Goal: Transaction & Acquisition: Purchase product/service

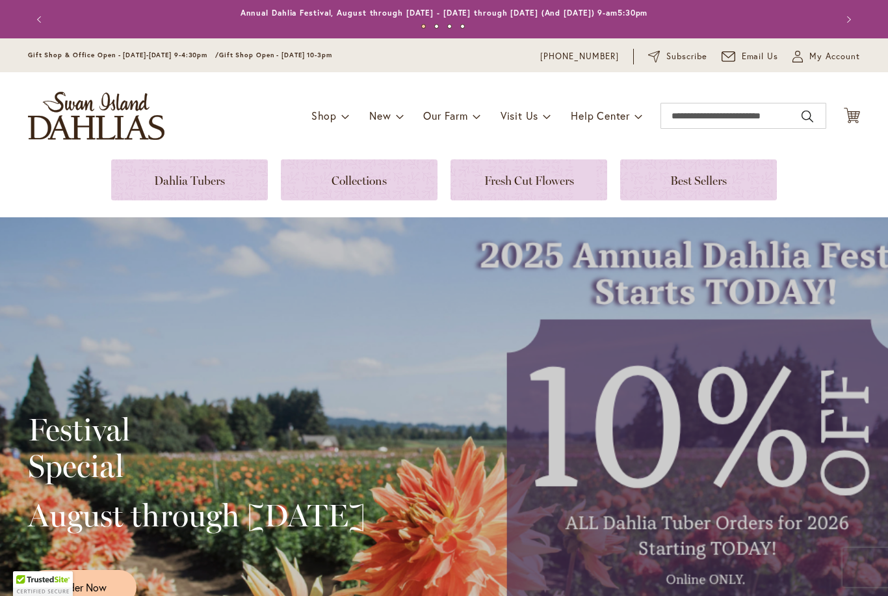
click at [860, 116] on icon "Cart .cls-1 { fill: #231f20; }" at bounding box center [852, 115] width 16 height 16
click at [827, 60] on span "My Account" at bounding box center [835, 56] width 51 height 13
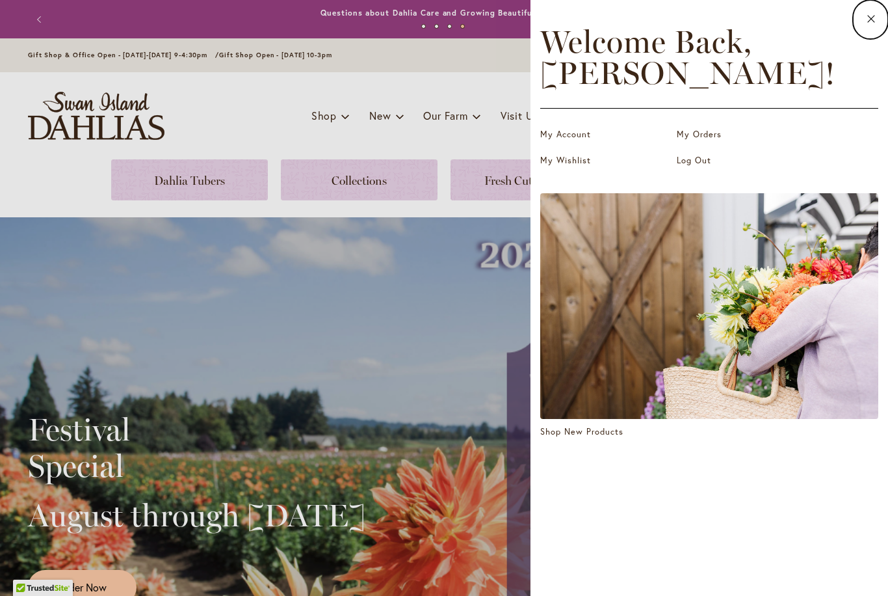
click at [570, 133] on link "My Account" at bounding box center [606, 134] width 130 height 13
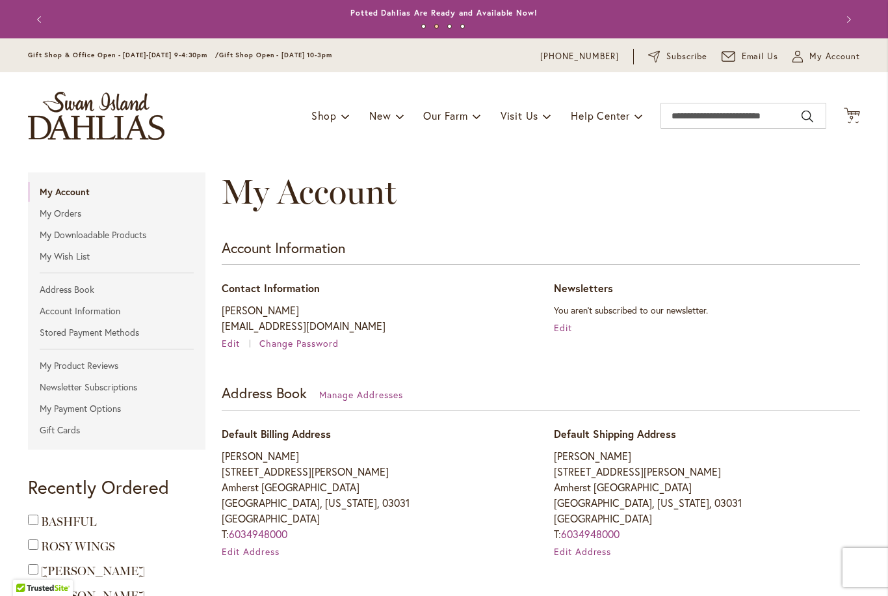
click at [863, 111] on div "Toggle Nav Shop Dahlia Tubers Collections Fresh Cut Dahlias Gardening Supplies …" at bounding box center [444, 115] width 859 height 87
click at [860, 113] on icon at bounding box center [852, 115] width 16 height 16
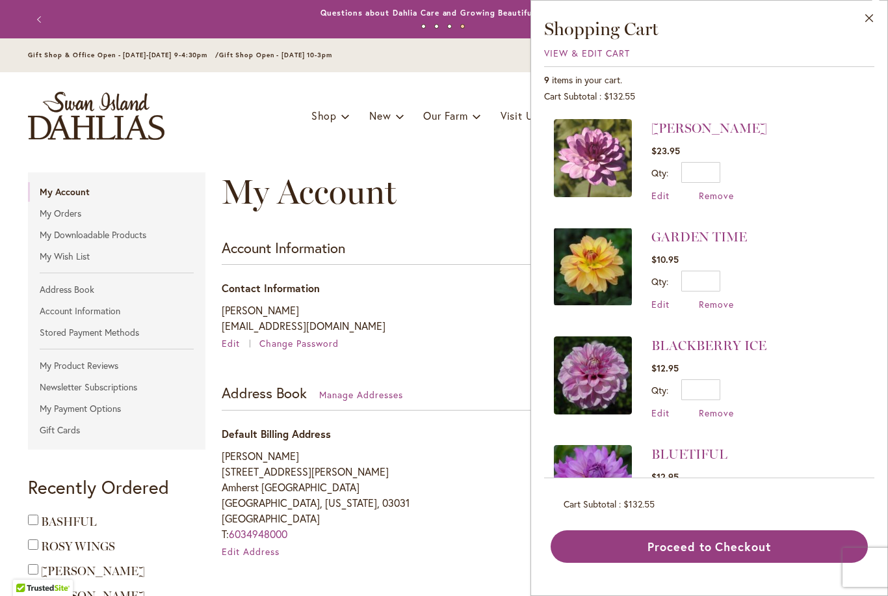
click at [812, 421] on li "BLACKBERRY ICE $12.95 Qty * Update Edit Remove" at bounding box center [709, 377] width 311 height 109
click at [870, 24] on button "Close" at bounding box center [870, 21] width 36 height 41
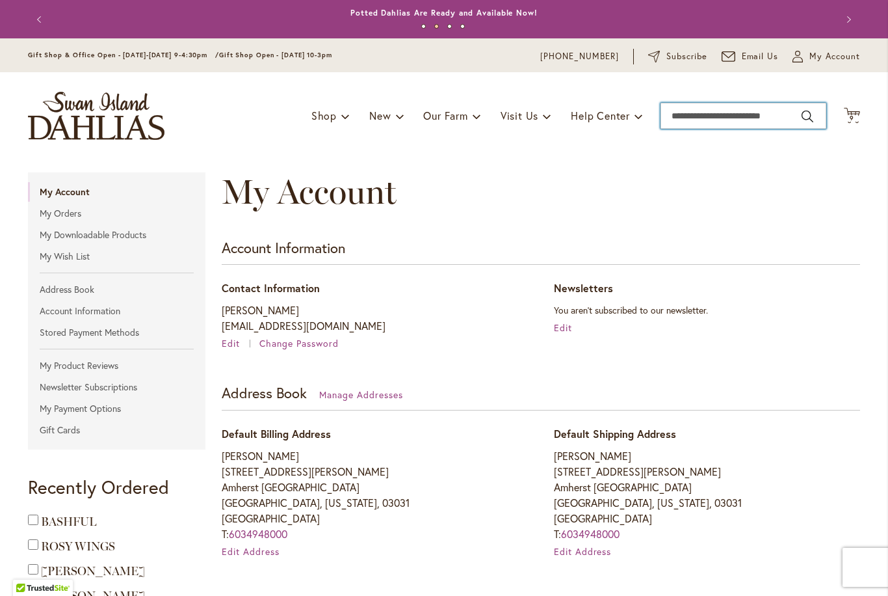
click at [734, 121] on input "Search" at bounding box center [744, 116] width 166 height 26
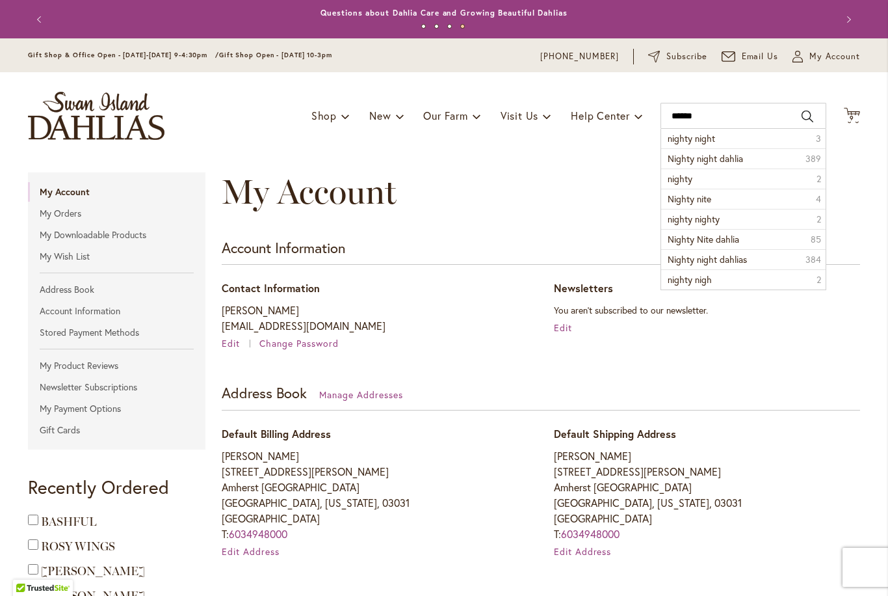
click at [702, 143] on span "nighty night" at bounding box center [691, 138] width 47 height 12
type input "**********"
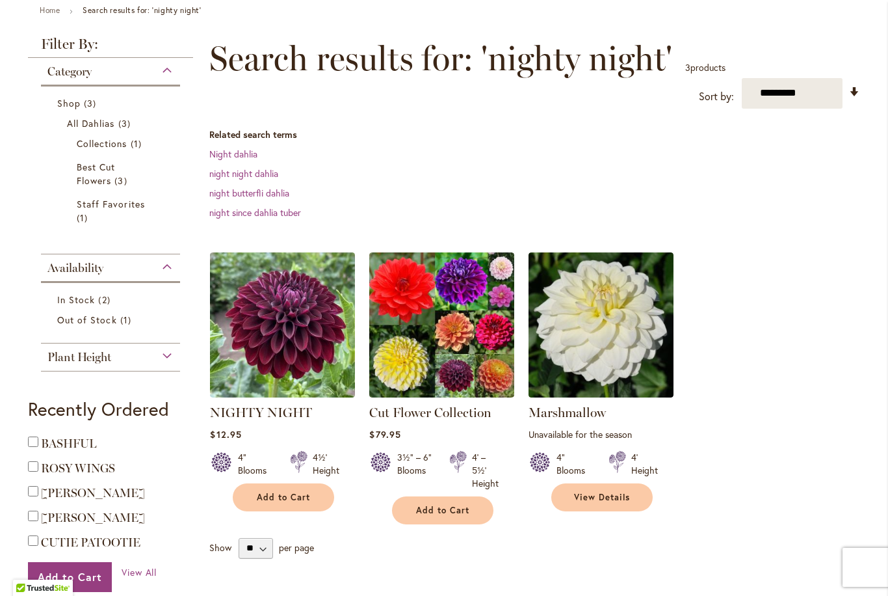
scroll to position [156, 0]
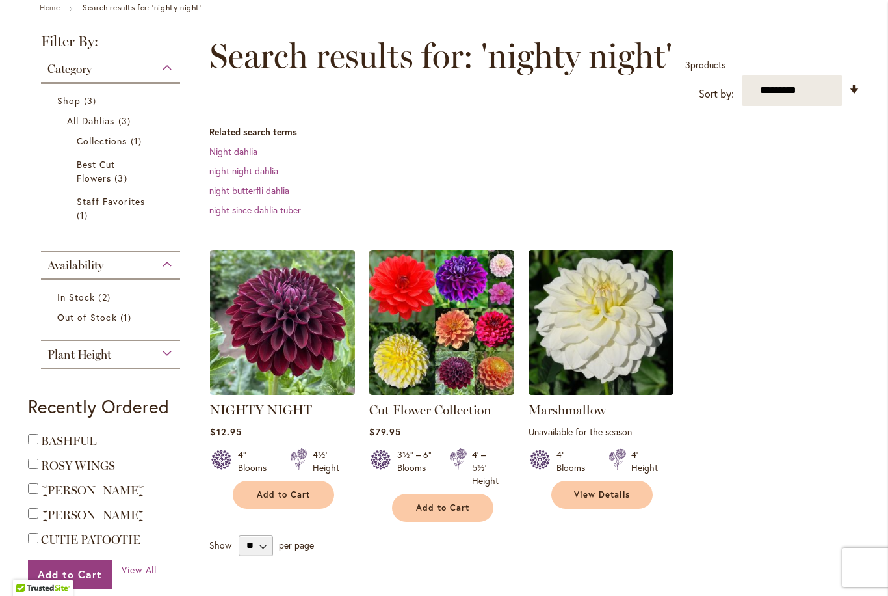
click at [308, 310] on img at bounding box center [282, 322] width 145 height 145
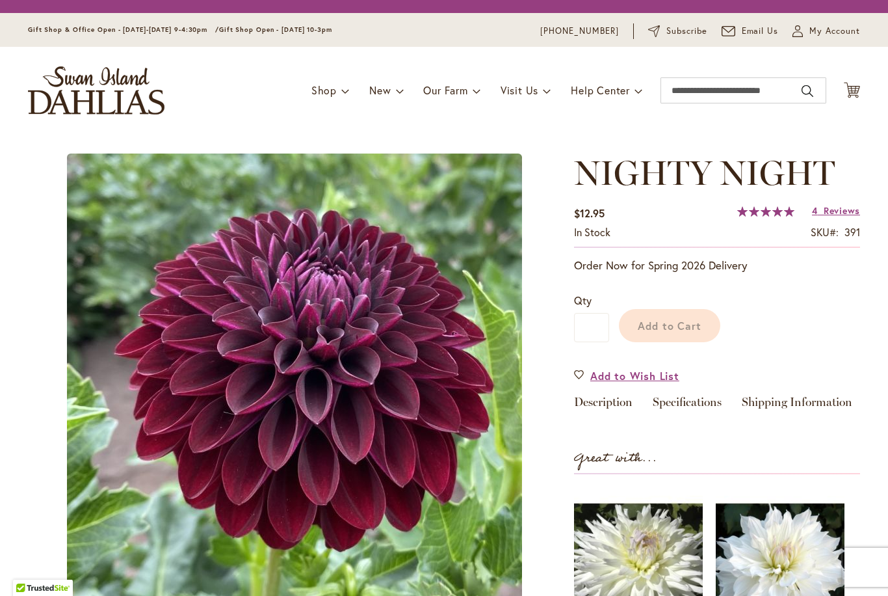
type input "*****"
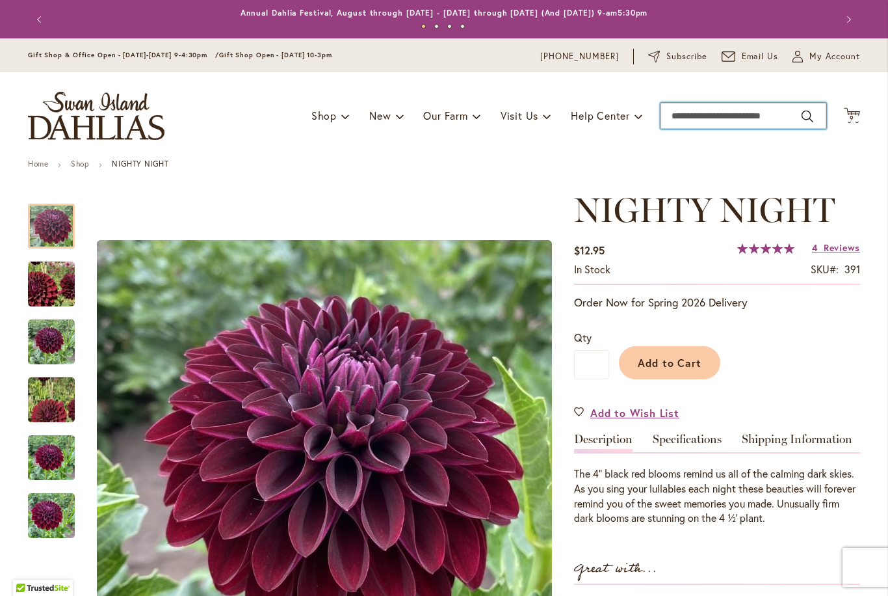
click at [720, 116] on input "Search" at bounding box center [744, 116] width 166 height 26
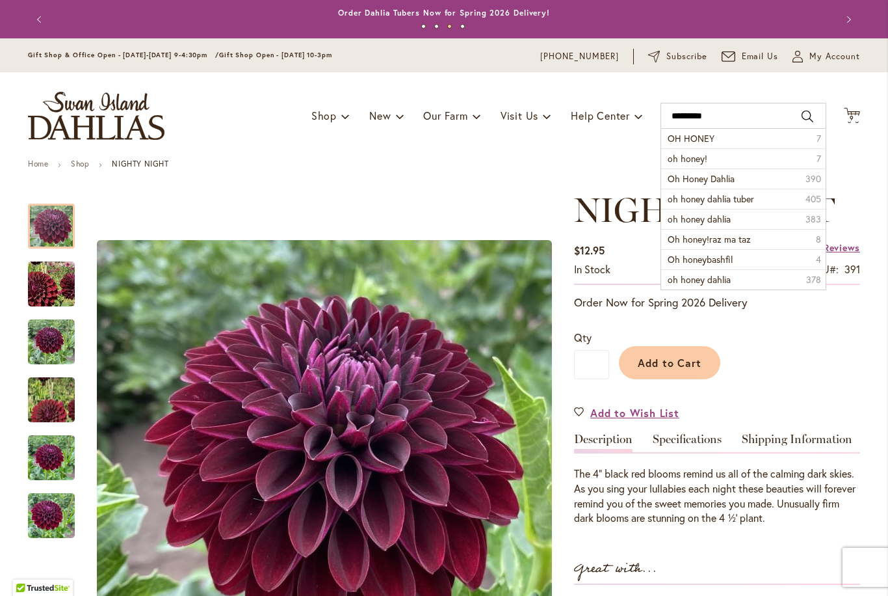
click at [703, 140] on span "OH HONEY" at bounding box center [691, 138] width 47 height 12
type input "********"
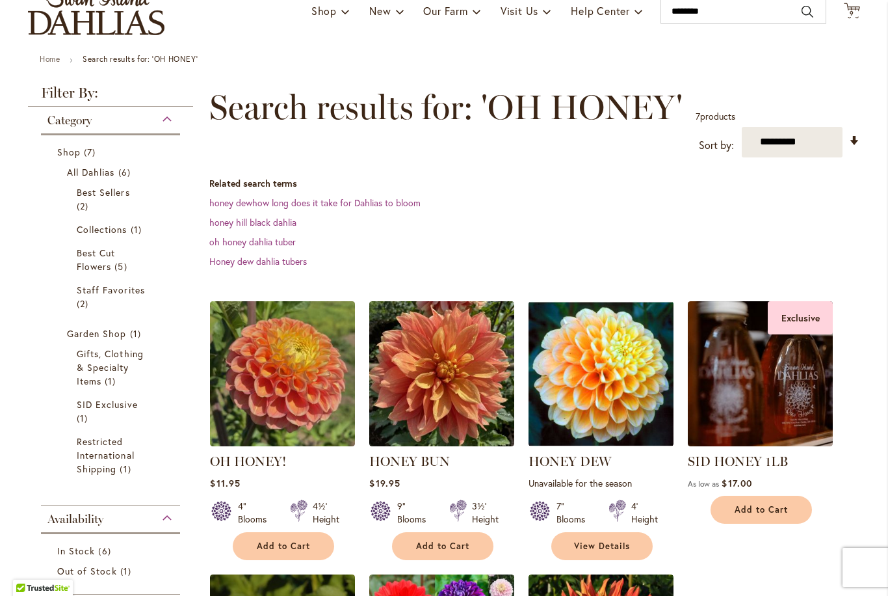
scroll to position [116, 0]
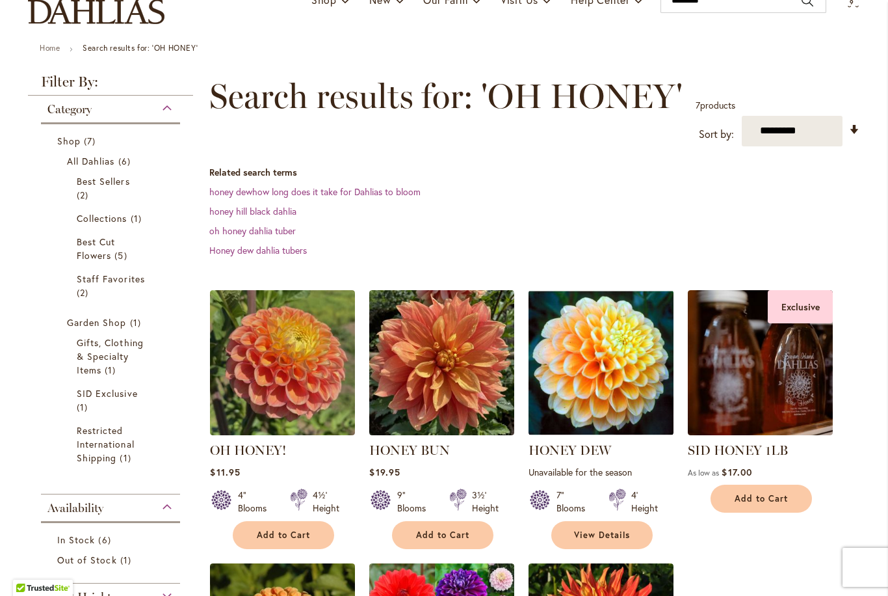
click at [305, 363] on img at bounding box center [282, 362] width 145 height 145
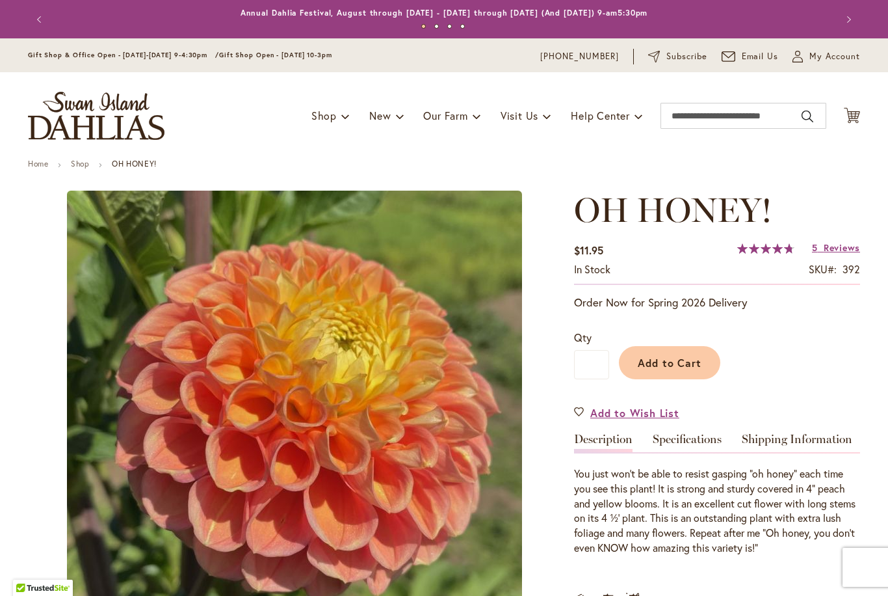
type input "*****"
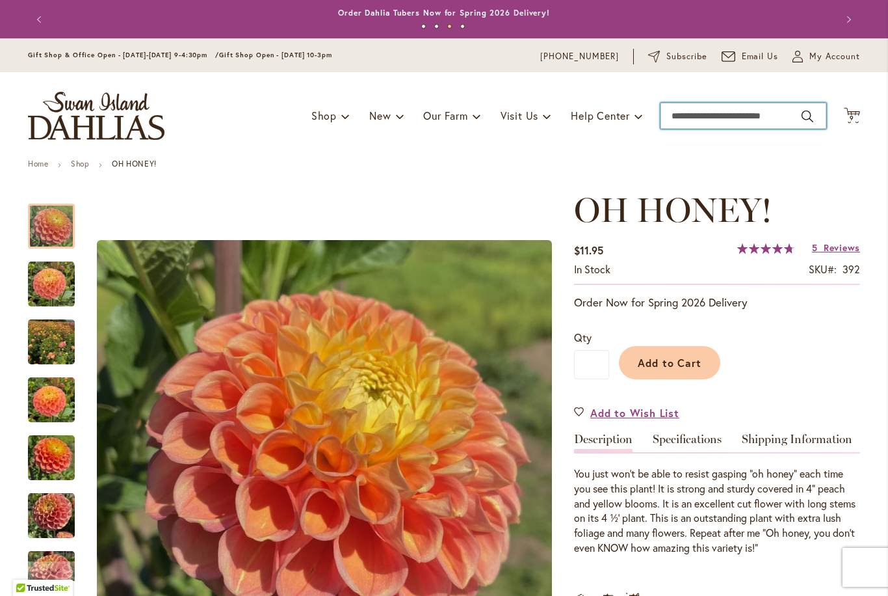
click at [710, 124] on input "Search" at bounding box center [744, 116] width 166 height 26
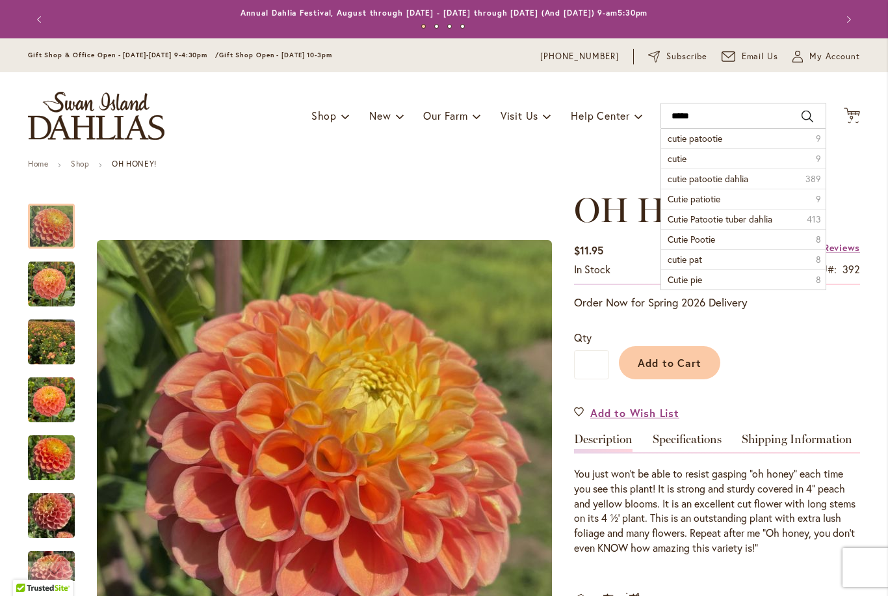
click at [716, 139] on span "cutie patootie" at bounding box center [695, 138] width 55 height 12
type input "**********"
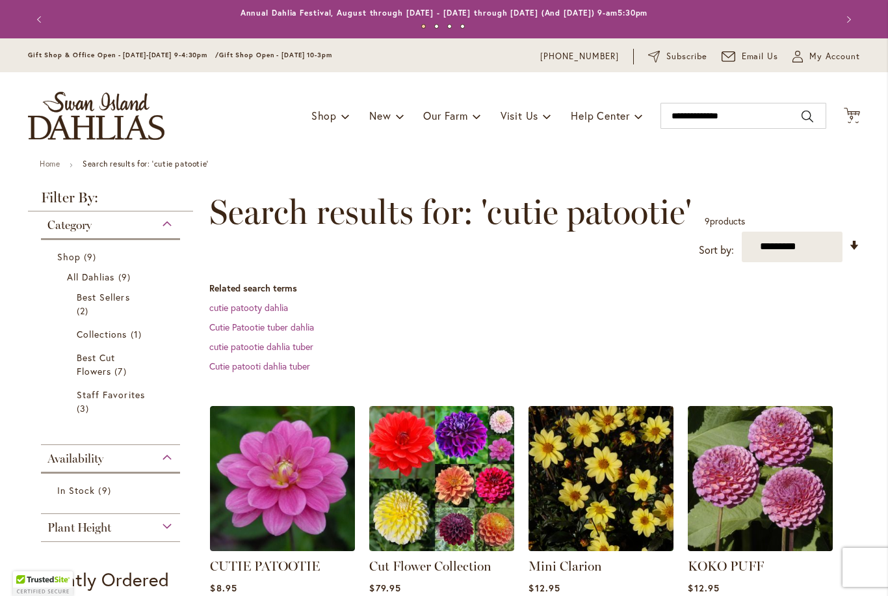
click at [300, 498] on img at bounding box center [282, 478] width 145 height 145
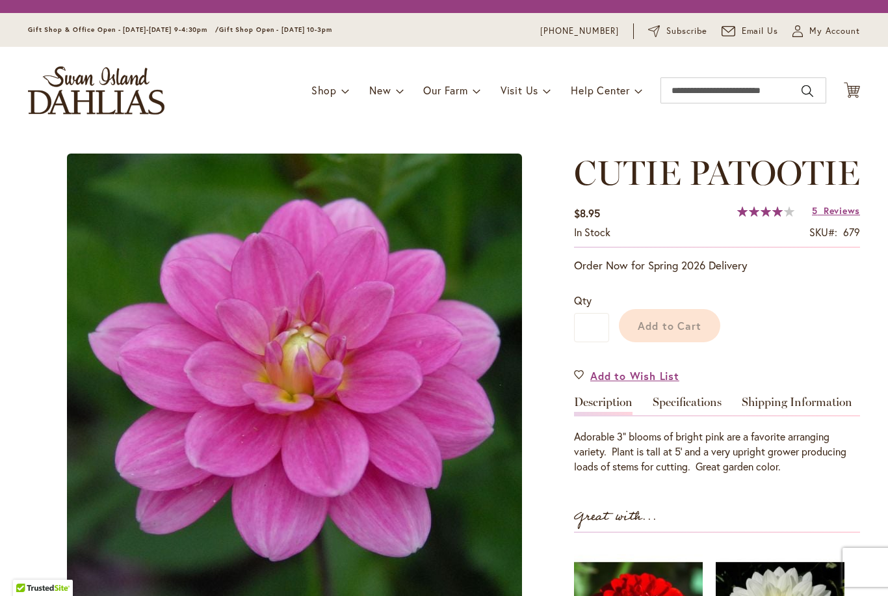
type input "*****"
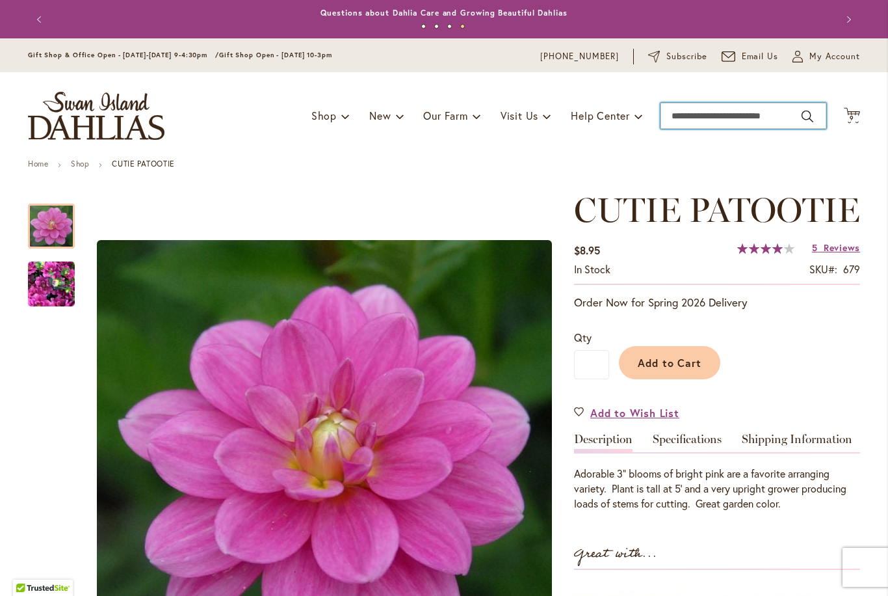
click at [732, 122] on input "Search" at bounding box center [744, 116] width 166 height 26
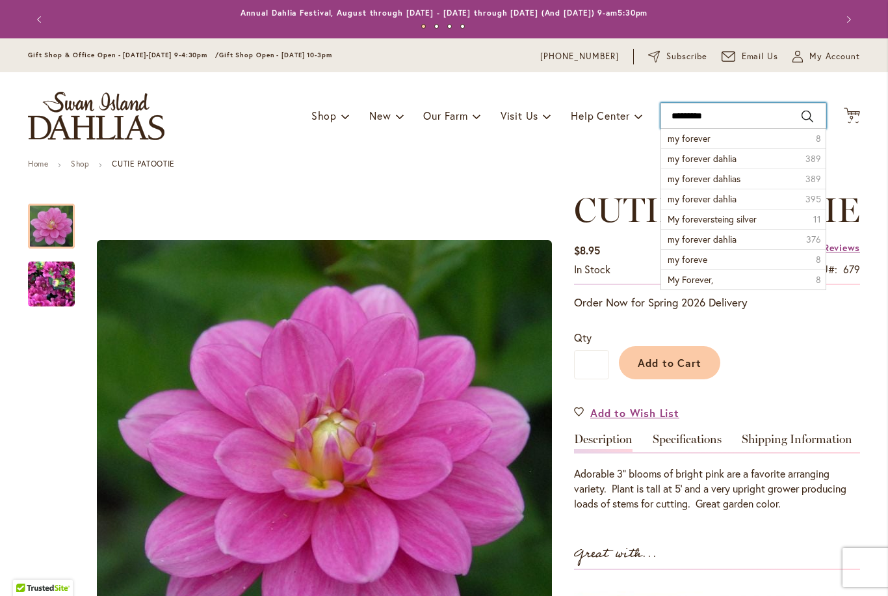
type input "**********"
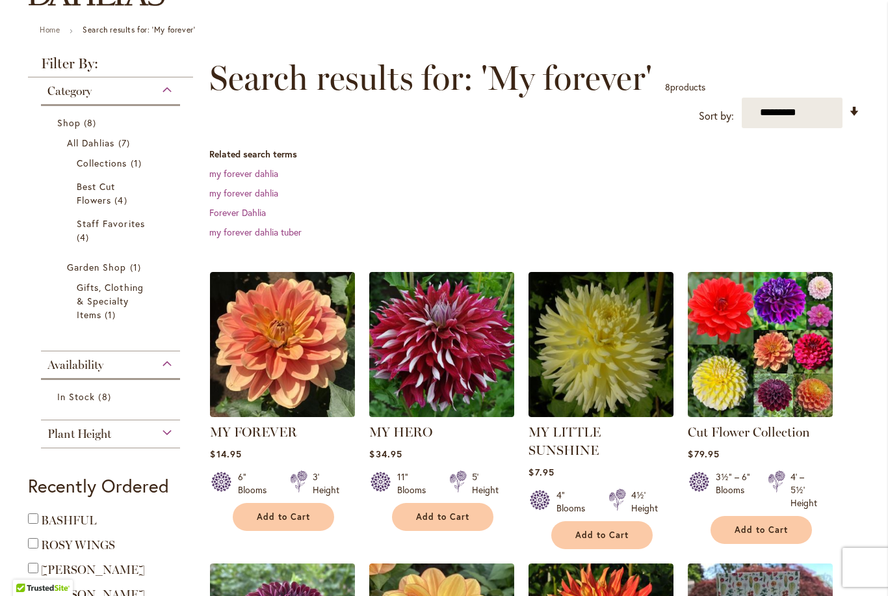
scroll to position [135, 0]
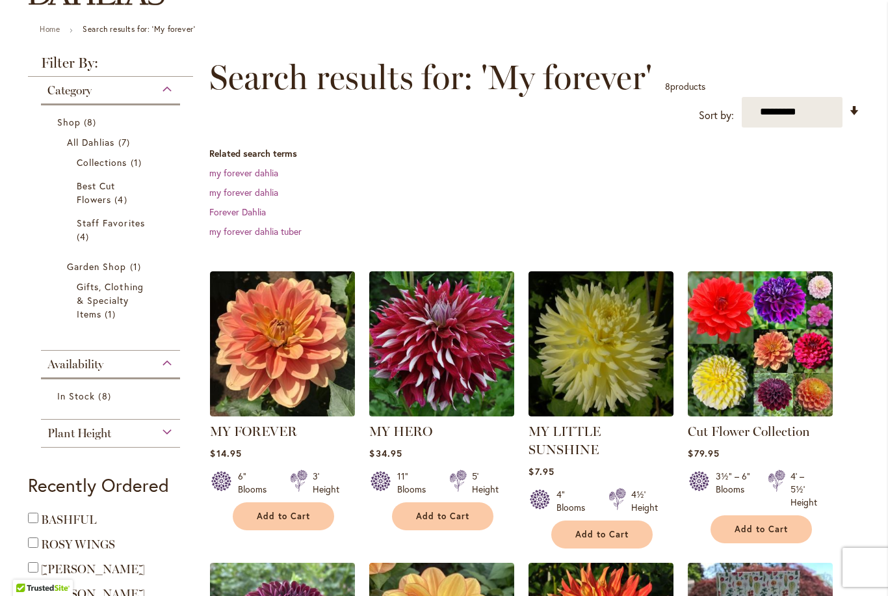
click at [305, 342] on img at bounding box center [282, 343] width 145 height 145
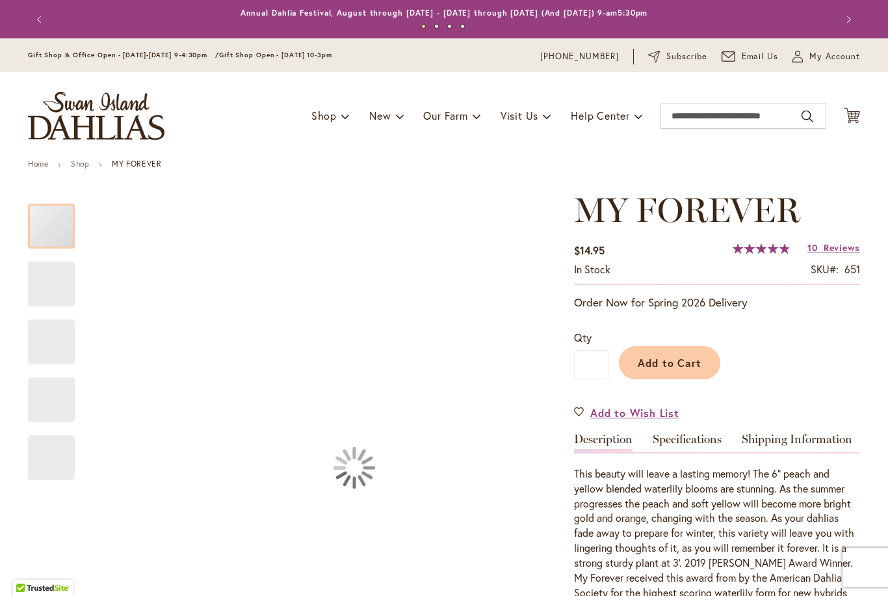
type input "*****"
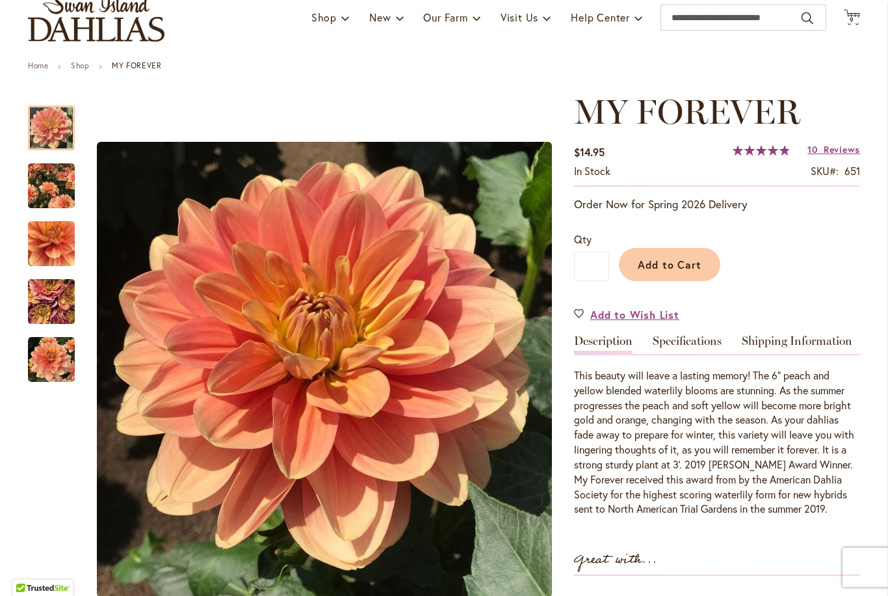
scroll to position [101, 0]
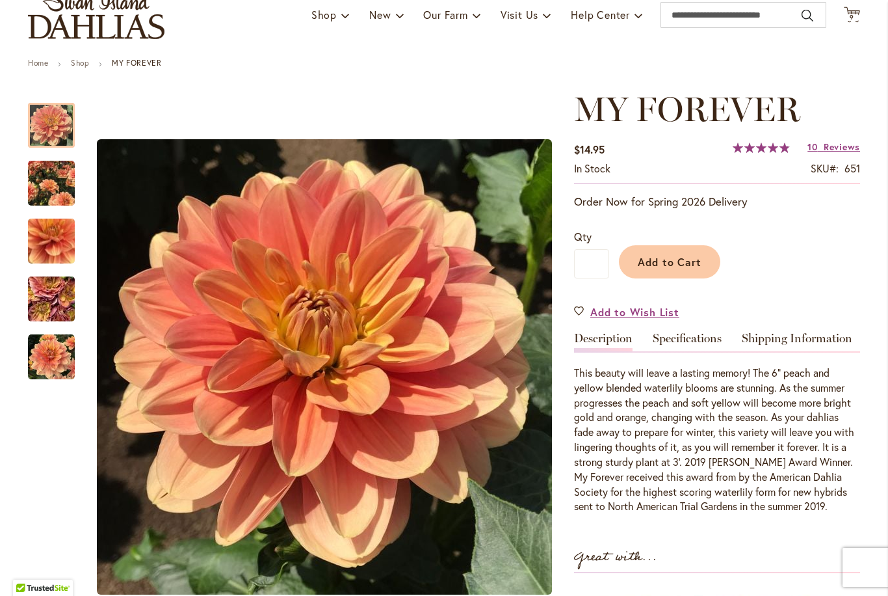
click at [794, 225] on div "Qty * Add to Cart" at bounding box center [717, 253] width 286 height 75
click at [718, 16] on input "Search" at bounding box center [744, 15] width 166 height 26
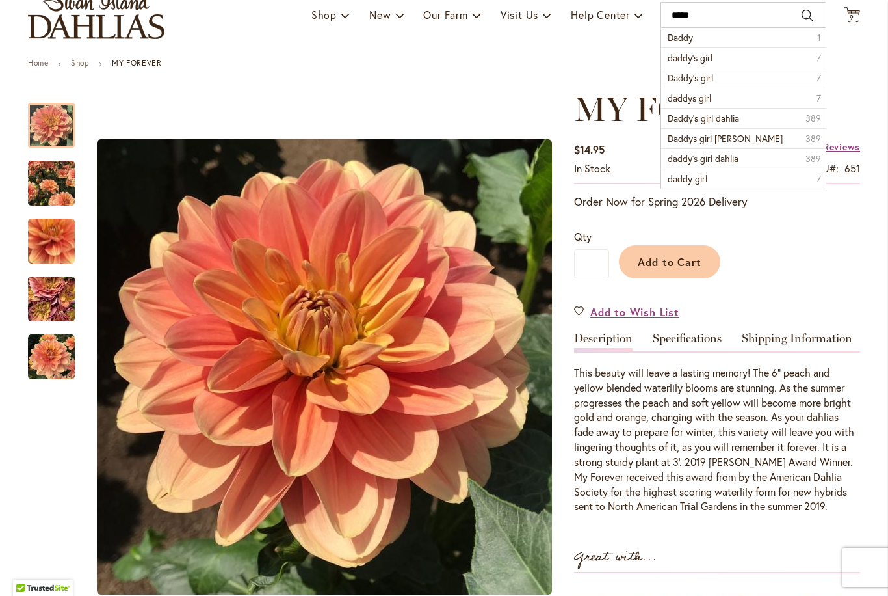
click at [697, 55] on span "daddy's girl" at bounding box center [690, 57] width 45 height 12
type input "**********"
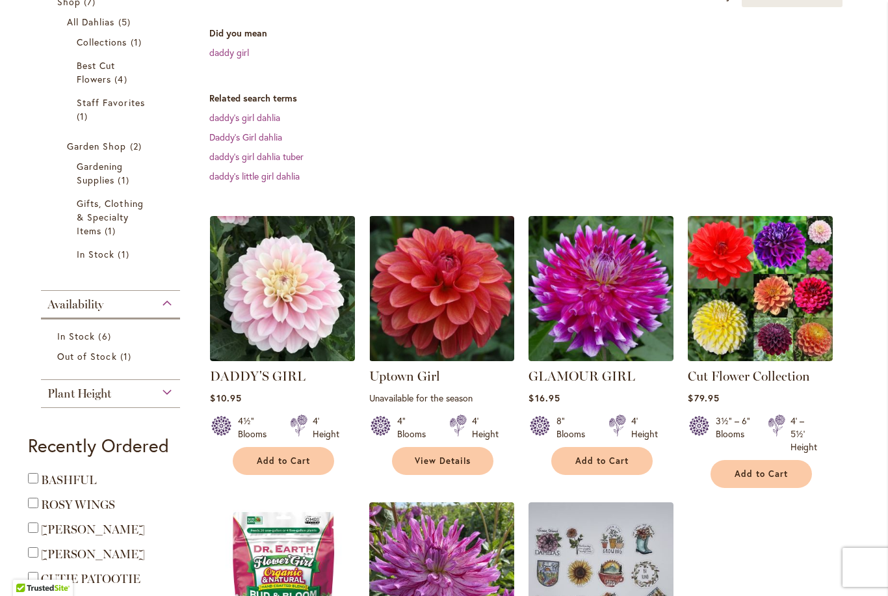
scroll to position [256, 0]
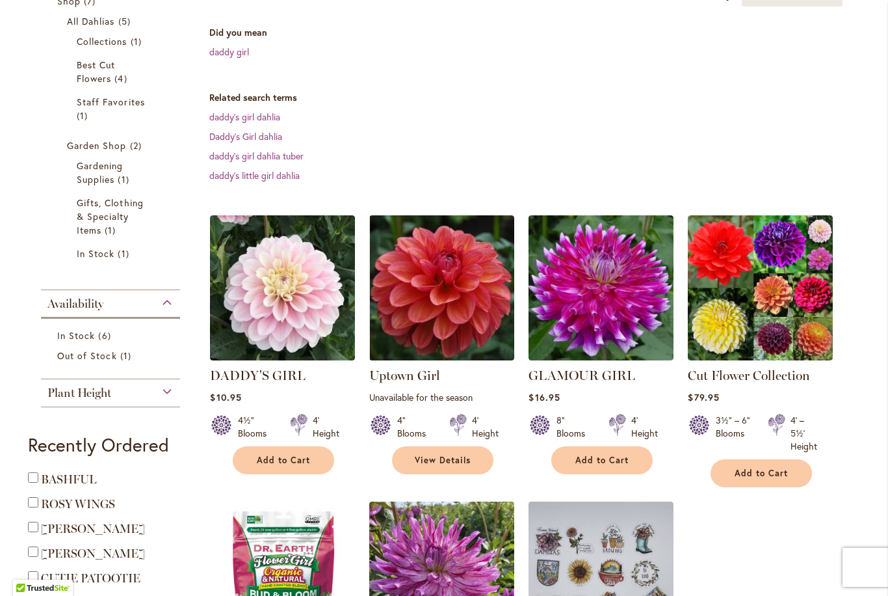
click at [300, 301] on img at bounding box center [282, 287] width 145 height 145
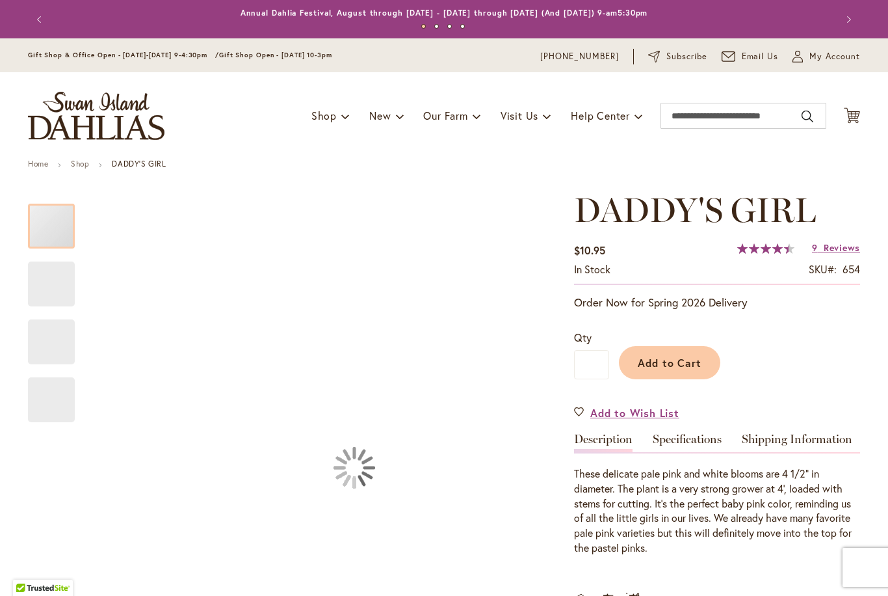
type input "*****"
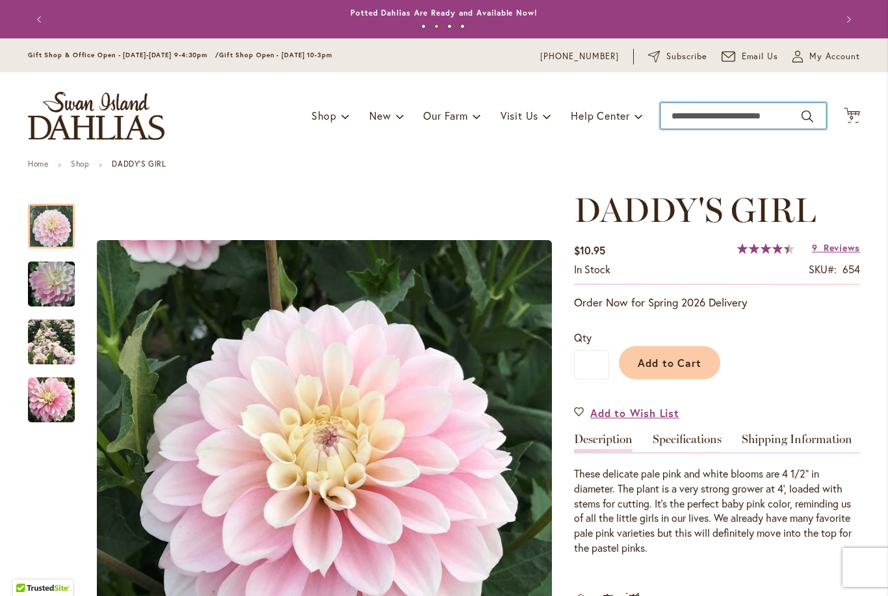
click at [708, 118] on input "Search" at bounding box center [744, 116] width 166 height 26
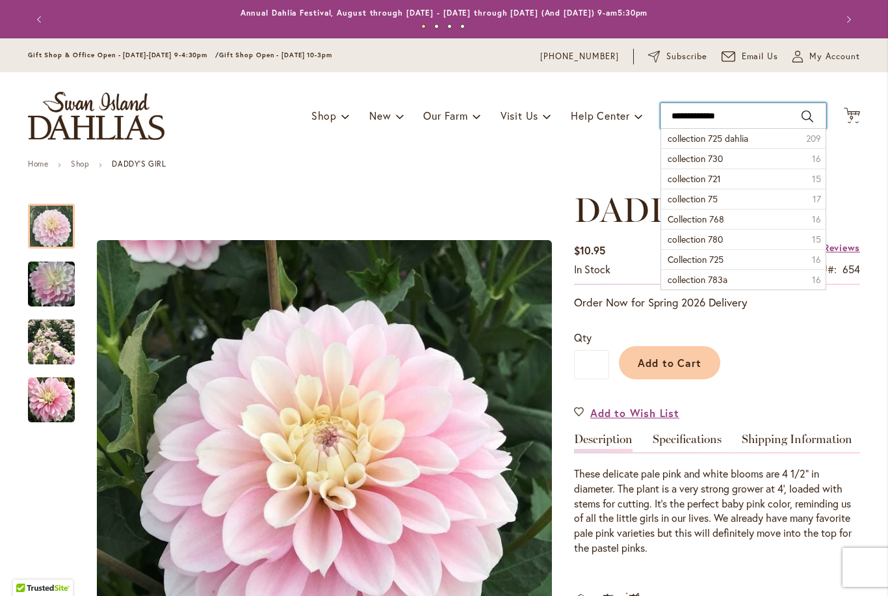
type input "**********"
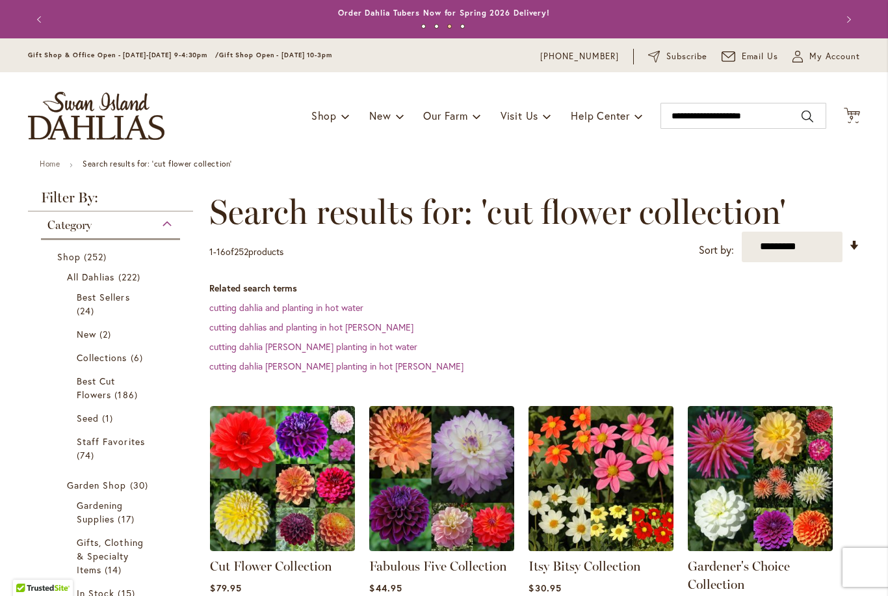
click at [860, 118] on icon "Cart .cls-1 { fill: #231f20; }" at bounding box center [852, 115] width 16 height 16
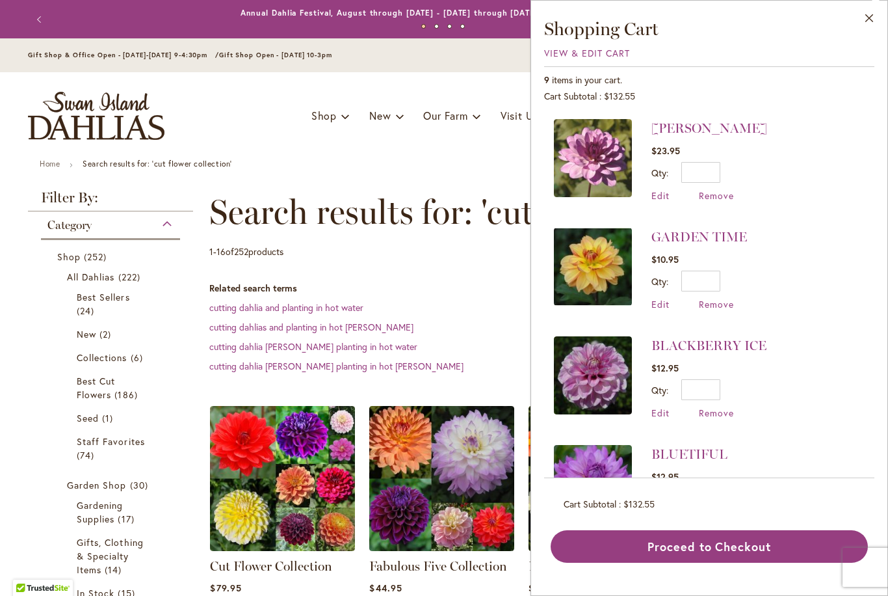
click at [719, 197] on span "Remove" at bounding box center [716, 195] width 35 height 12
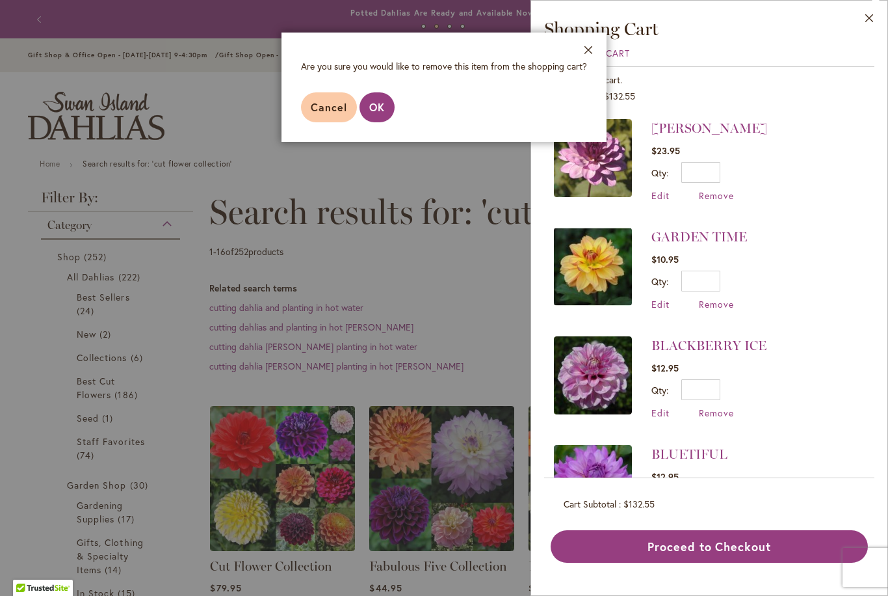
click at [384, 108] on span "OK" at bounding box center [377, 107] width 16 height 14
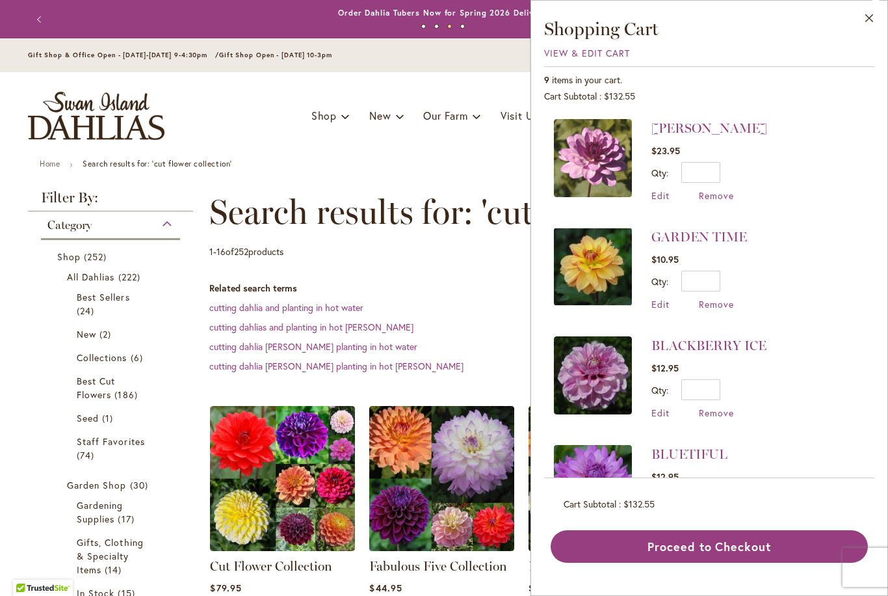
click at [713, 200] on span "Remove" at bounding box center [716, 195] width 35 height 12
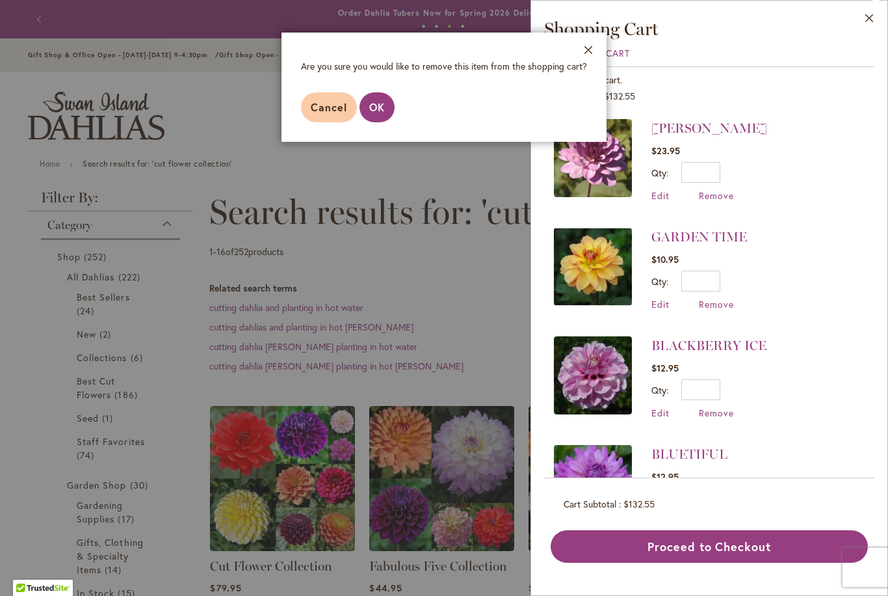
click at [375, 108] on span "OK" at bounding box center [377, 107] width 16 height 14
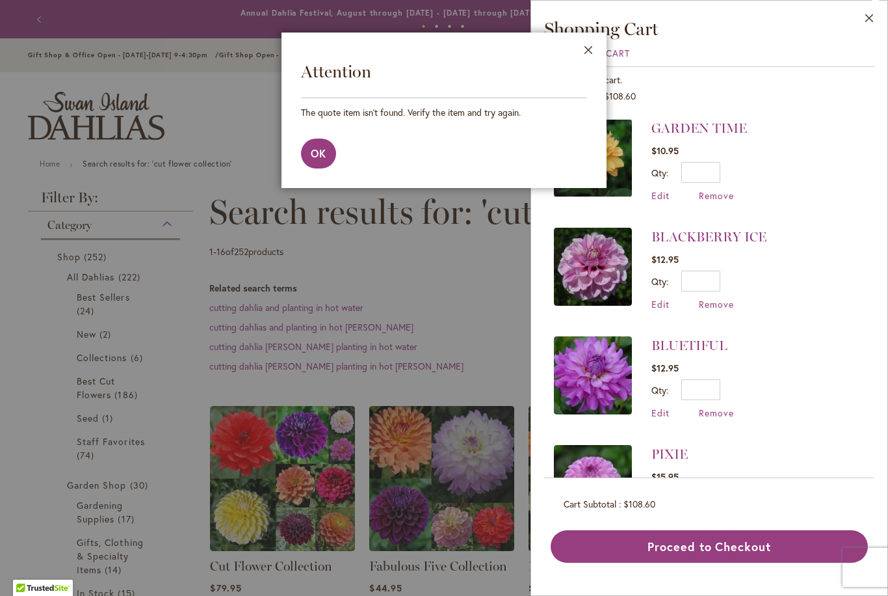
click at [591, 55] on button "Close" at bounding box center [589, 53] width 36 height 41
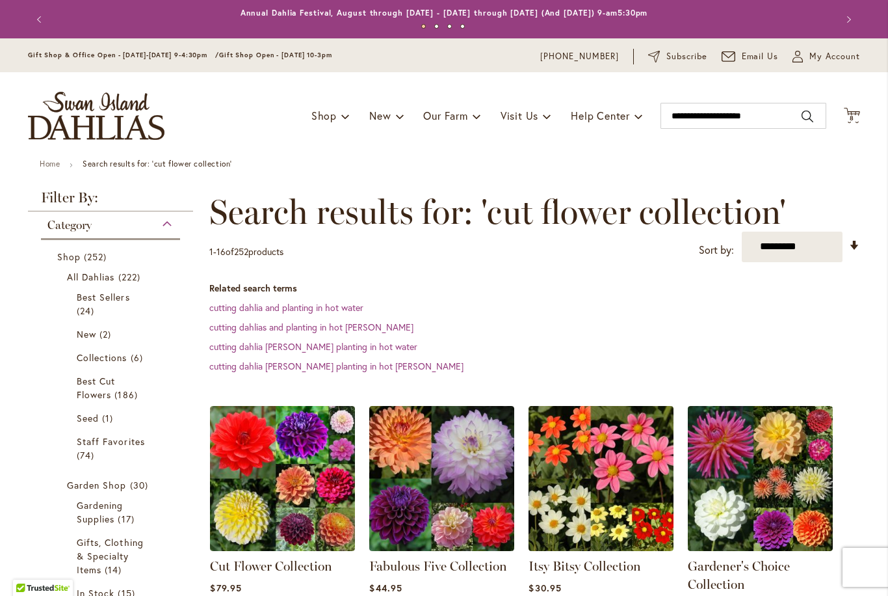
click at [868, 113] on div "Toggle Nav Shop Dahlia Tubers Collections Fresh Cut Dahlias Gardening Supplies …" at bounding box center [444, 115] width 859 height 87
click at [860, 121] on icon "Cart .cls-1 { fill: #231f20; }" at bounding box center [852, 115] width 16 height 16
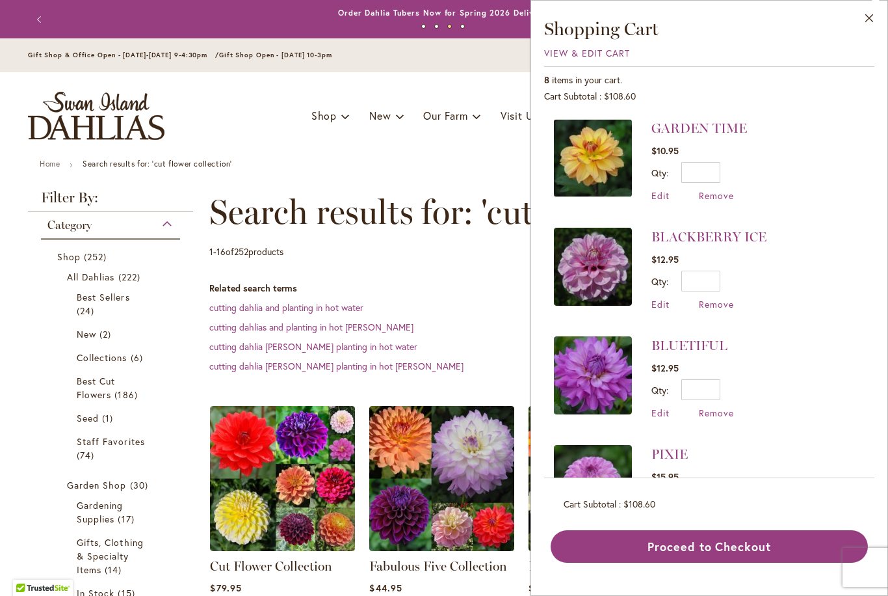
click at [738, 563] on button "Proceed to Checkout" at bounding box center [709, 546] width 317 height 33
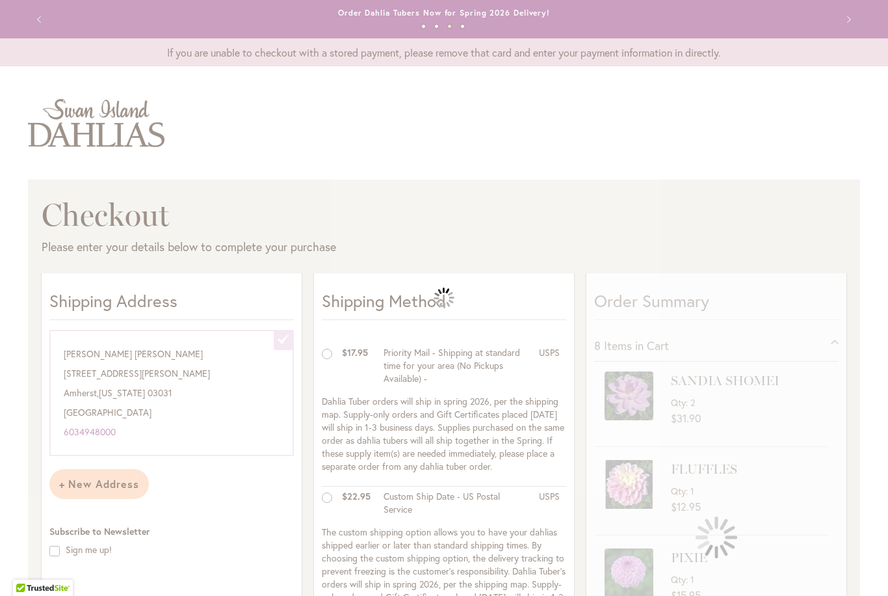
select select "**********"
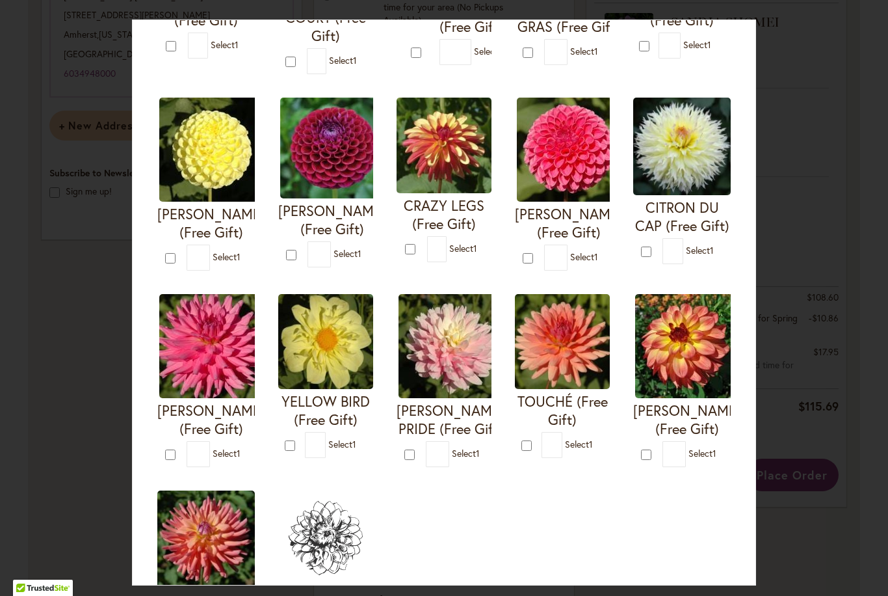
scroll to position [240, 0]
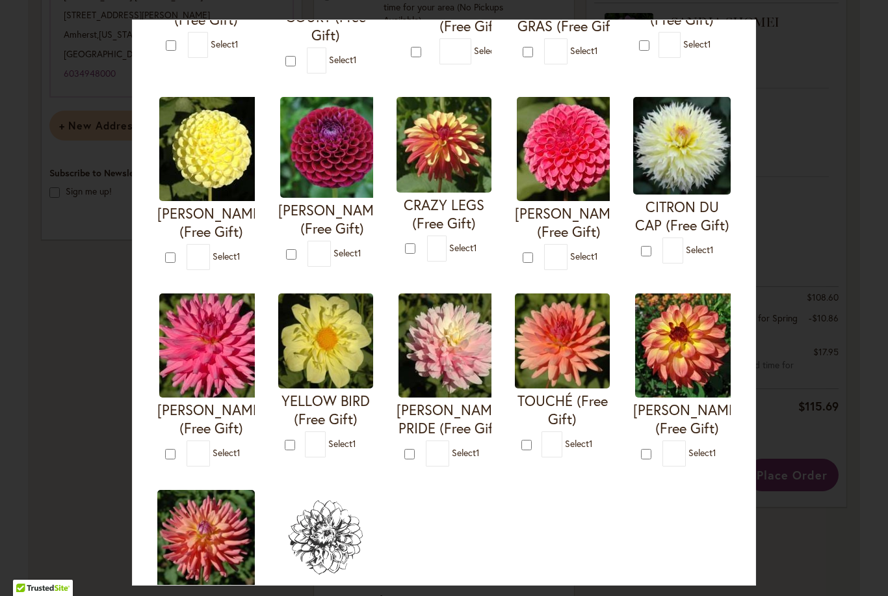
click at [343, 358] on img at bounding box center [325, 340] width 95 height 95
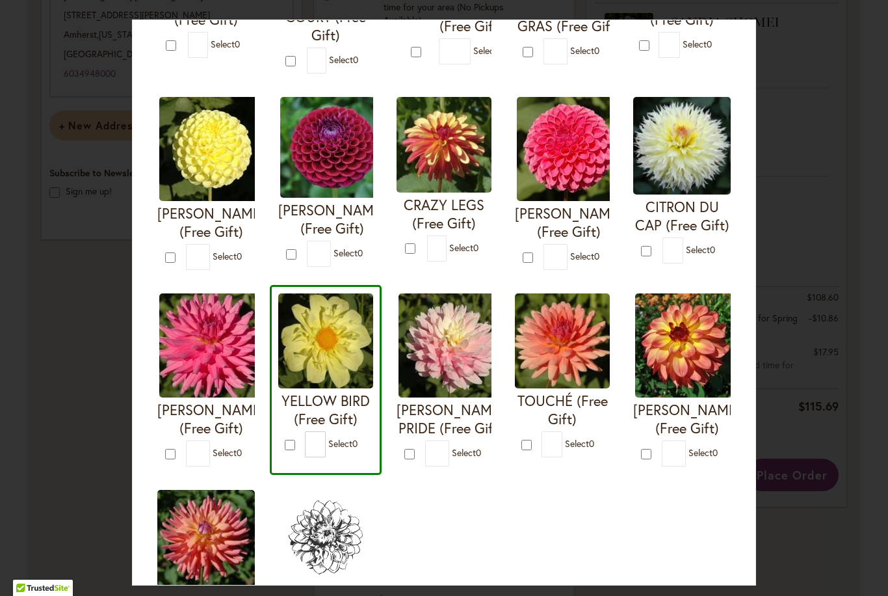
scroll to position [239, 0]
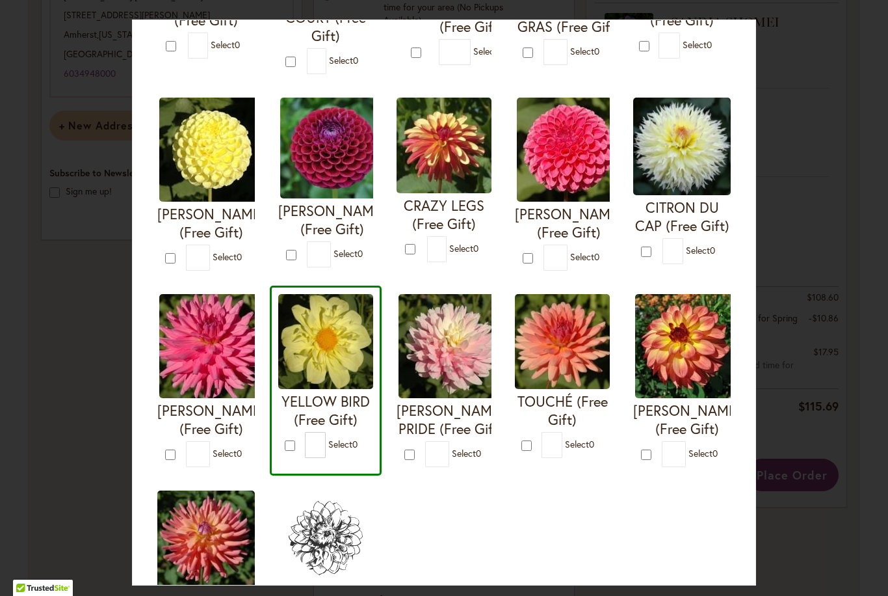
click at [347, 351] on img at bounding box center [325, 341] width 95 height 95
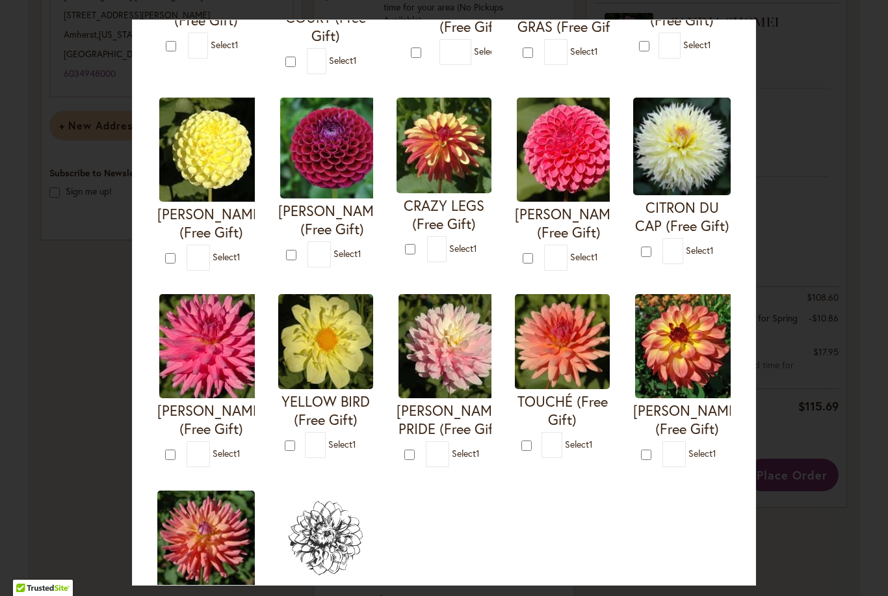
click at [343, 354] on img at bounding box center [325, 341] width 95 height 95
type input "*"
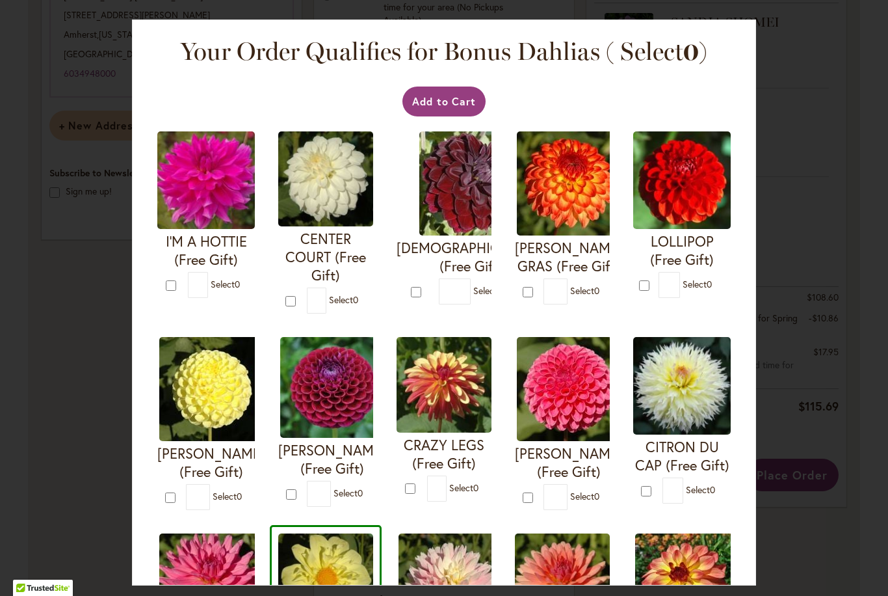
scroll to position [0, 0]
click at [860, 321] on div "Your Order Qualifies for Bonus Dahlias ( Select 0 ) Add to Cart I'M A HOTTIE (F…" at bounding box center [444, 298] width 888 height 596
click at [461, 106] on button "Add to Cart" at bounding box center [445, 102] width 84 height 30
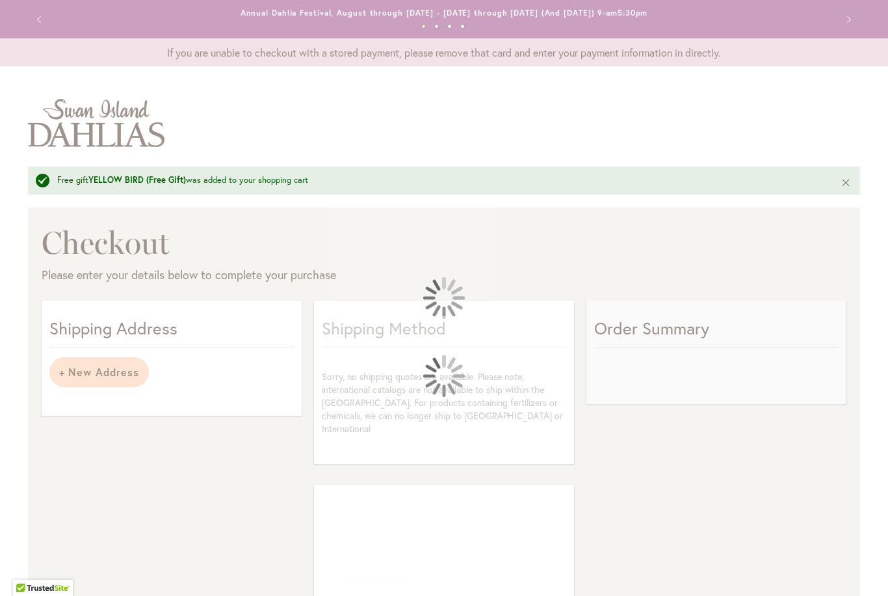
select select "**********"
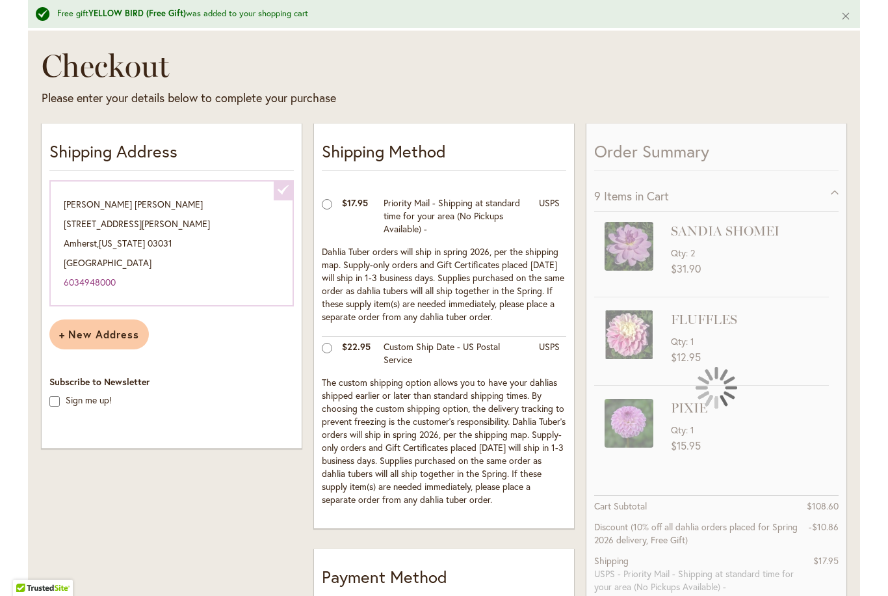
scroll to position [193, 0]
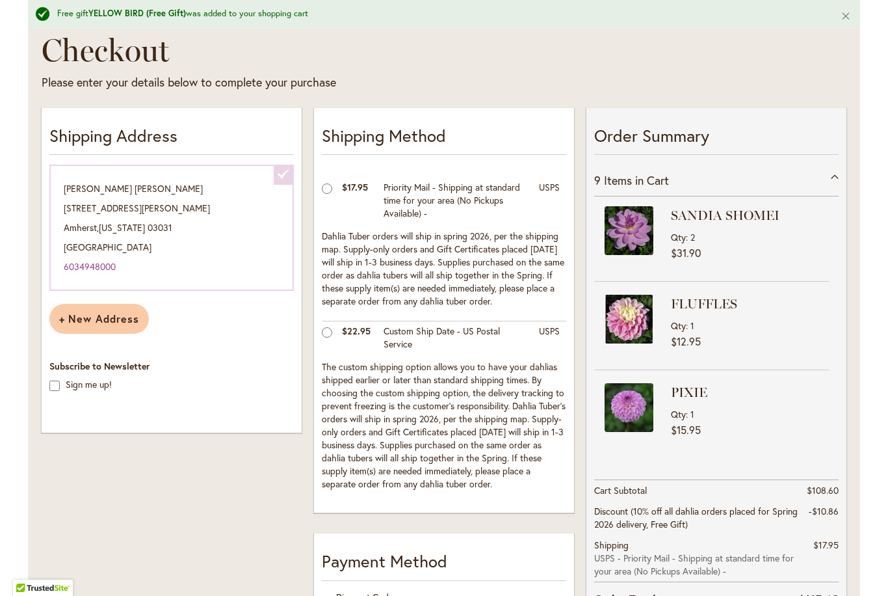
click at [742, 253] on span "$31.90" at bounding box center [750, 253] width 158 height 12
click at [694, 237] on span "2" at bounding box center [693, 237] width 5 height 12
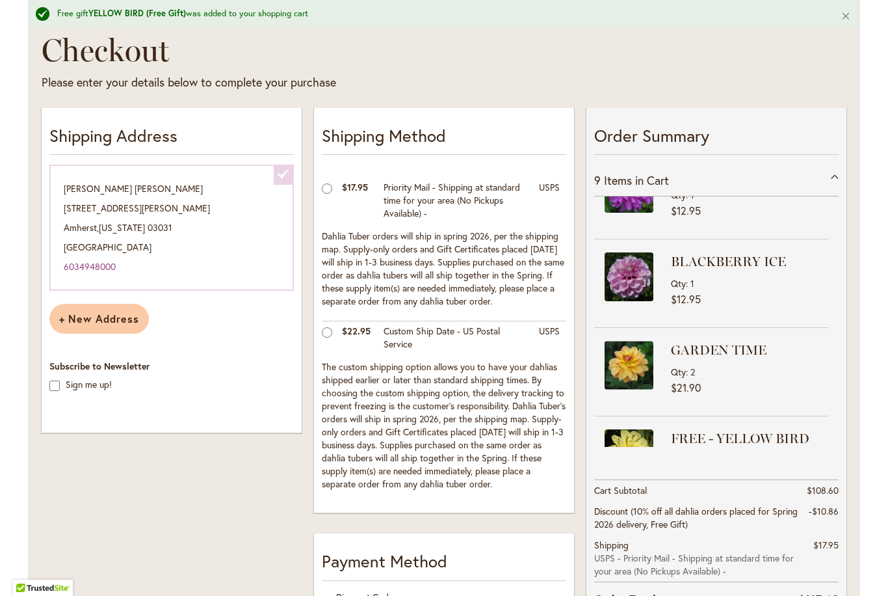
scroll to position [305, 0]
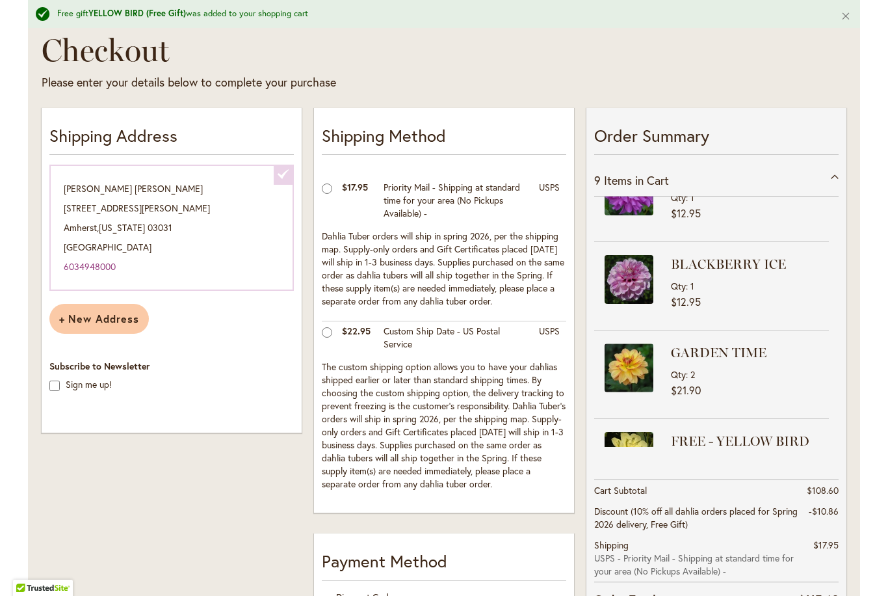
click at [641, 370] on img at bounding box center [629, 367] width 49 height 49
click at [660, 375] on div "GARDEN TIME Qty 2 $21.90" at bounding box center [711, 376] width 235 height 62
click at [646, 367] on img at bounding box center [629, 369] width 49 height 49
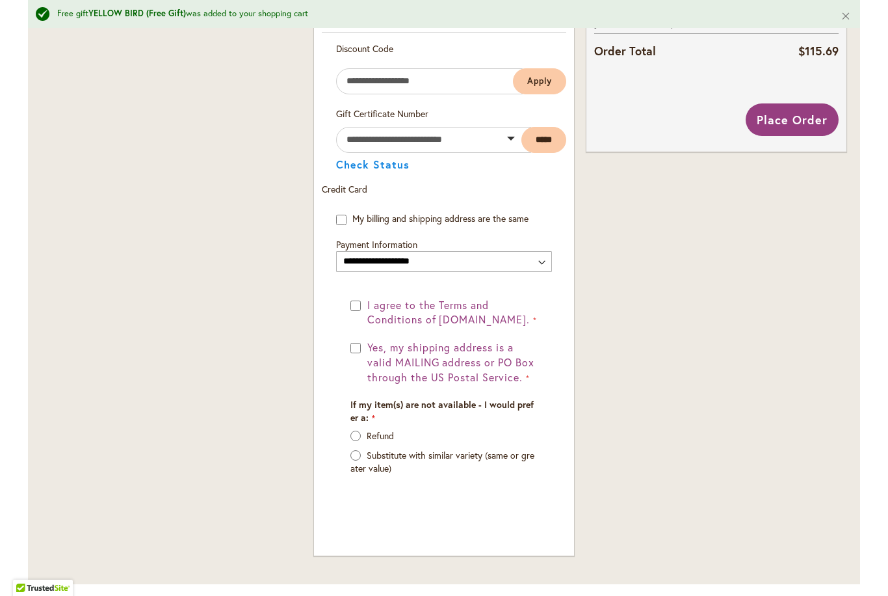
scroll to position [743, 0]
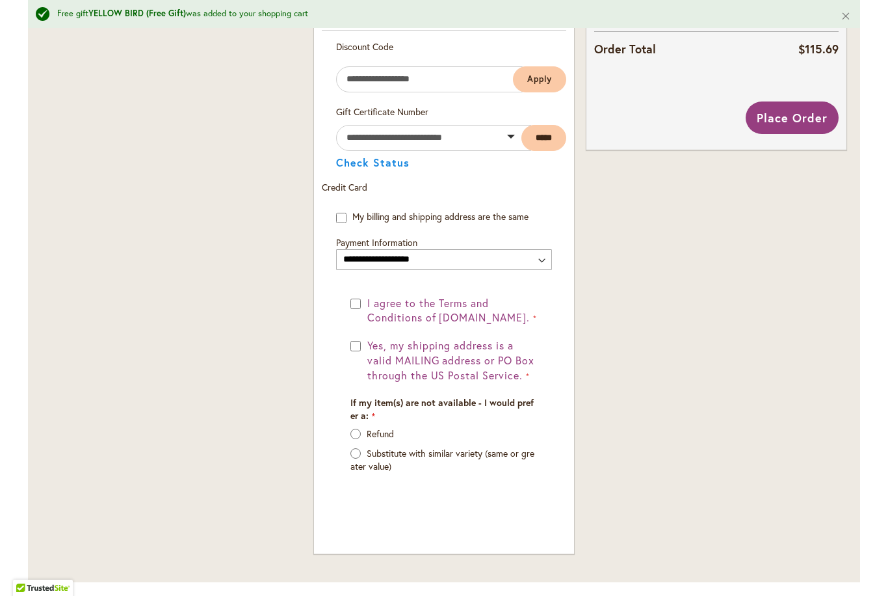
click at [371, 472] on label "Substitute with similar variety (same or greater value)" at bounding box center [443, 459] width 184 height 25
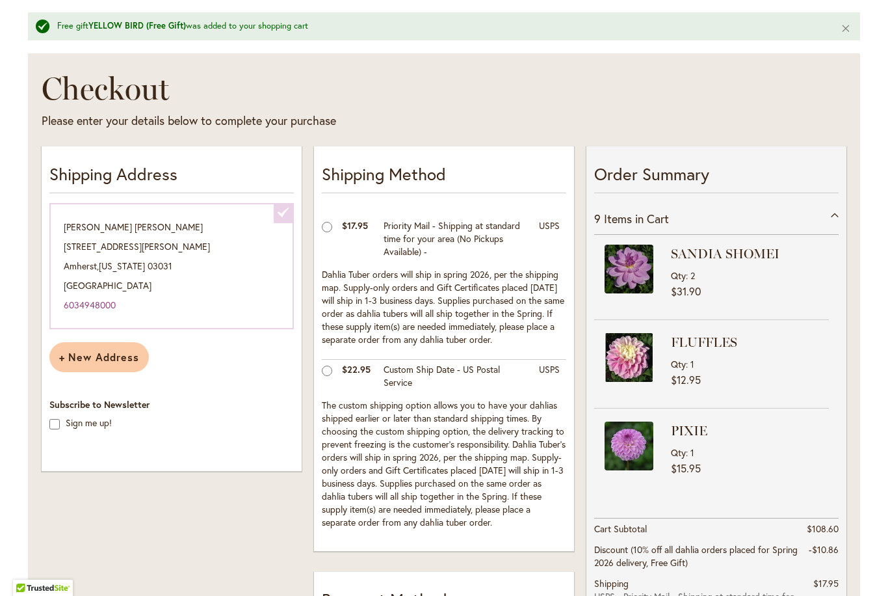
scroll to position [145, 0]
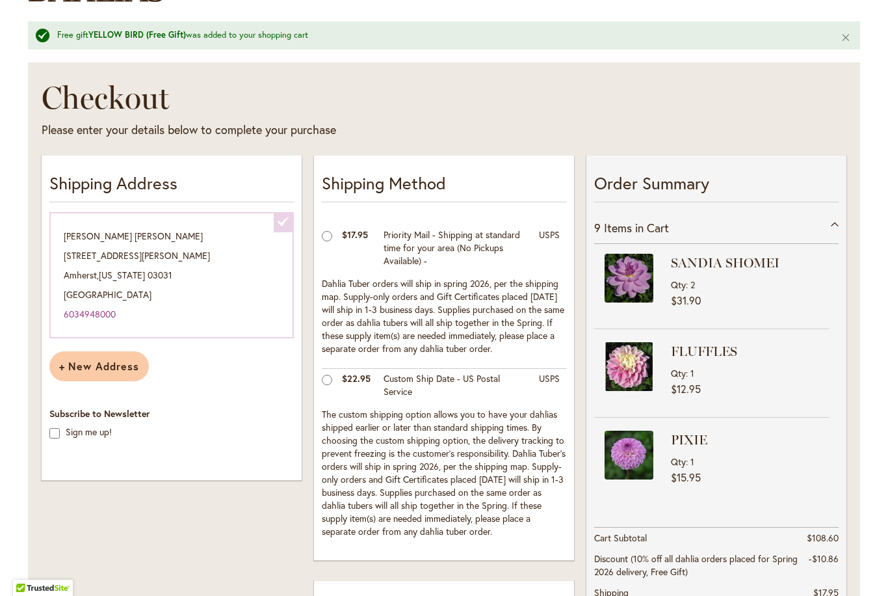
click at [837, 225] on div "9 Items in Cart" at bounding box center [716, 228] width 245 height 32
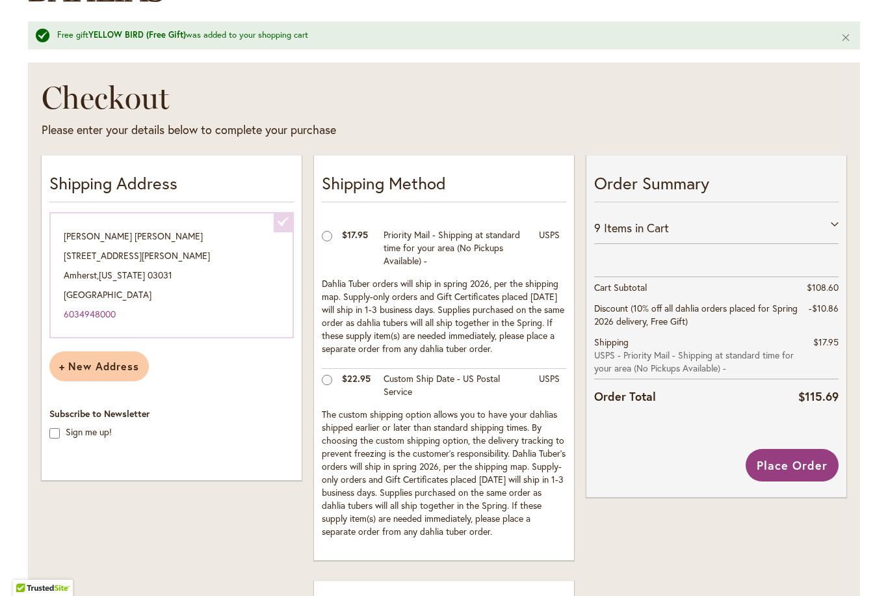
click at [836, 226] on div "9 Items in Cart" at bounding box center [716, 228] width 245 height 32
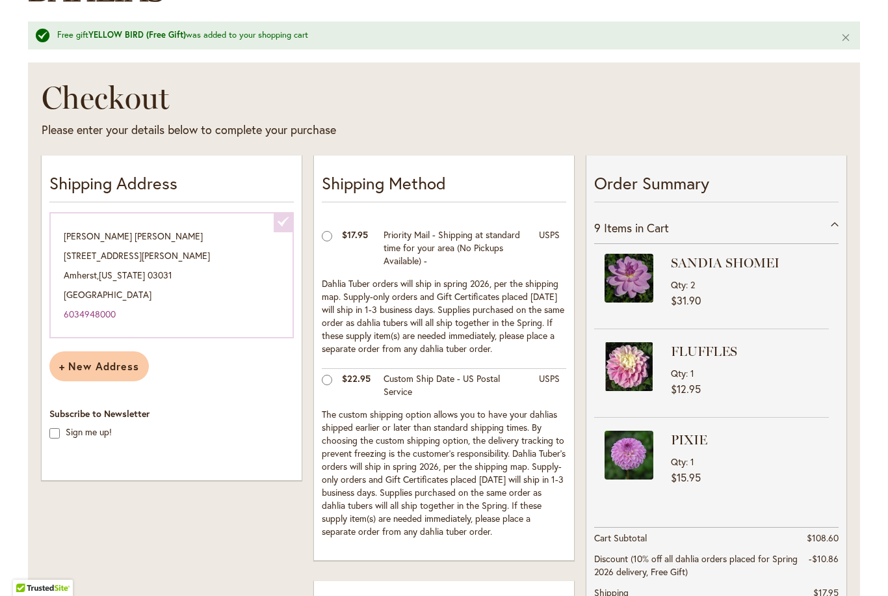
click at [649, 286] on img at bounding box center [629, 278] width 49 height 49
click at [697, 297] on span "$31.90" at bounding box center [686, 300] width 30 height 14
click at [715, 264] on strong "SANDIA SHOMEI" at bounding box center [748, 263] width 155 height 18
click at [728, 271] on strong "SANDIA SHOMEI" at bounding box center [748, 263] width 155 height 18
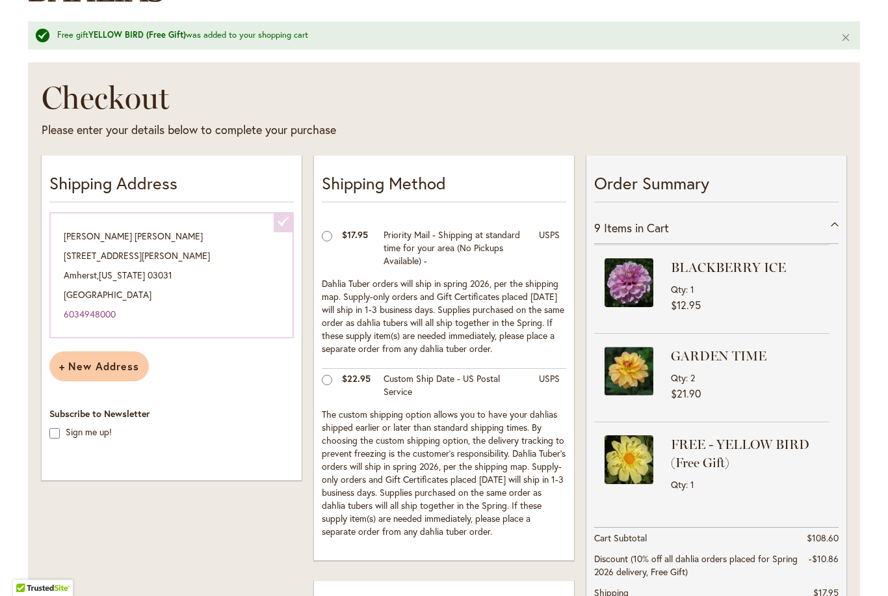
scroll to position [369, 0]
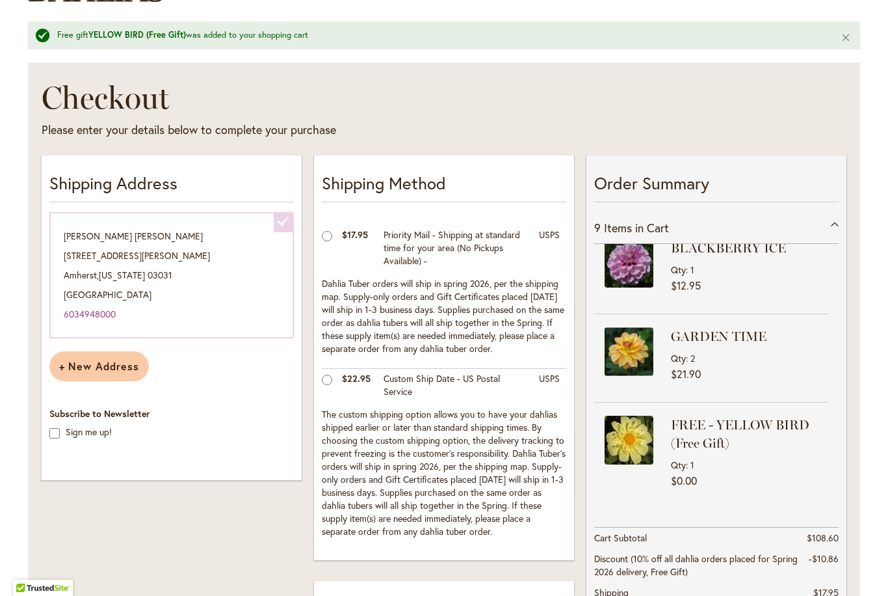
click at [652, 358] on img at bounding box center [629, 351] width 49 height 49
click at [734, 341] on strong "GARDEN TIME" at bounding box center [748, 338] width 155 height 18
click at [646, 353] on img at bounding box center [629, 353] width 49 height 49
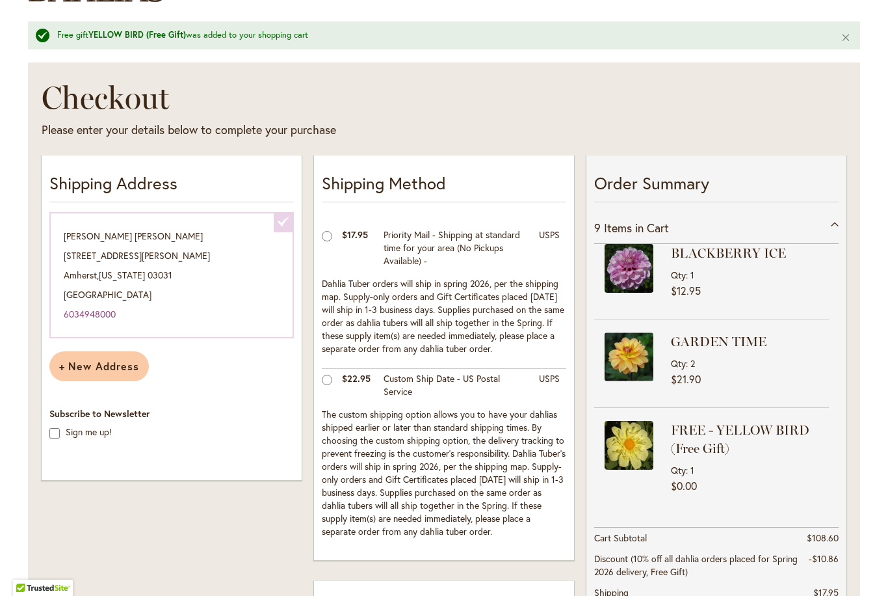
click at [647, 361] on img at bounding box center [629, 356] width 49 height 49
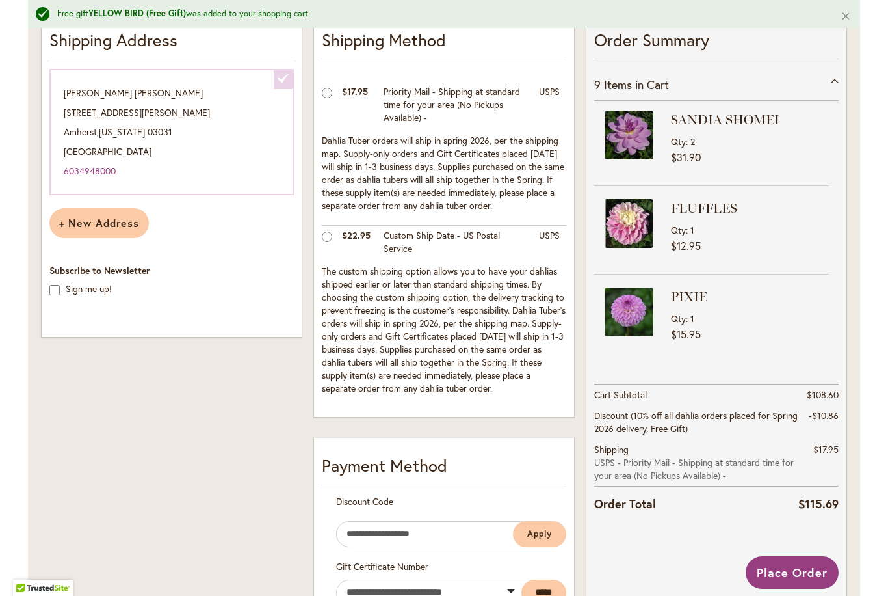
scroll to position [0, 0]
click at [846, 21] on button "Close" at bounding box center [847, 15] width 28 height 31
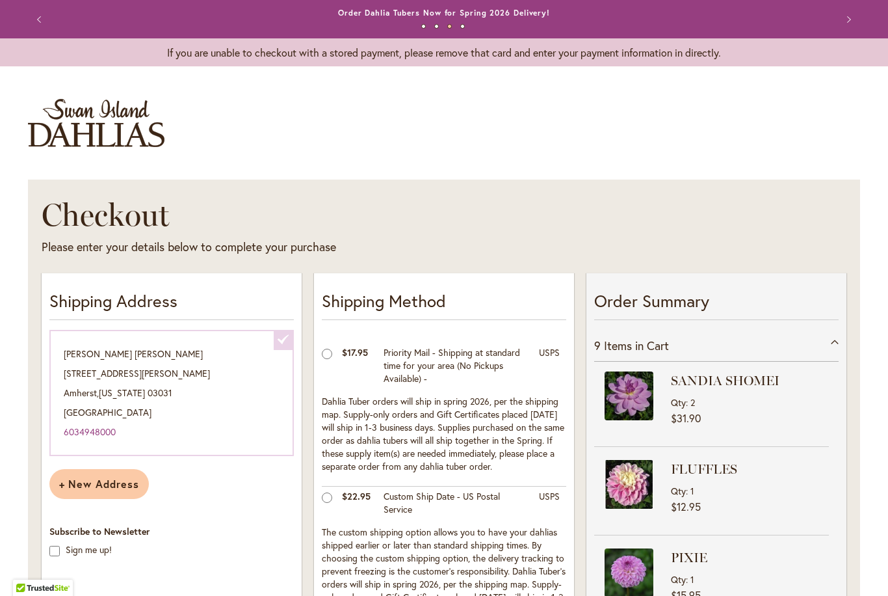
click at [861, 18] on button "Next" at bounding box center [847, 20] width 26 height 26
click at [857, 27] on button "Next" at bounding box center [847, 20] width 26 height 26
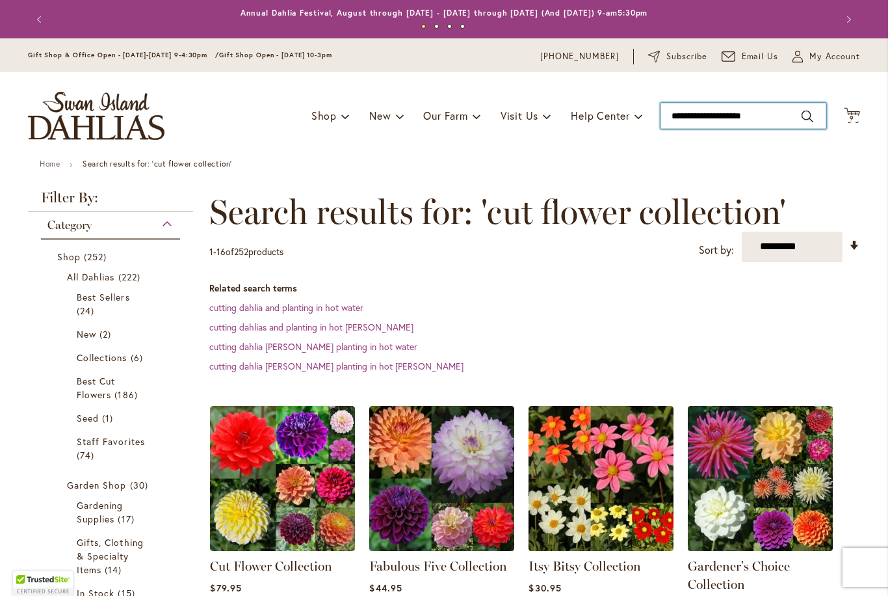
click at [717, 126] on input "**********" at bounding box center [744, 116] width 166 height 26
click at [704, 115] on input "**********" at bounding box center [744, 116] width 166 height 26
click at [767, 127] on input "**********" at bounding box center [744, 116] width 166 height 26
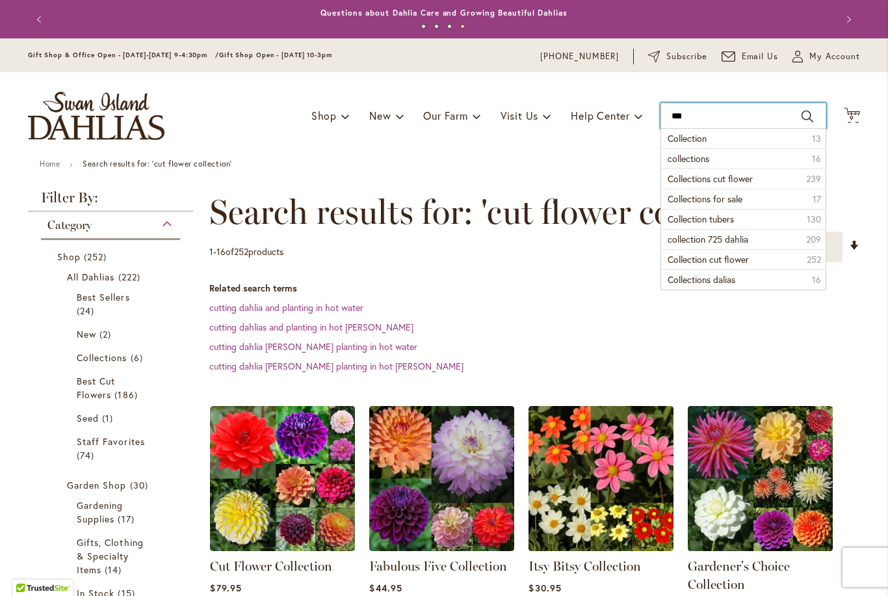
type input "*"
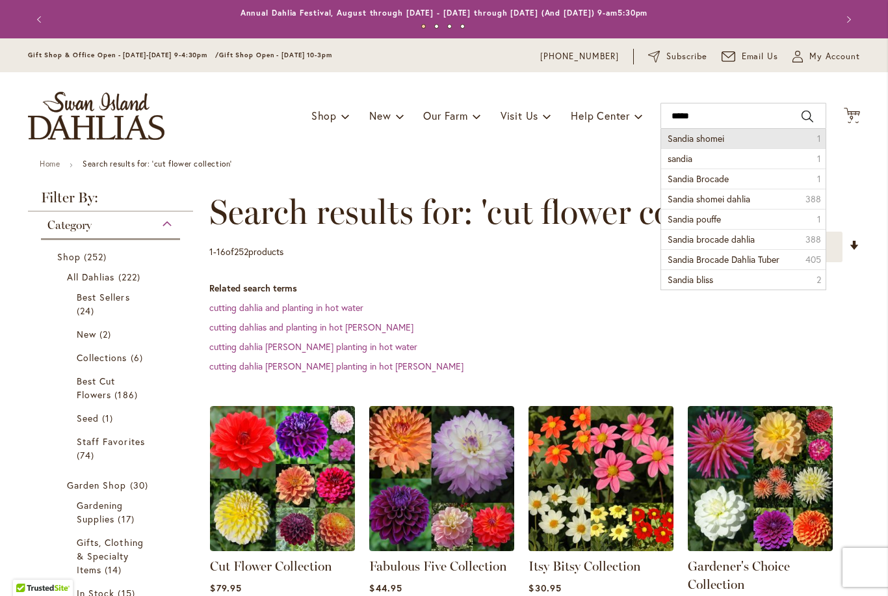
click at [716, 145] on li "Sandia shomei 1" at bounding box center [743, 139] width 165 height 20
type input "**********"
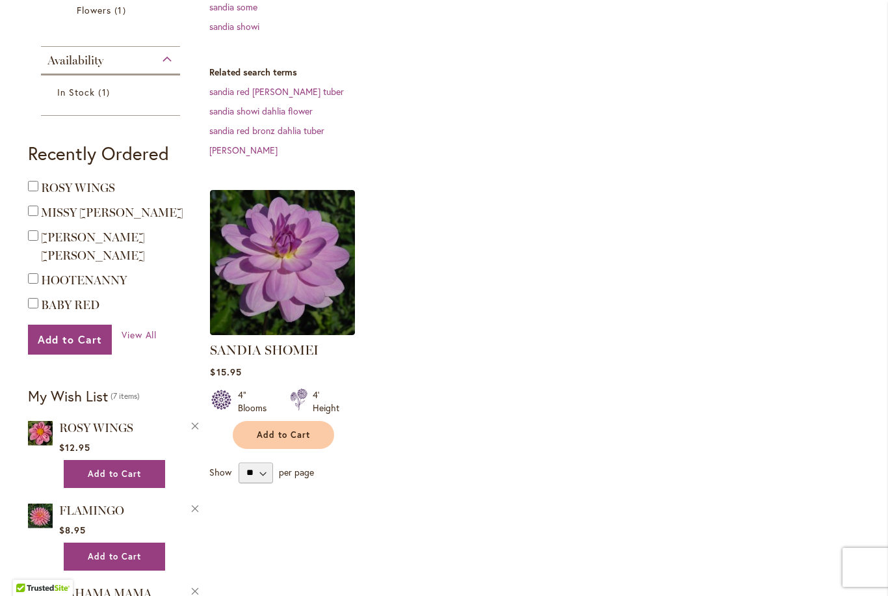
scroll to position [301, 0]
click at [308, 253] on img at bounding box center [282, 261] width 145 height 145
click at [293, 265] on img at bounding box center [282, 261] width 145 height 145
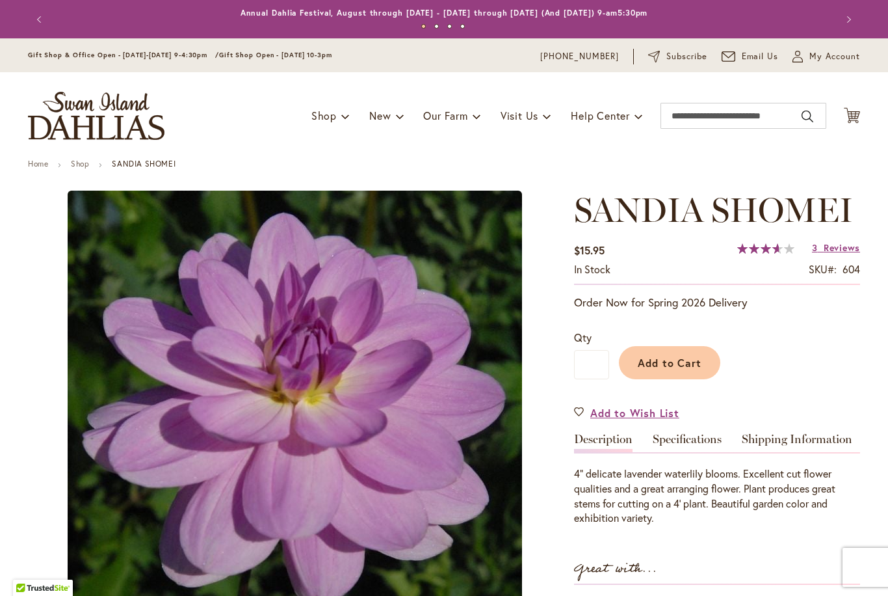
type input "*****"
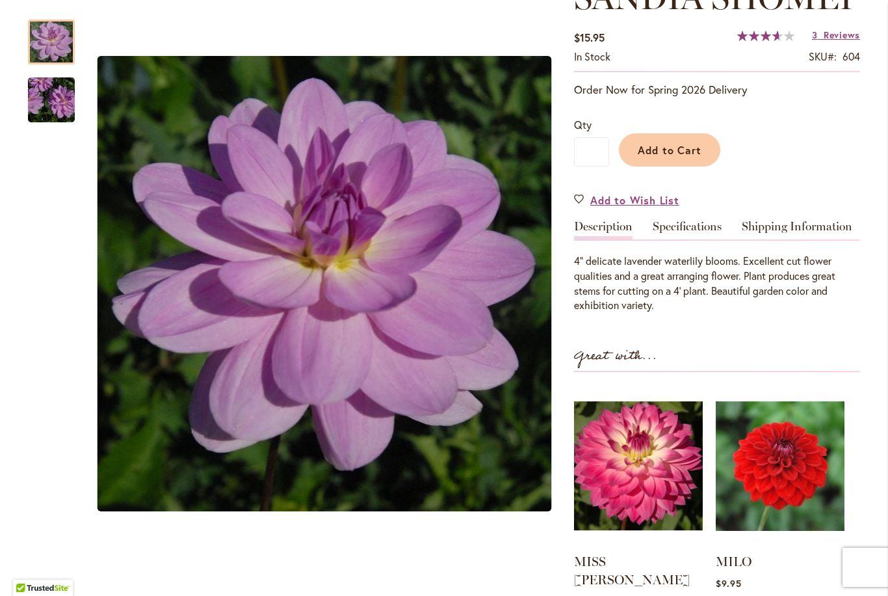
scroll to position [207, 0]
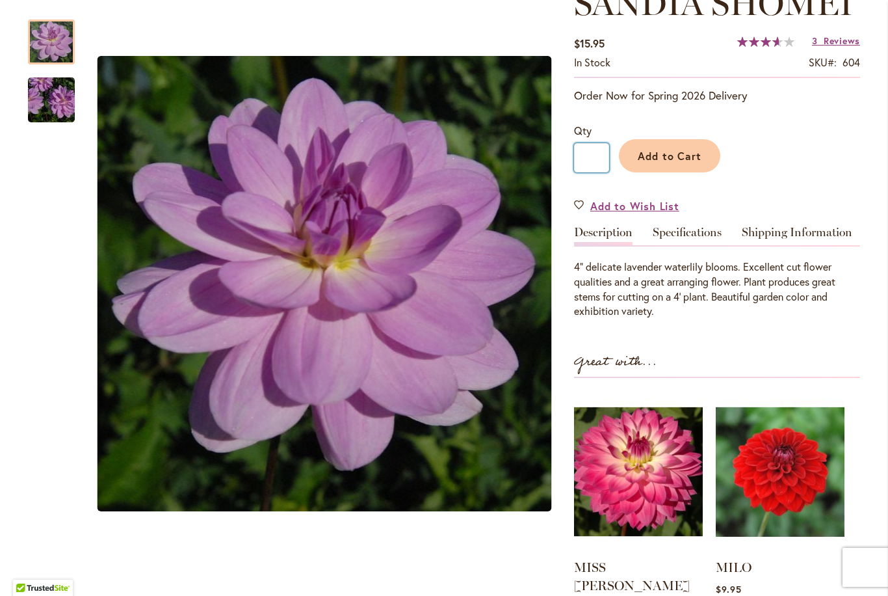
click at [603, 159] on input "*" at bounding box center [591, 157] width 35 height 29
type input "*"
click at [678, 158] on span "Add to Cart" at bounding box center [670, 156] width 64 height 14
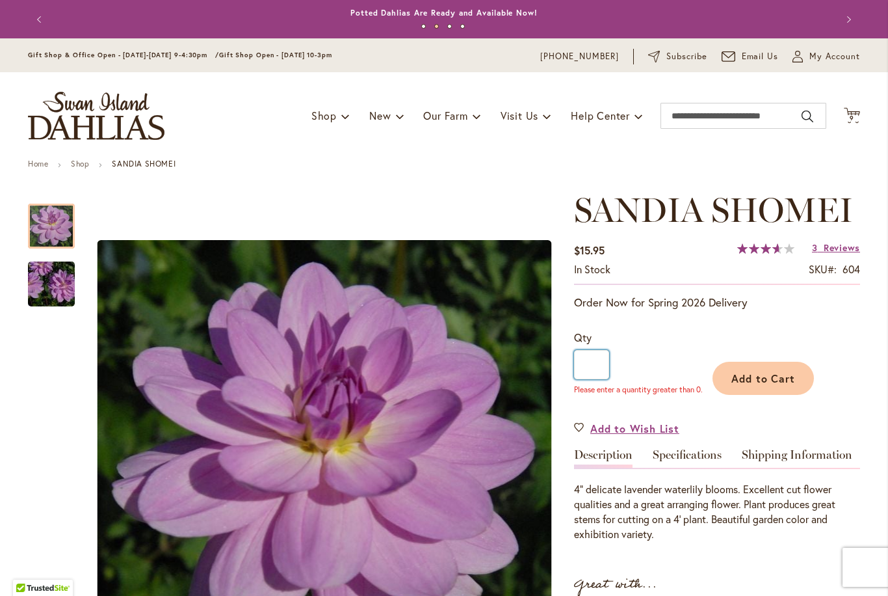
scroll to position [0, 0]
click at [858, 119] on span "9 9 items" at bounding box center [852, 118] width 13 height 7
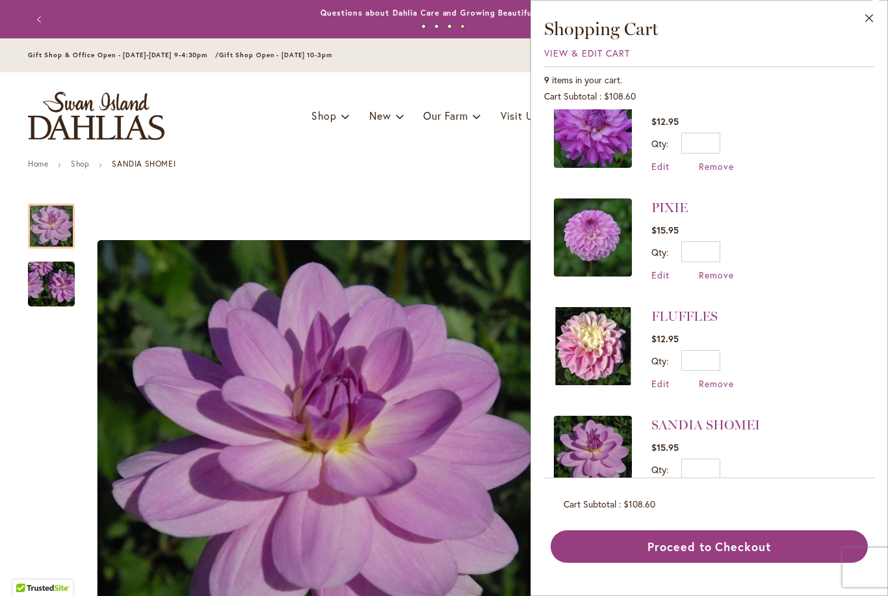
scroll to position [354, 0]
click at [658, 492] on span "Edit" at bounding box center [661, 493] width 18 height 12
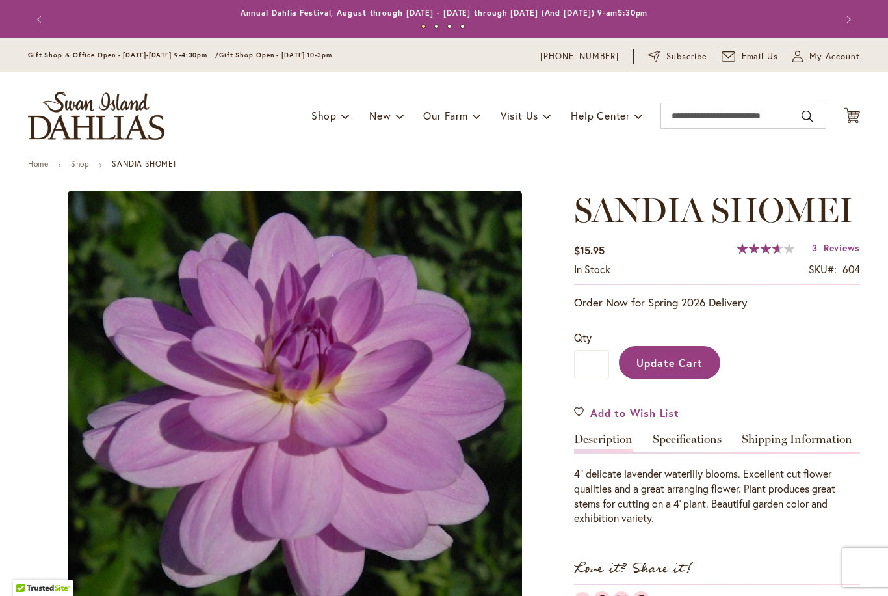
type input "*****"
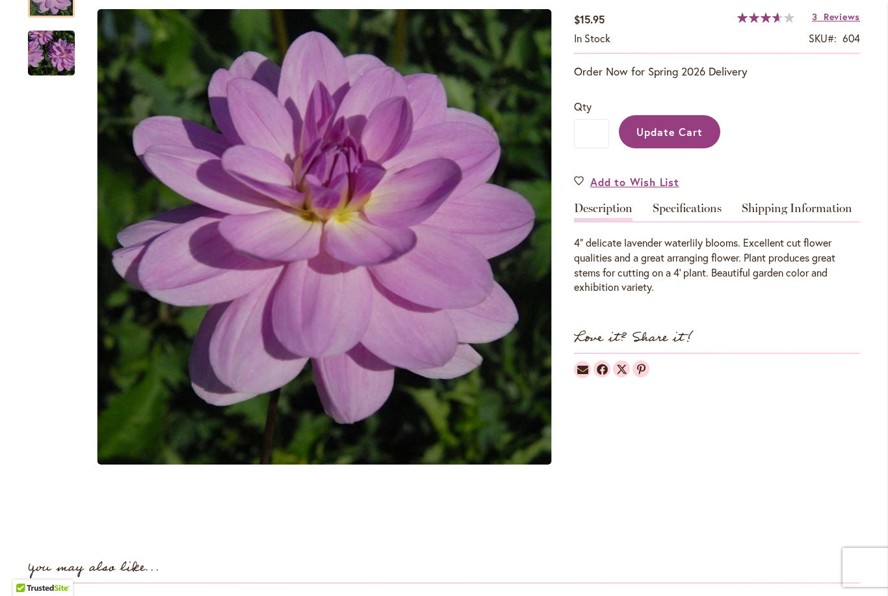
scroll to position [232, 0]
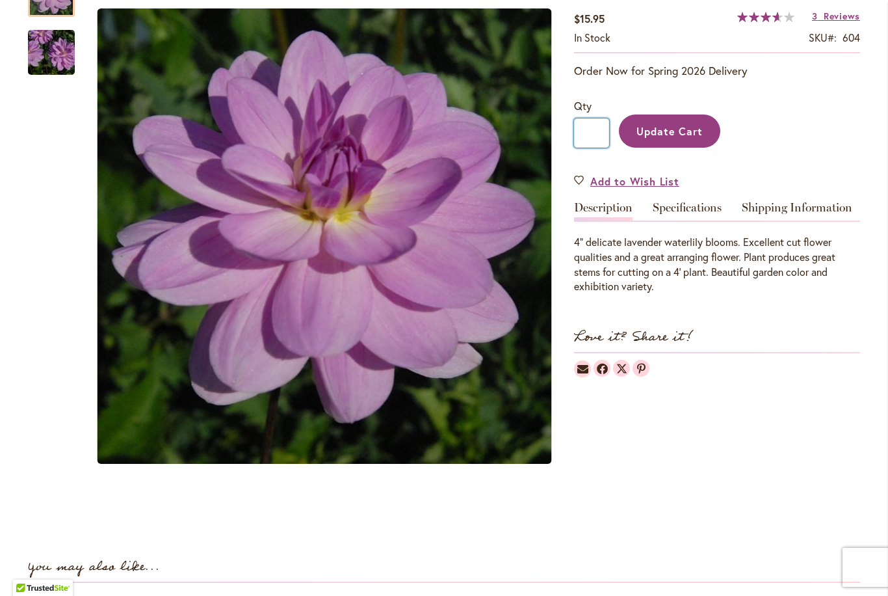
click at [600, 139] on input "*" at bounding box center [591, 132] width 35 height 29
type input "*"
click at [674, 142] on button "Update Cart" at bounding box center [669, 130] width 101 height 33
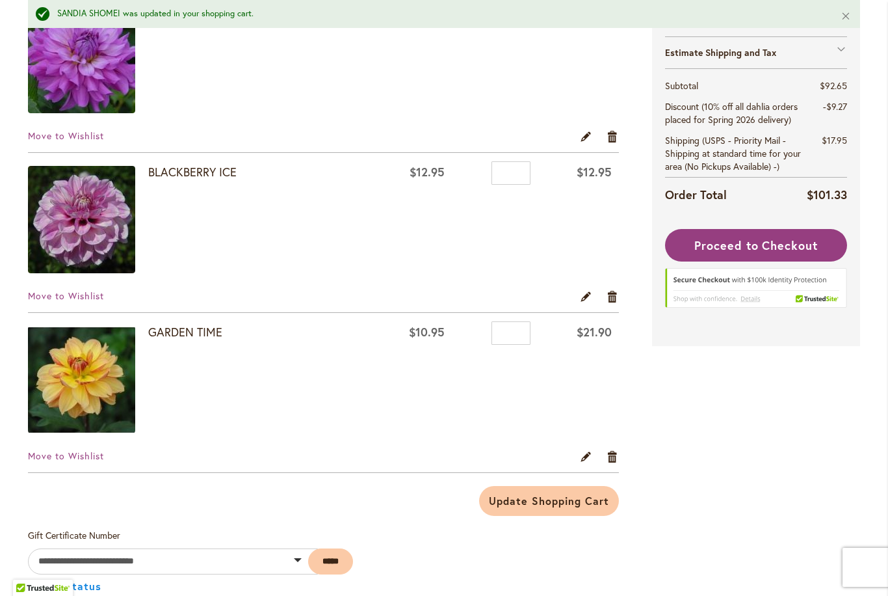
scroll to position [786, 0]
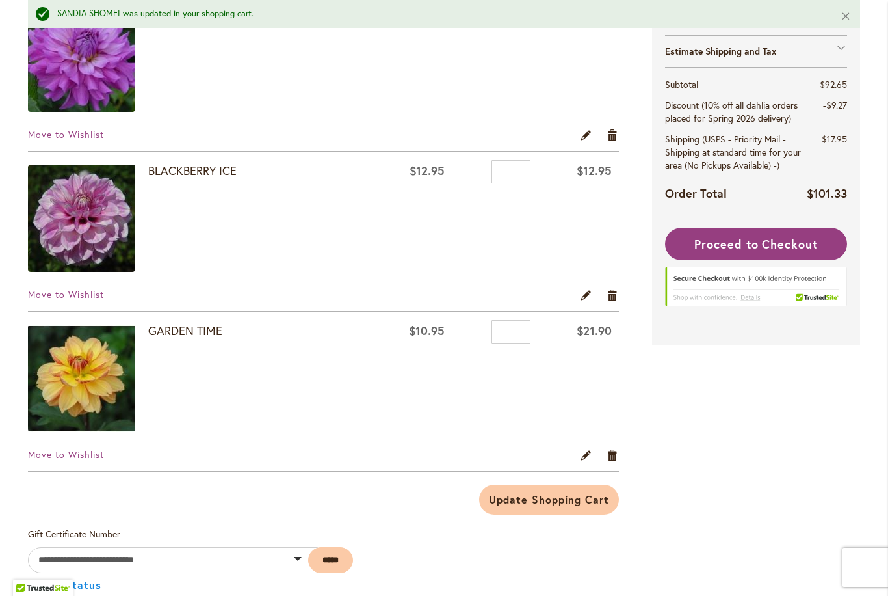
click at [88, 375] on img at bounding box center [81, 378] width 107 height 107
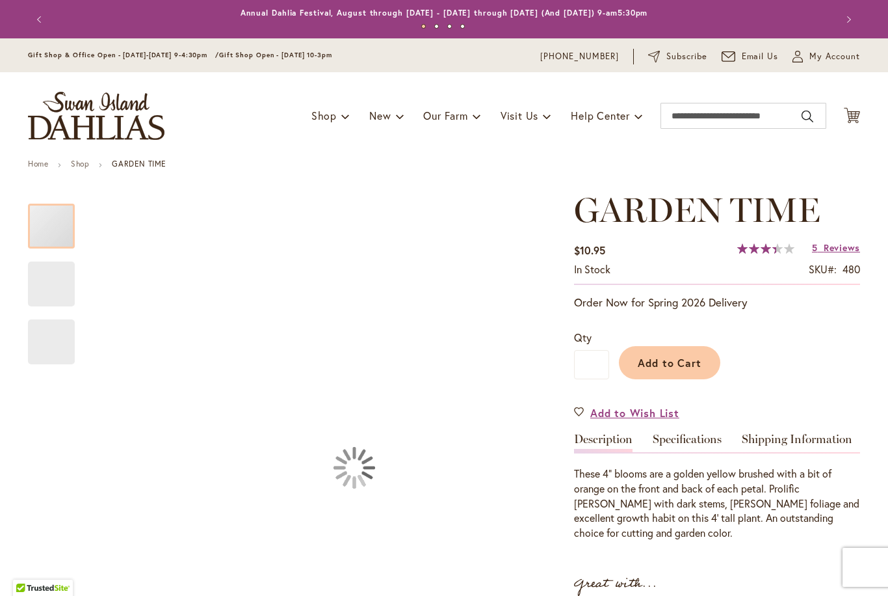
type input "*****"
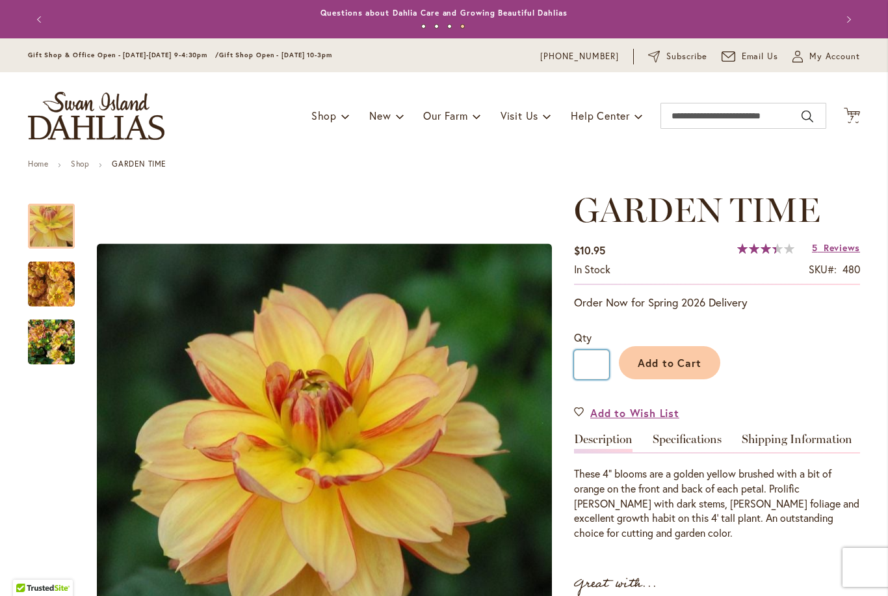
click at [606, 366] on input "*" at bounding box center [591, 364] width 35 height 29
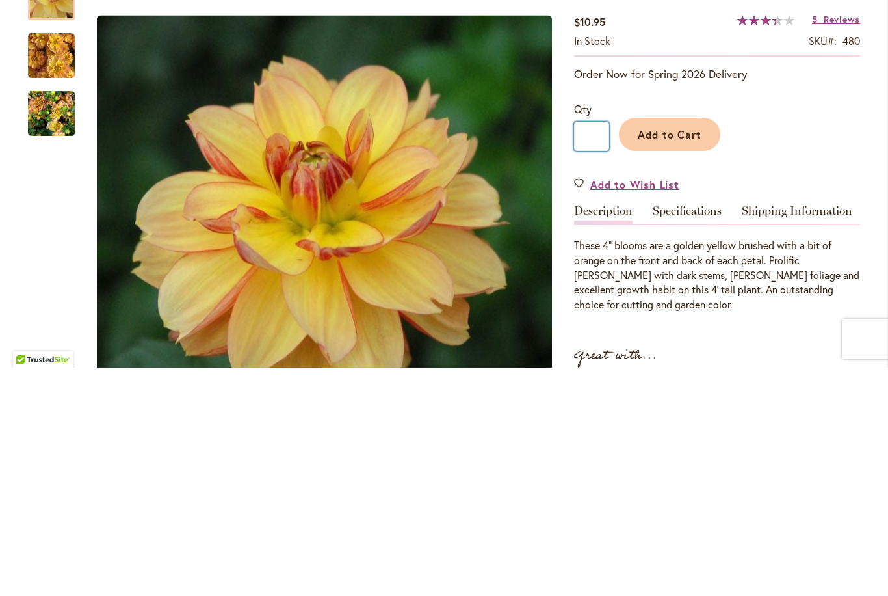
type input "*"
click at [684, 356] on span "Add to Cart" at bounding box center [670, 363] width 64 height 14
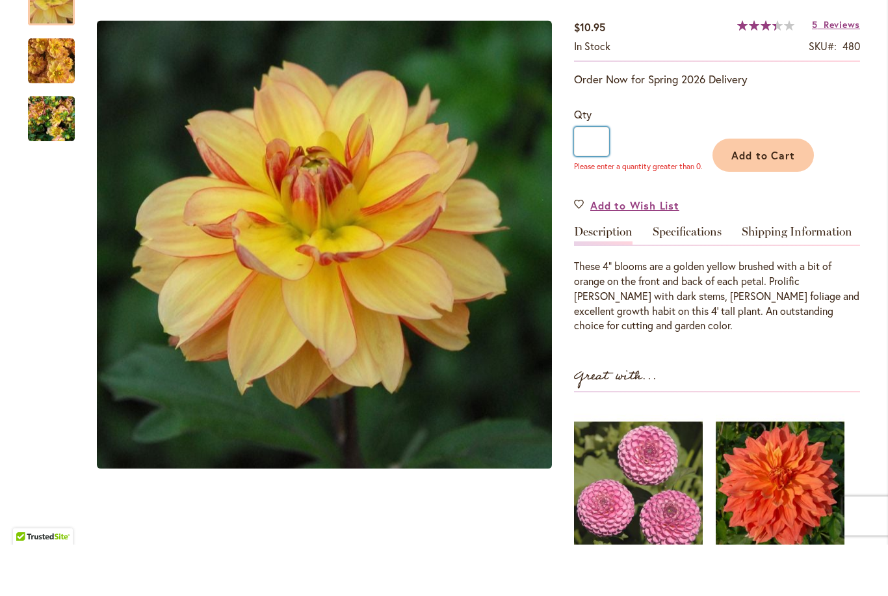
scroll to position [172, 0]
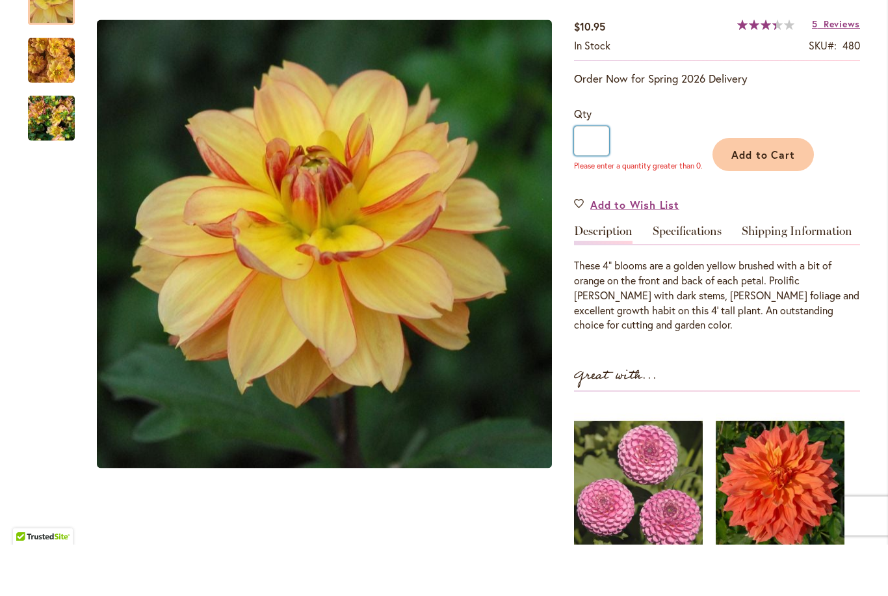
type input "*"
click at [784, 199] on span "Add to Cart" at bounding box center [764, 206] width 64 height 14
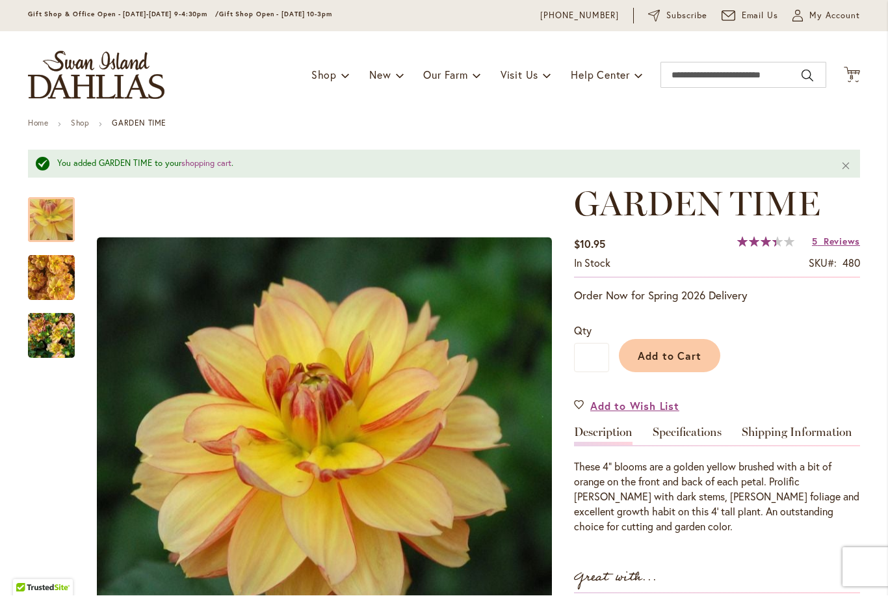
scroll to position [39, 0]
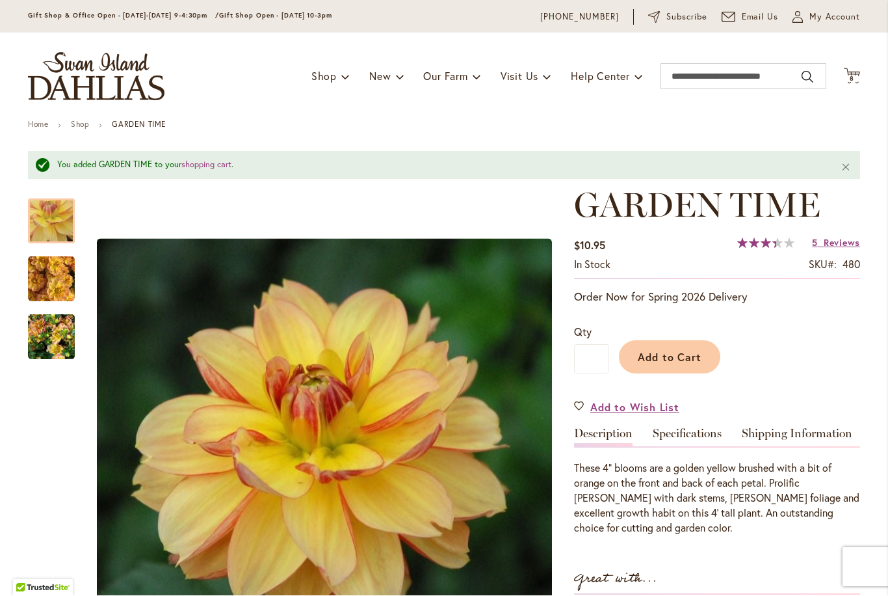
click at [857, 74] on icon at bounding box center [852, 76] width 16 height 16
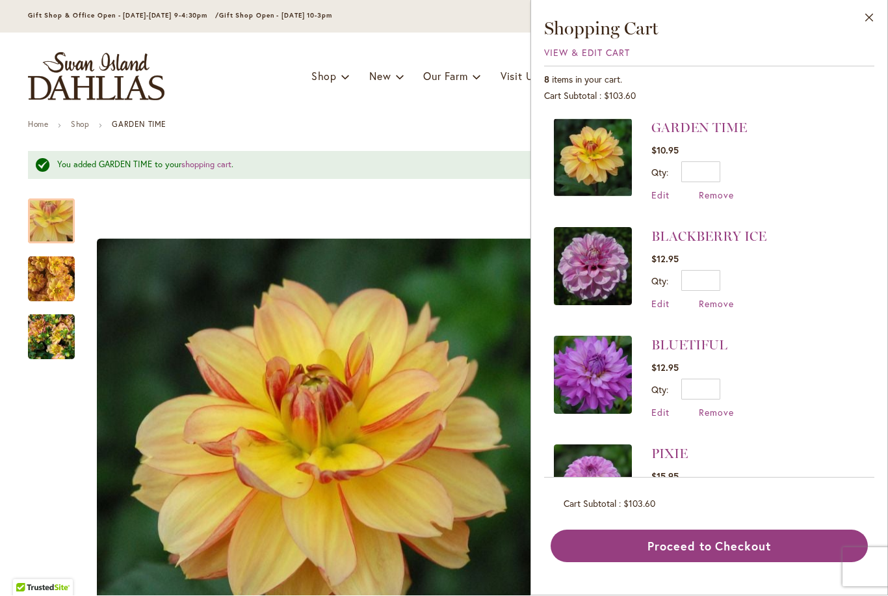
scroll to position [0, 0]
click at [589, 165] on img at bounding box center [593, 158] width 78 height 78
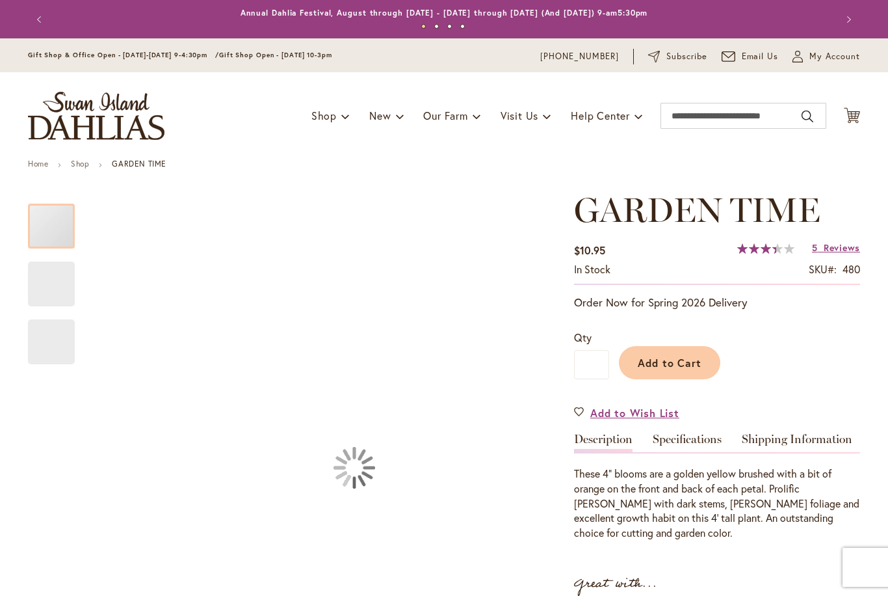
type input "*****"
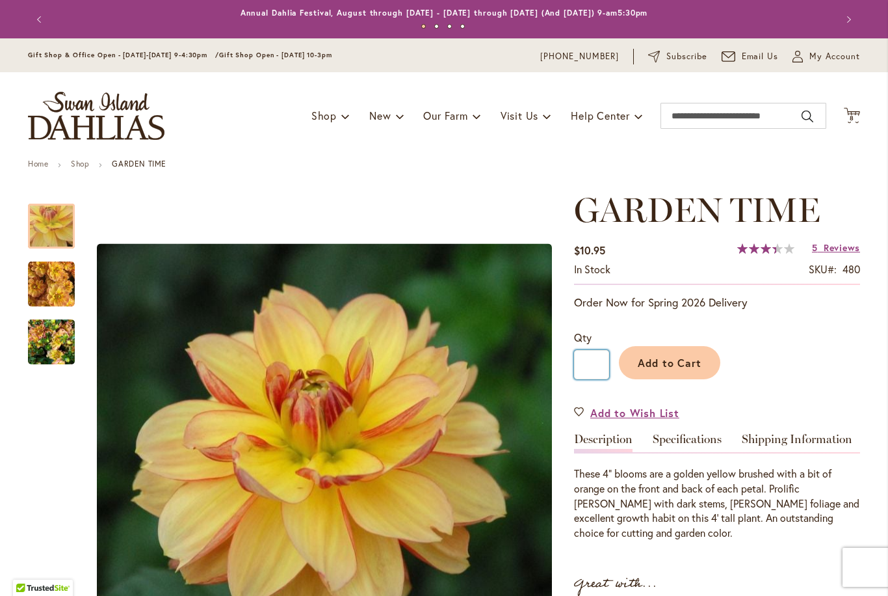
click at [605, 369] on input "*" at bounding box center [591, 364] width 35 height 29
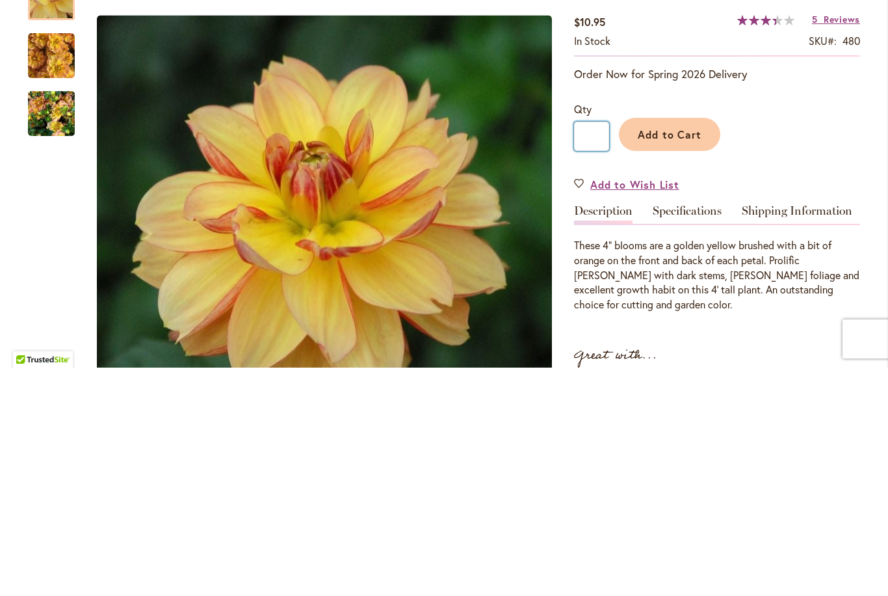
type input "*"
click at [678, 356] on span "Add to Cart" at bounding box center [670, 363] width 64 height 14
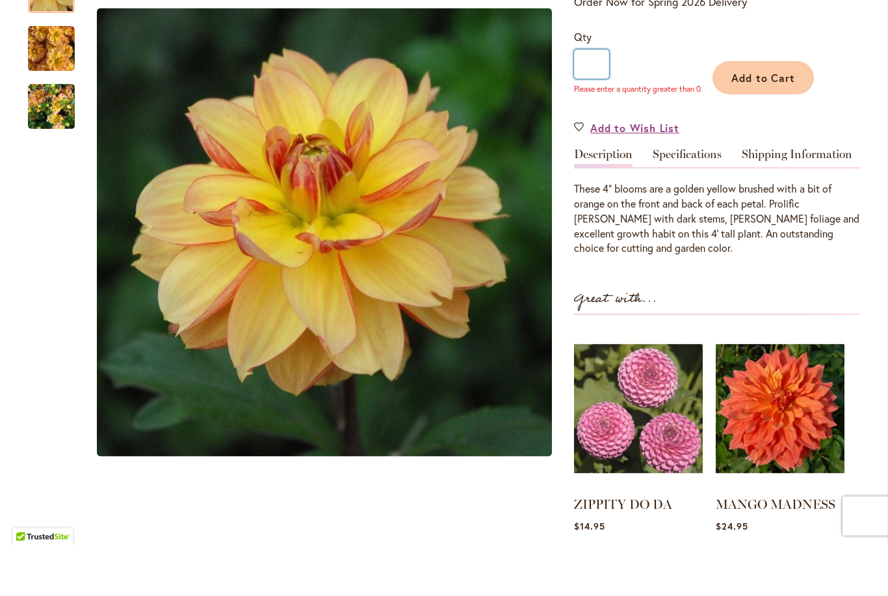
scroll to position [248, 0]
click at [780, 123] on span "Add to Cart" at bounding box center [764, 130] width 64 height 14
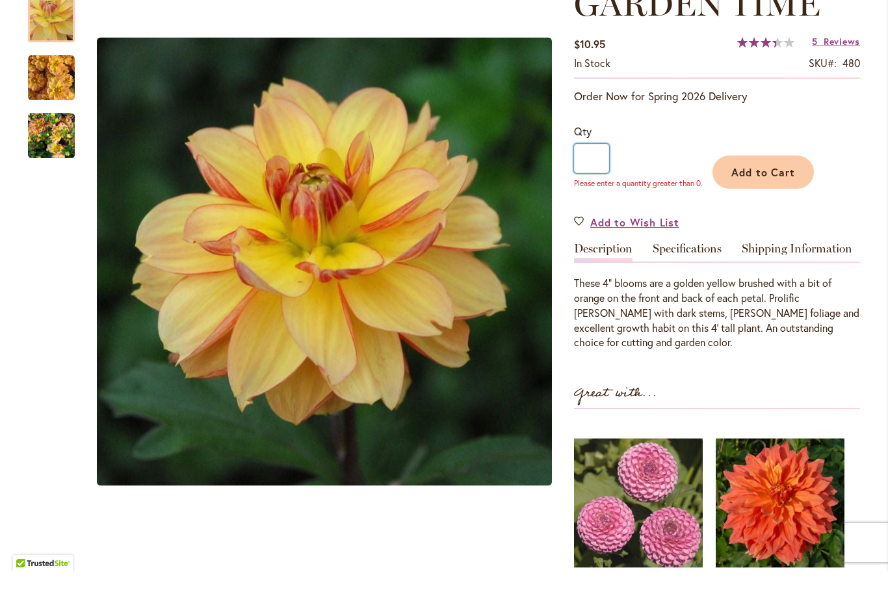
scroll to position [0, 0]
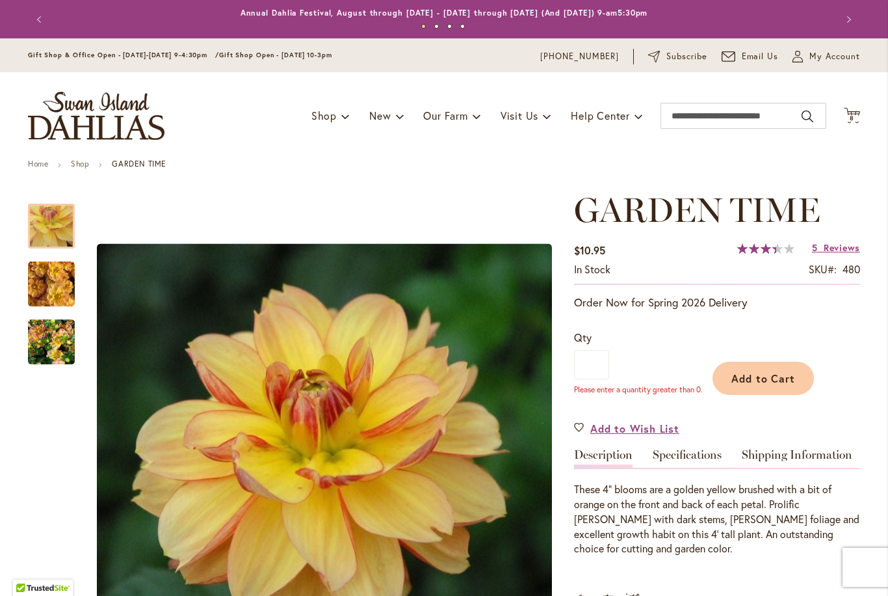
click at [868, 124] on div "Toggle Nav Shop Dahlia Tubers Collections Fresh Cut Dahlias Gardening Supplies …" at bounding box center [444, 115] width 859 height 87
click at [860, 107] on icon "Cart .cls-1 { fill: #231f20; }" at bounding box center [852, 115] width 16 height 16
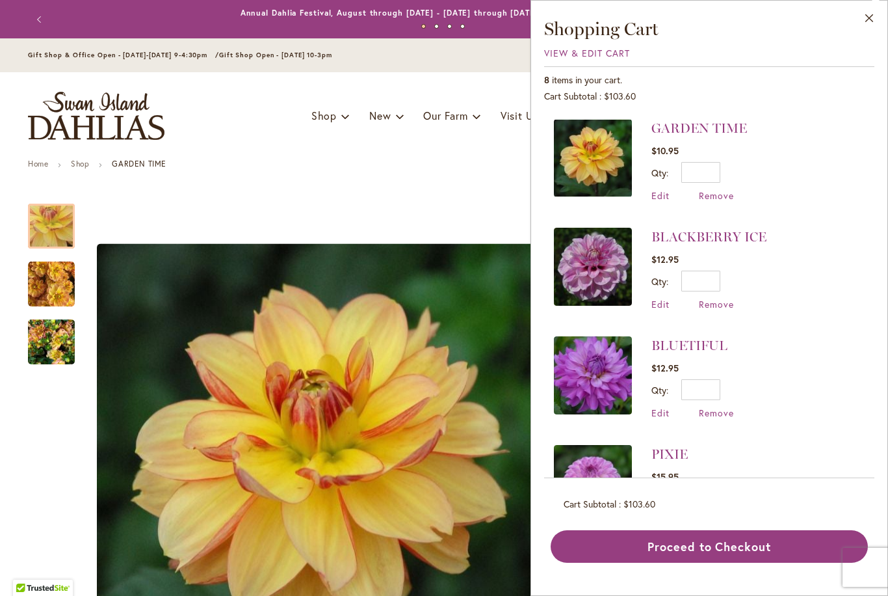
click at [669, 191] on span "Edit" at bounding box center [661, 195] width 18 height 12
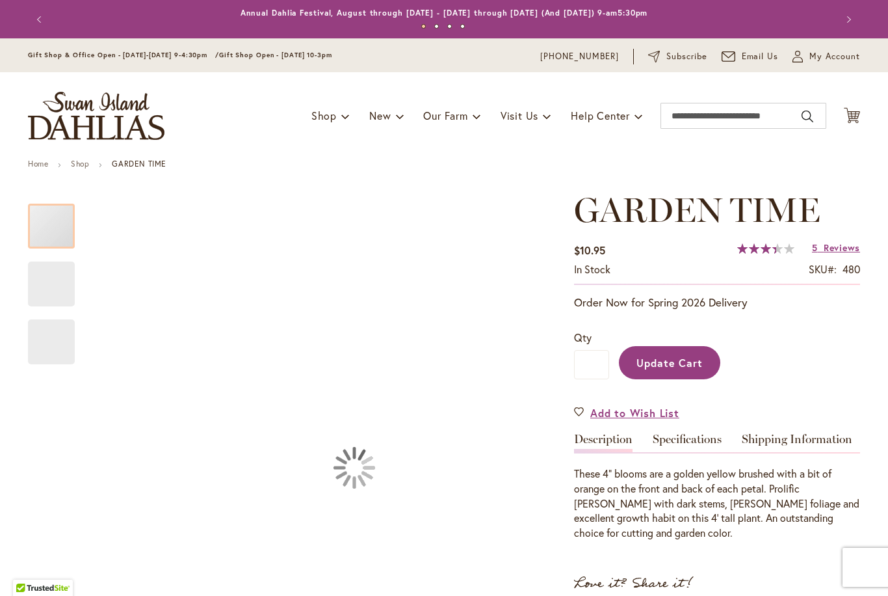
type input "*****"
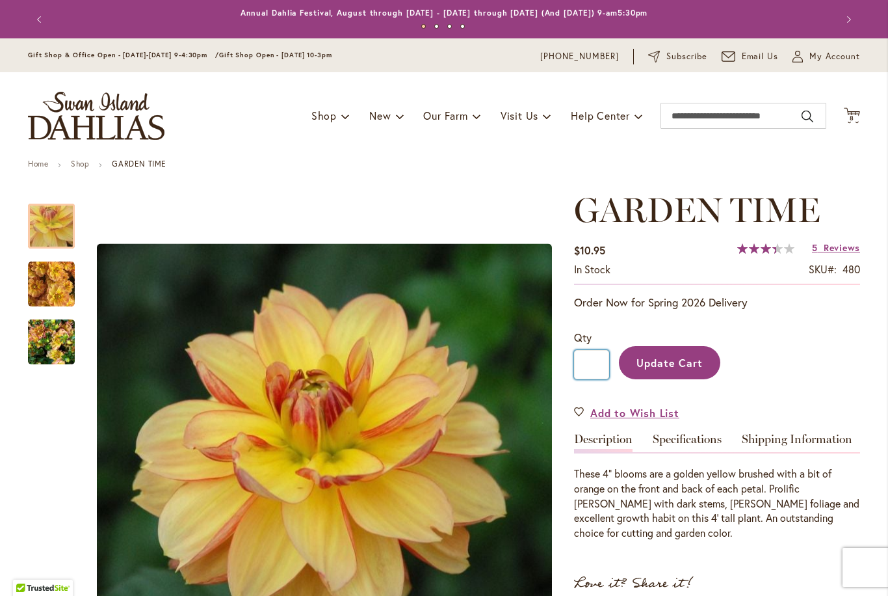
click at [607, 361] on input "*" at bounding box center [591, 364] width 35 height 29
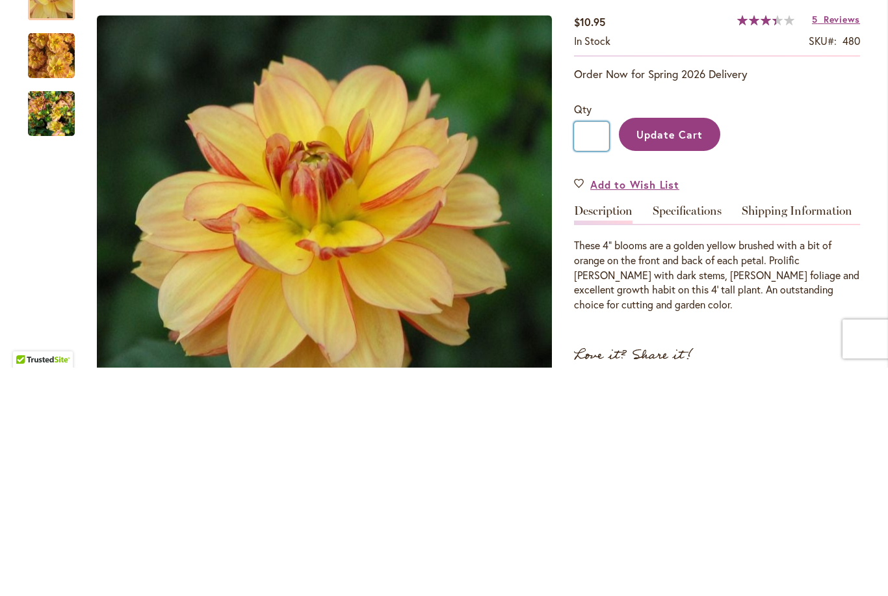
type input "*"
click at [673, 356] on span "Update Cart" at bounding box center [670, 363] width 67 height 14
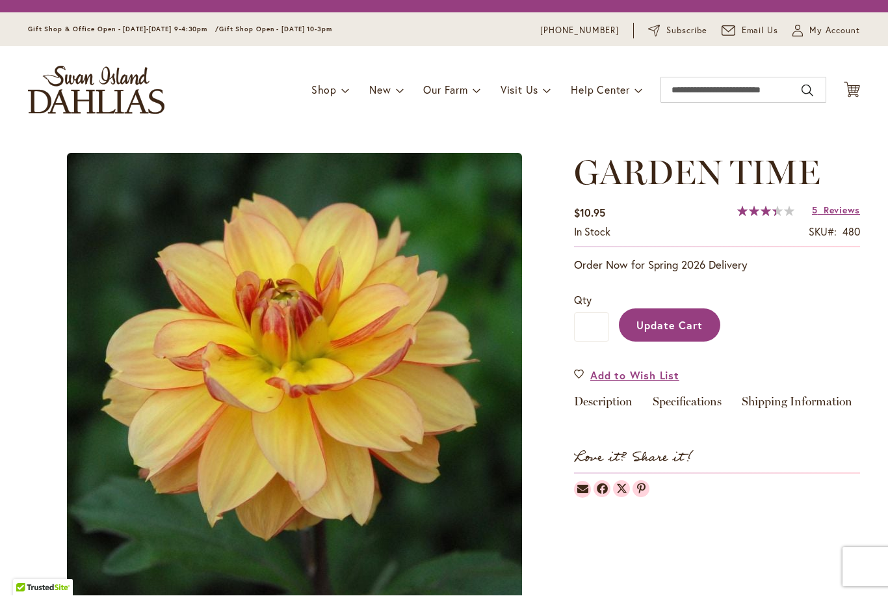
type input "*****"
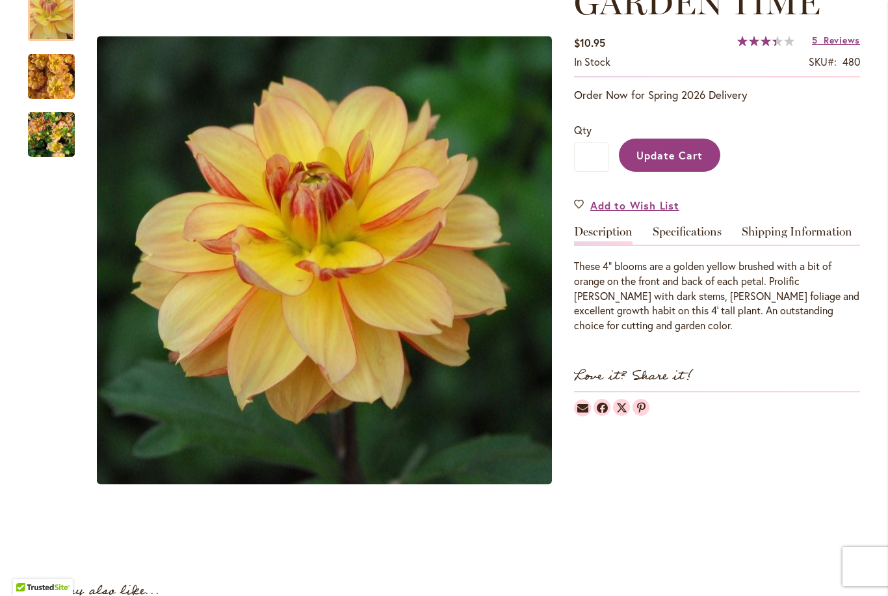
scroll to position [208, 0]
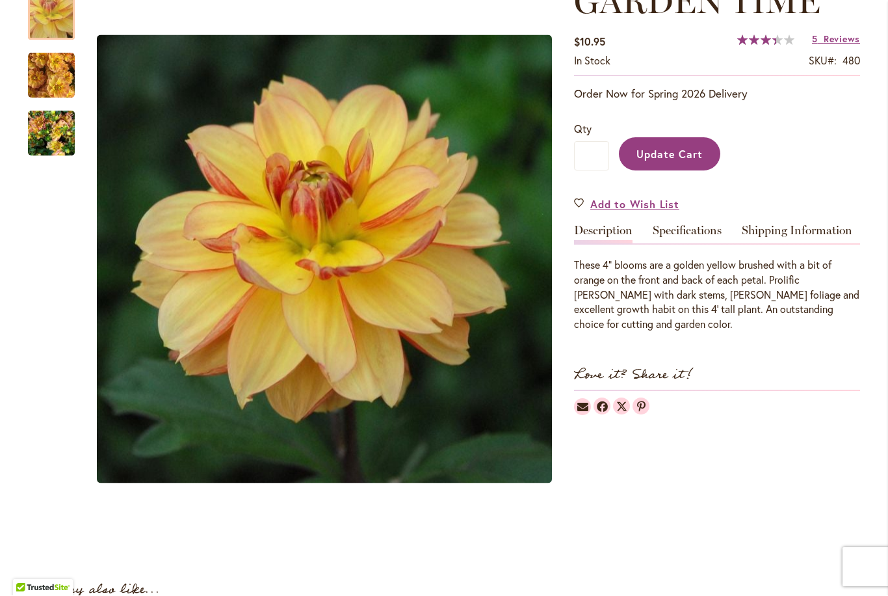
click at [831, 44] on span "Reviews" at bounding box center [842, 39] width 36 height 12
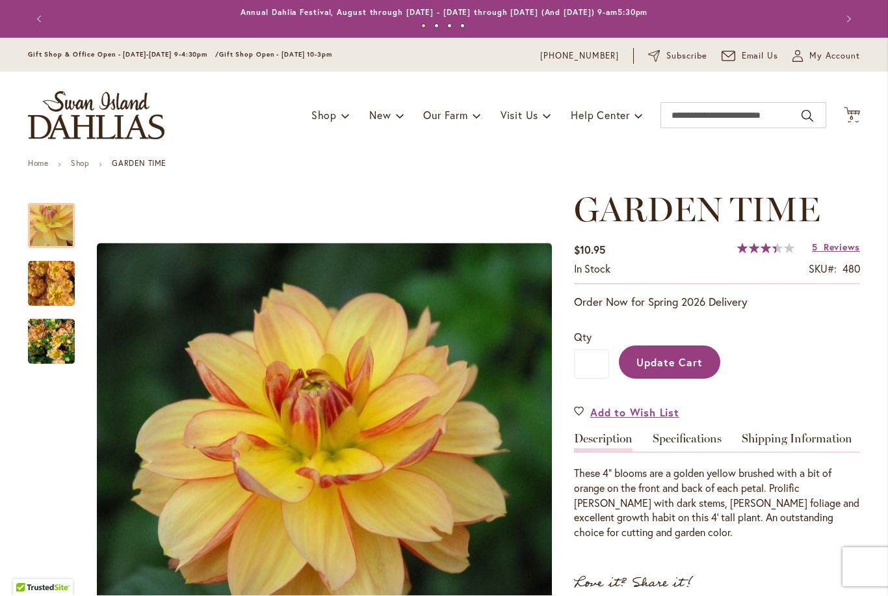
scroll to position [0, 0]
click at [820, 57] on span "My Account" at bounding box center [835, 56] width 51 height 13
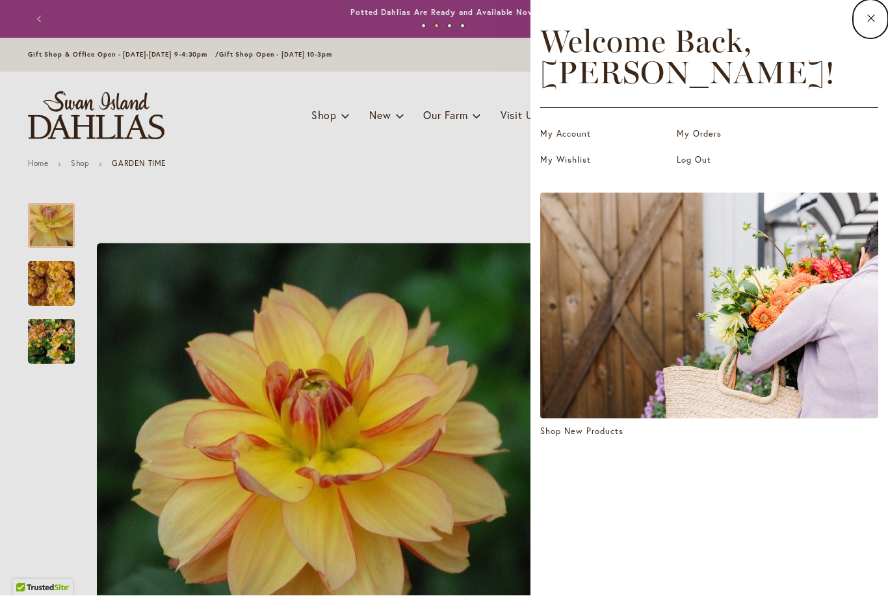
click at [702, 139] on link "My Orders" at bounding box center [742, 134] width 130 height 13
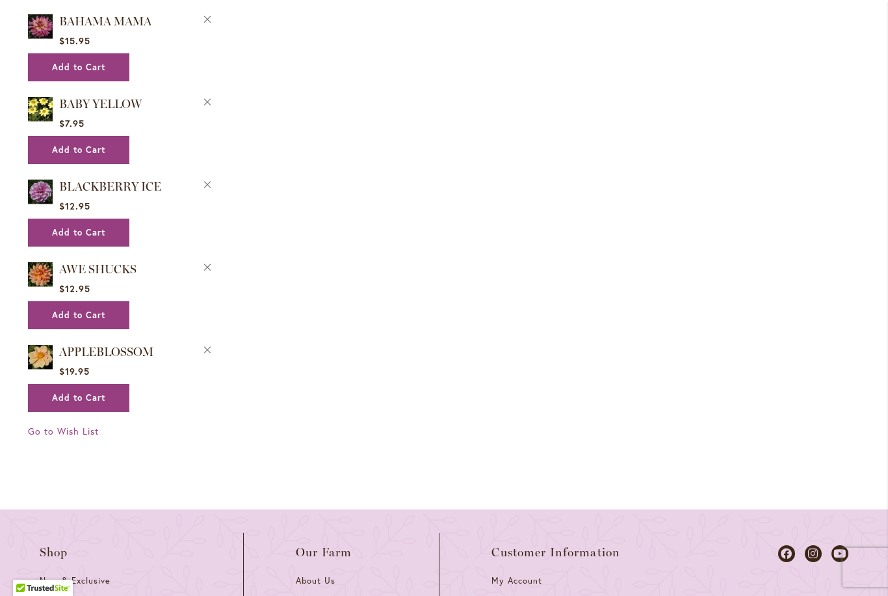
scroll to position [906, 0]
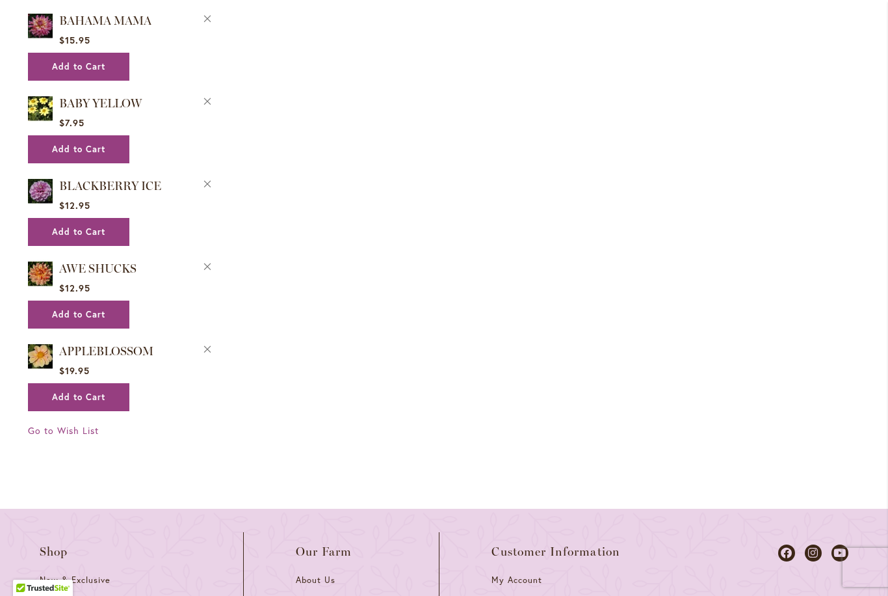
click at [51, 259] on img at bounding box center [40, 273] width 25 height 29
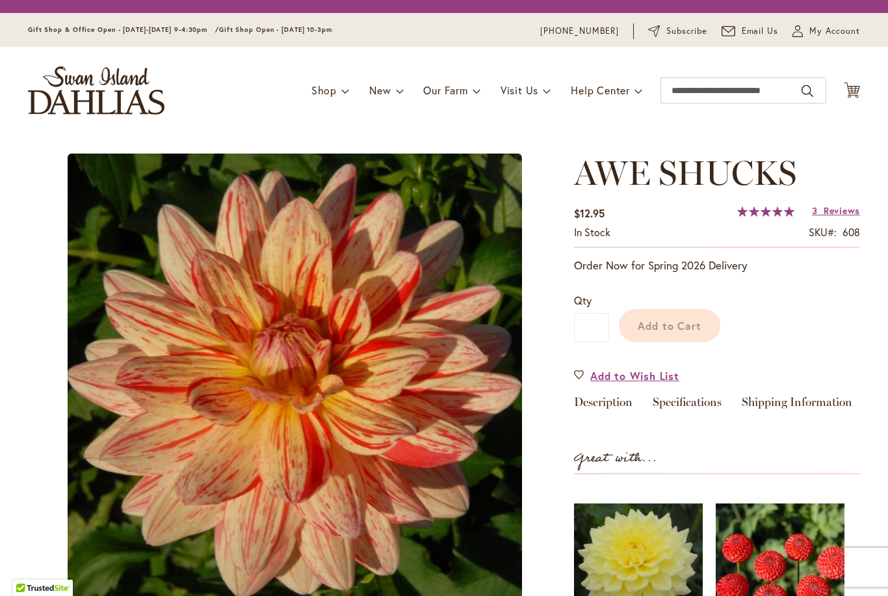
type input "*****"
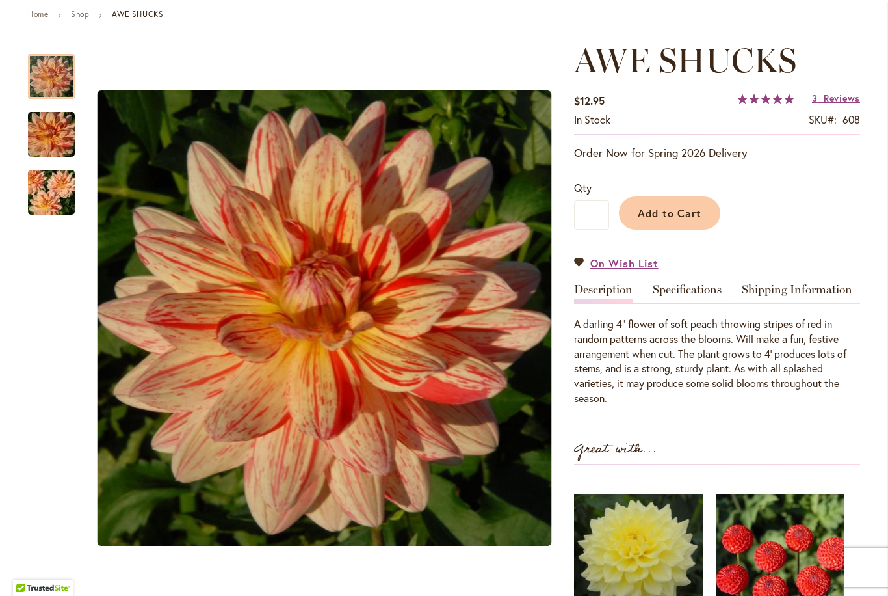
scroll to position [154, 0]
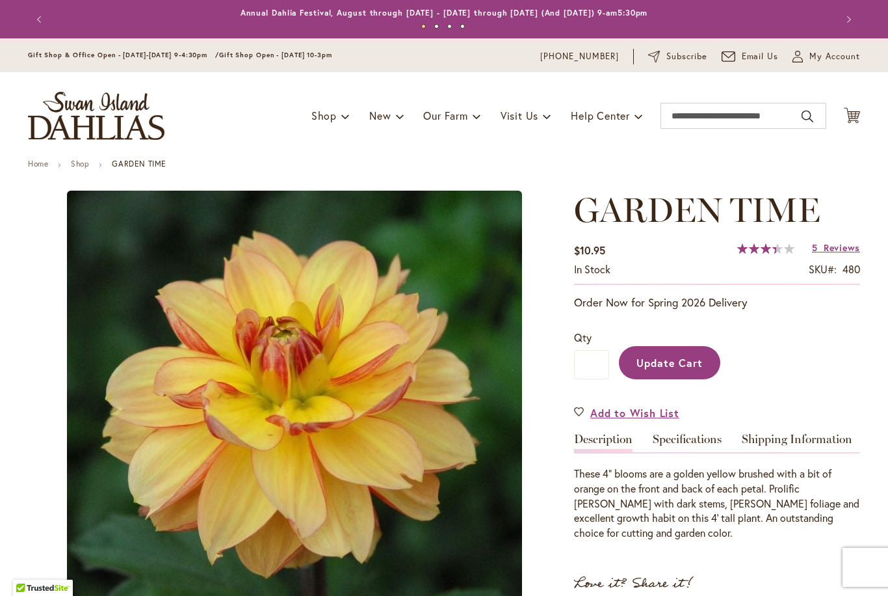
type input "*****"
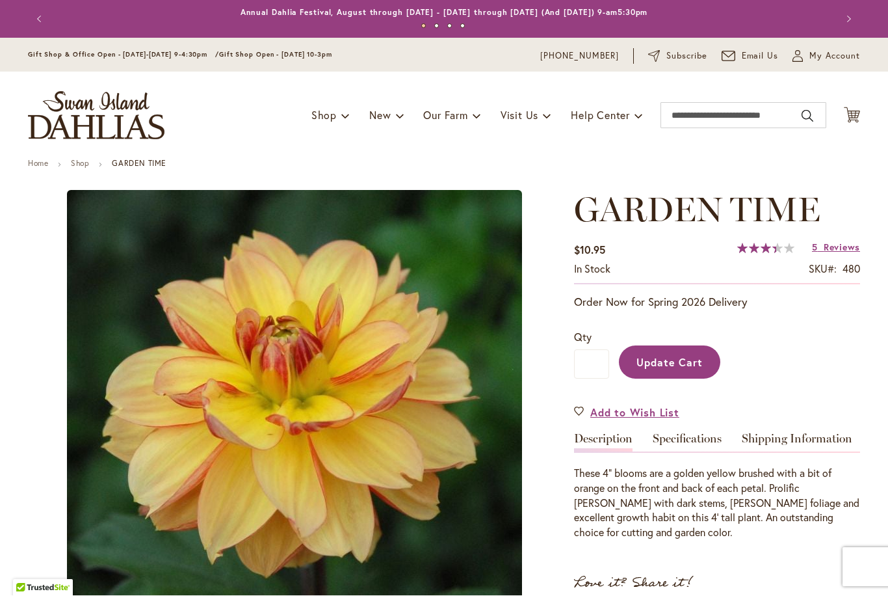
scroll to position [1, 0]
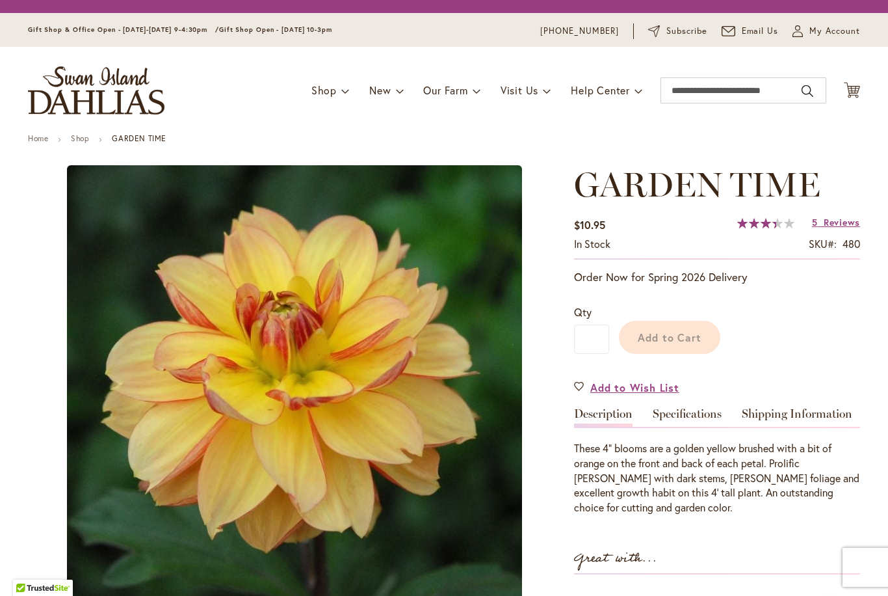
type input "*****"
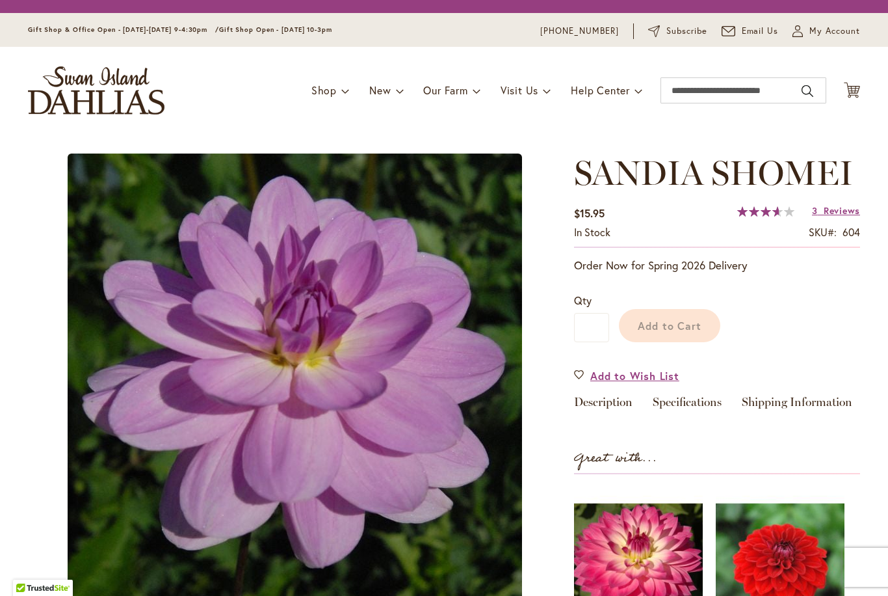
type input "*****"
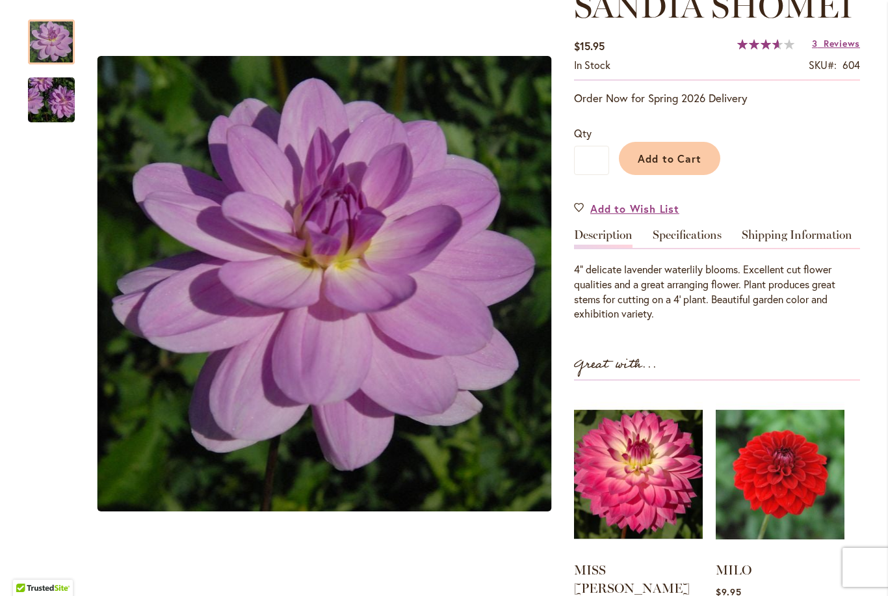
scroll to position [204, 0]
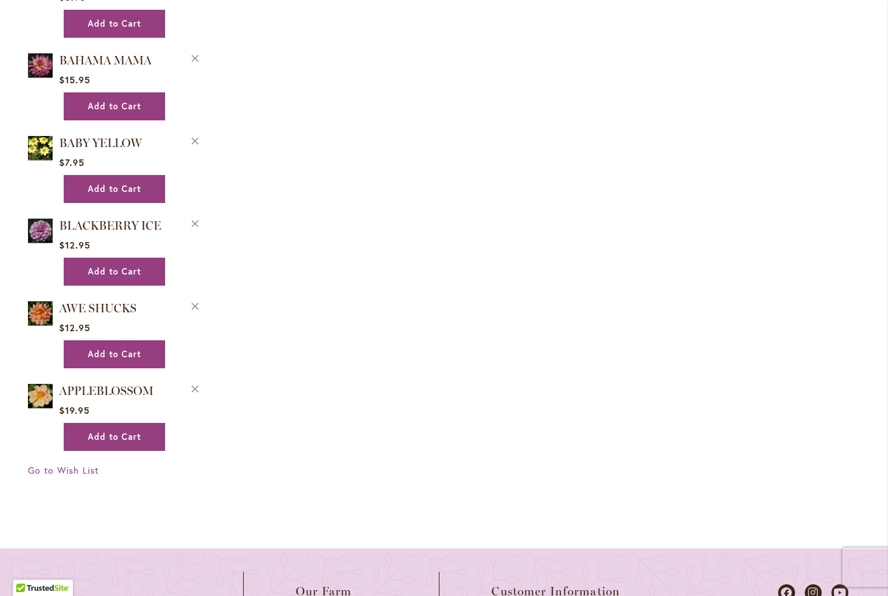
scroll to position [834, 0]
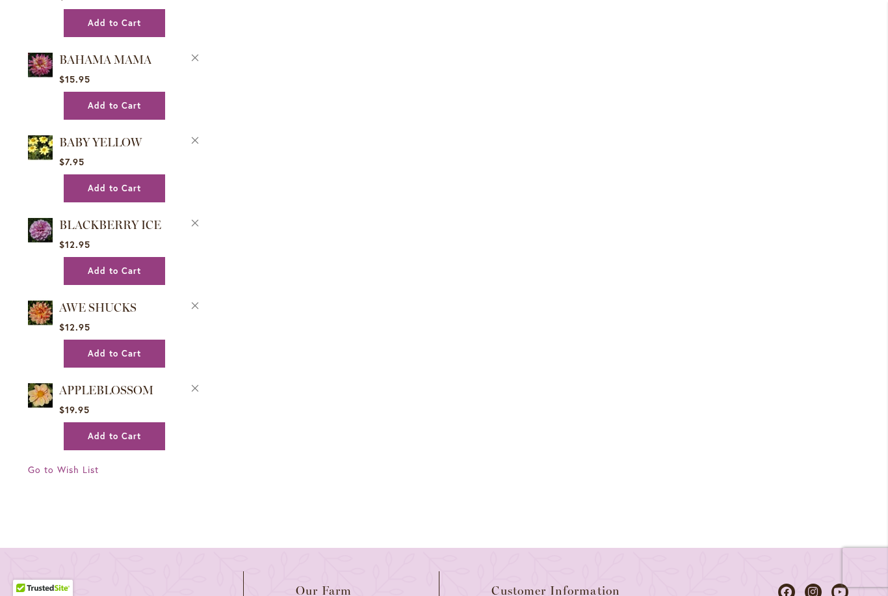
click at [130, 431] on span "Add to Cart" at bounding box center [114, 436] width 53 height 11
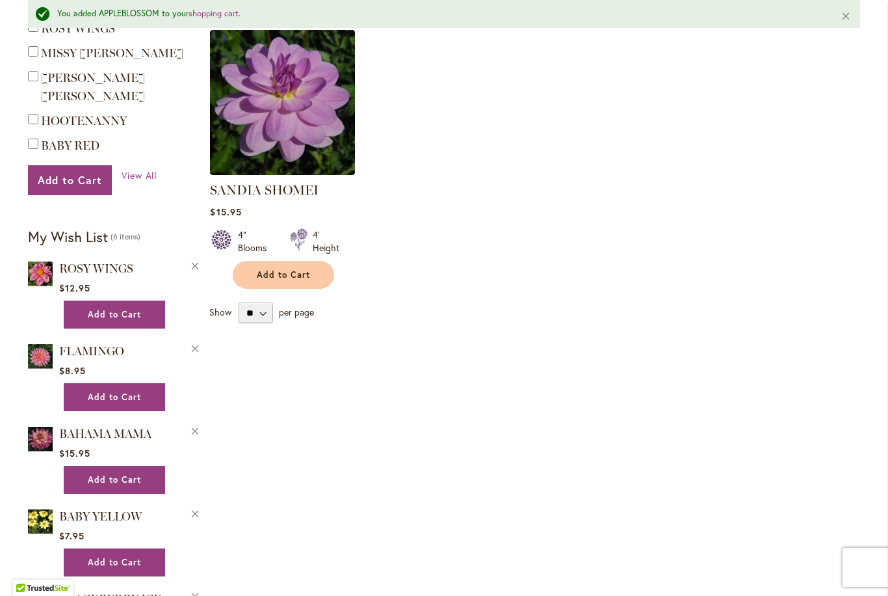
scroll to position [520, 0]
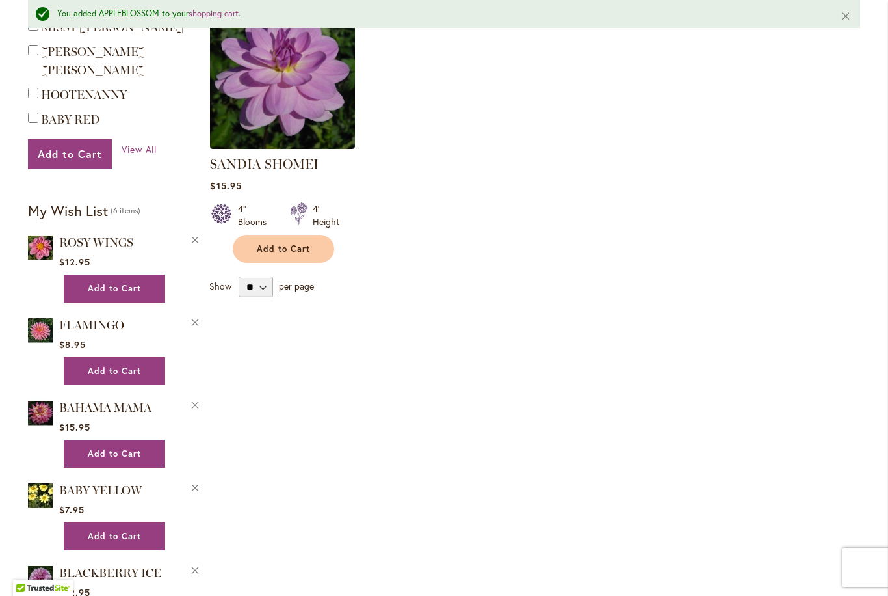
click at [51, 233] on img at bounding box center [40, 247] width 25 height 29
click at [59, 235] on span "ROSY WINGS" at bounding box center [96, 242] width 74 height 14
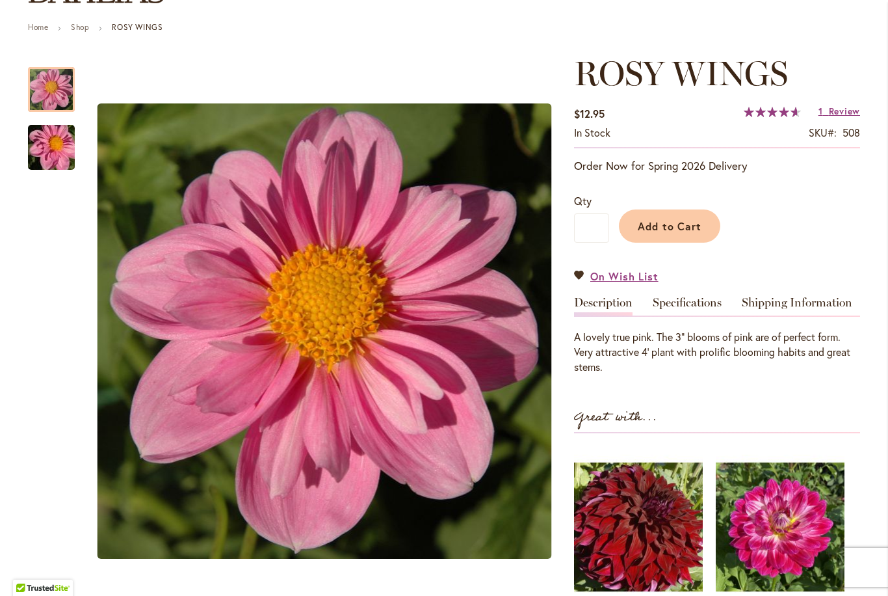
scroll to position [137, 0]
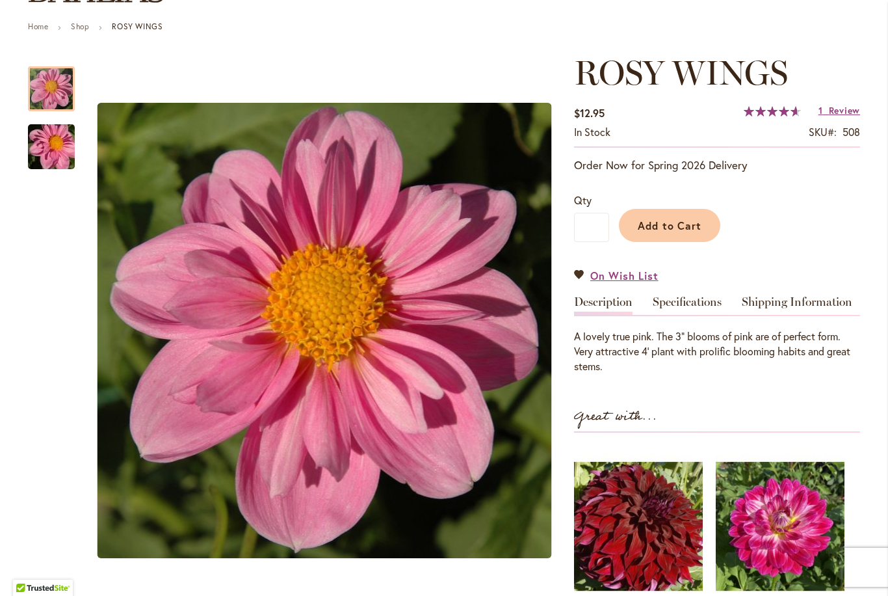
click at [840, 364] on div "A lovely true pink. The 3" blooms of pink are of perfect form. Very attractive …" at bounding box center [717, 351] width 286 height 45
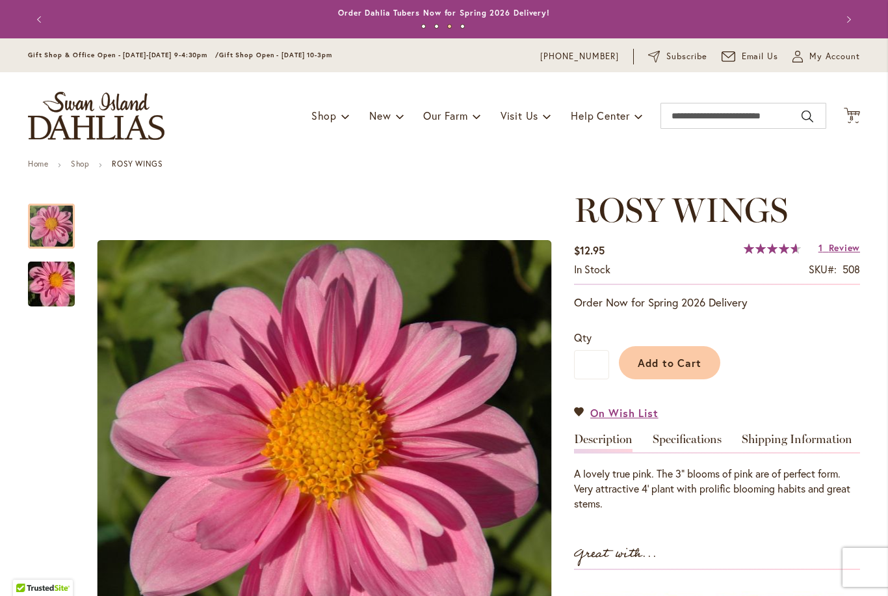
scroll to position [0, 0]
click at [859, 122] on icon "Cart .cls-1 { fill: #231f20; }" at bounding box center [852, 115] width 16 height 16
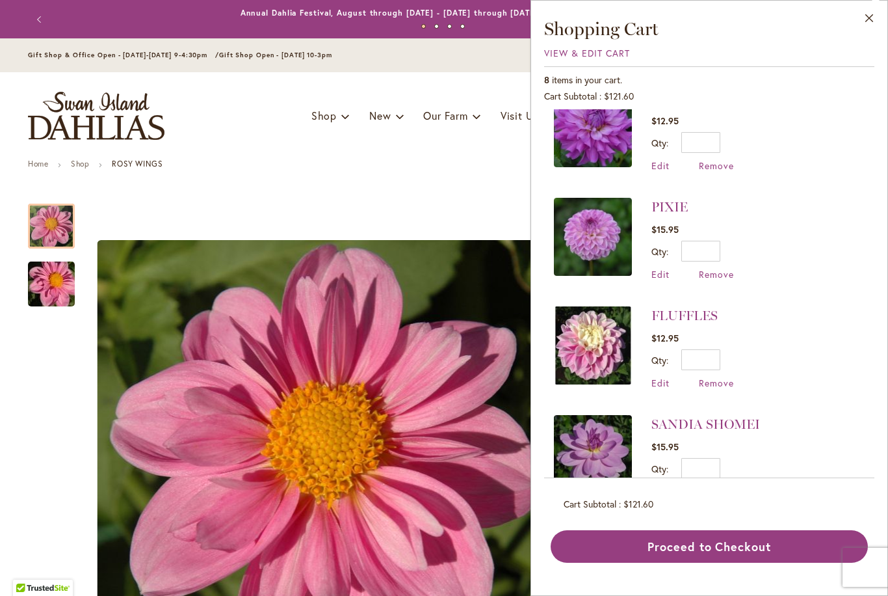
scroll to position [354, 0]
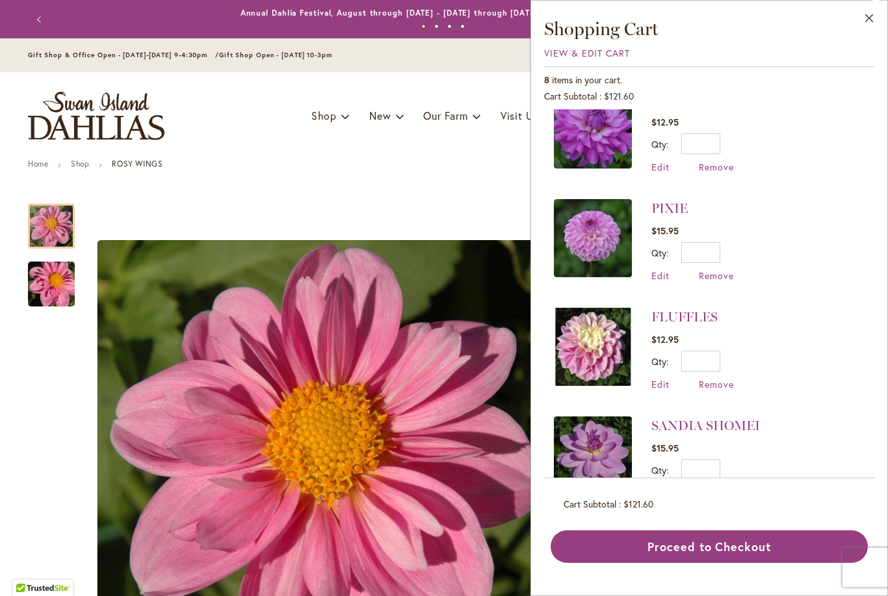
click at [872, 17] on button "Close" at bounding box center [870, 21] width 36 height 41
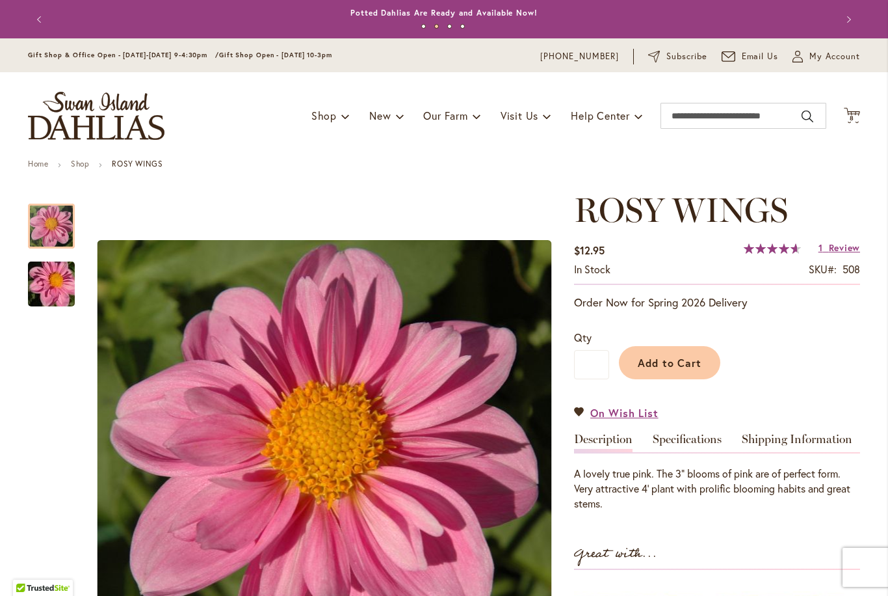
scroll to position [0, 0]
click at [836, 352] on div "Add to Cart" at bounding box center [734, 359] width 251 height 59
click at [676, 362] on span "Add to Cart" at bounding box center [670, 363] width 64 height 14
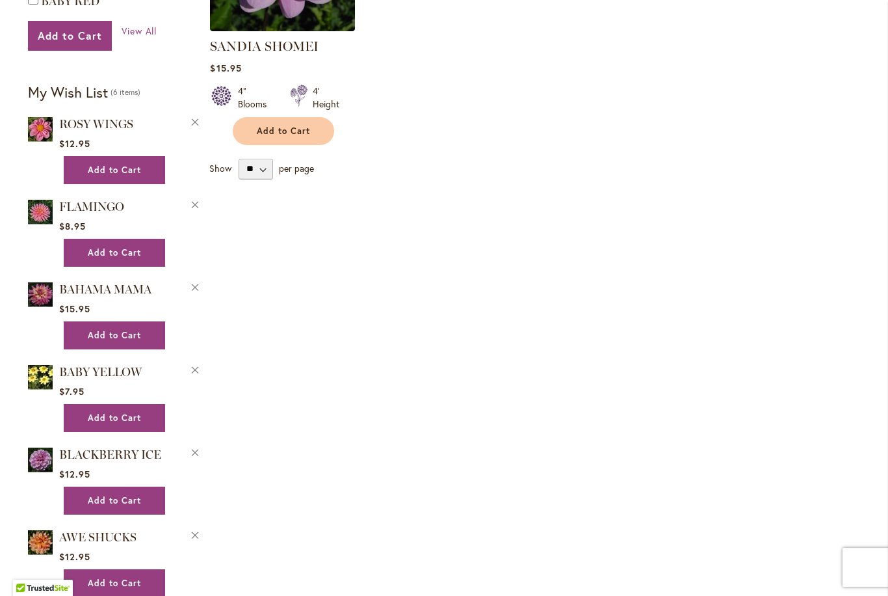
scroll to position [604, 0]
click at [48, 280] on img at bounding box center [40, 294] width 25 height 29
click at [94, 282] on span "BAHAMA MAMA" at bounding box center [105, 289] width 92 height 14
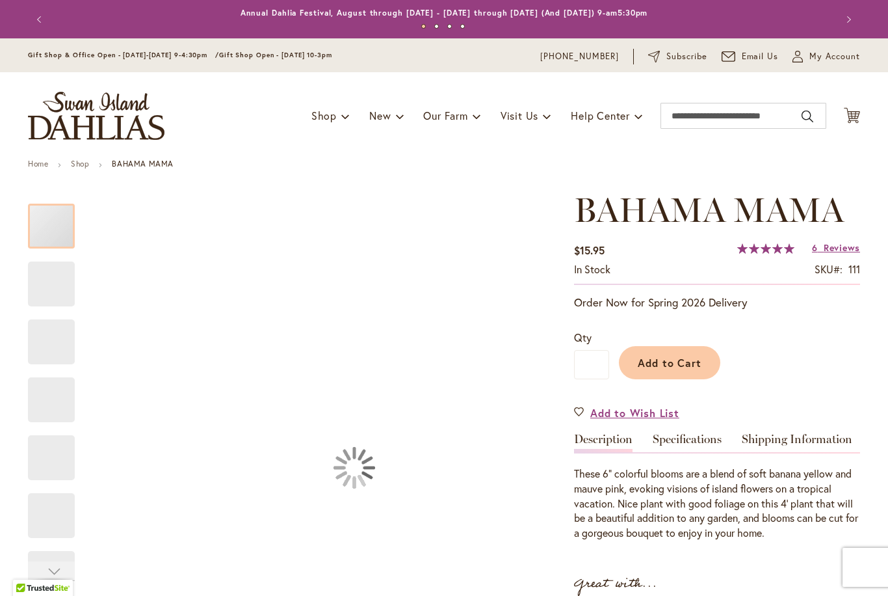
type input "*****"
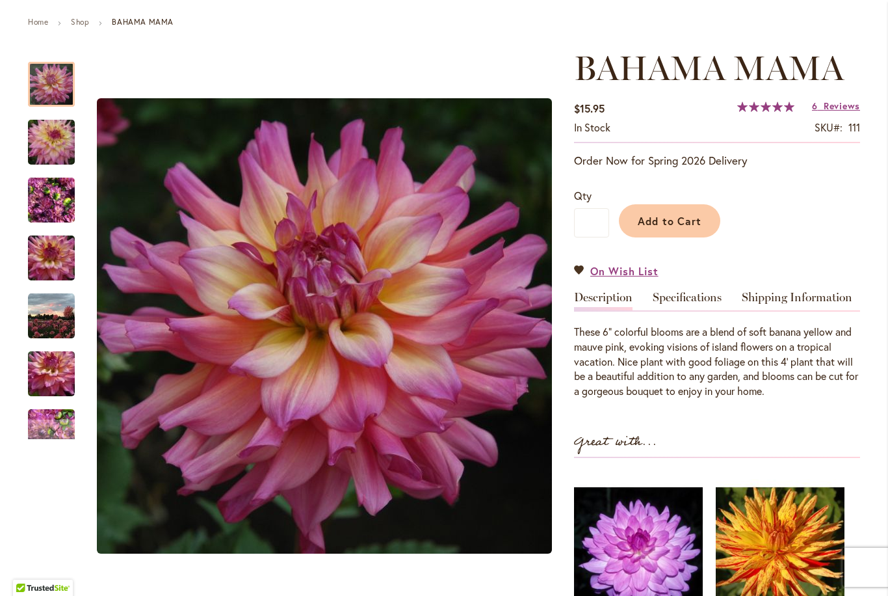
scroll to position [142, 0]
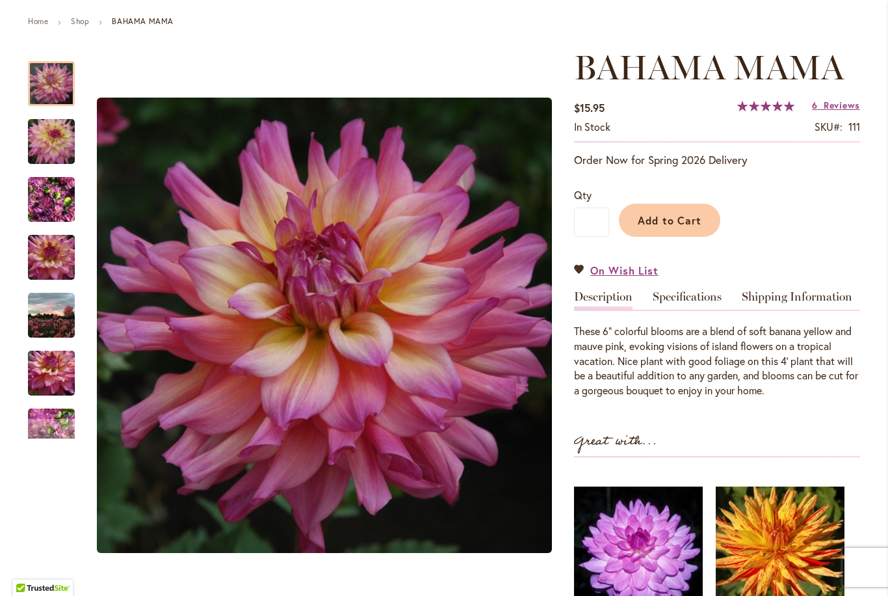
click at [673, 228] on button "Add to Cart" at bounding box center [669, 220] width 101 height 33
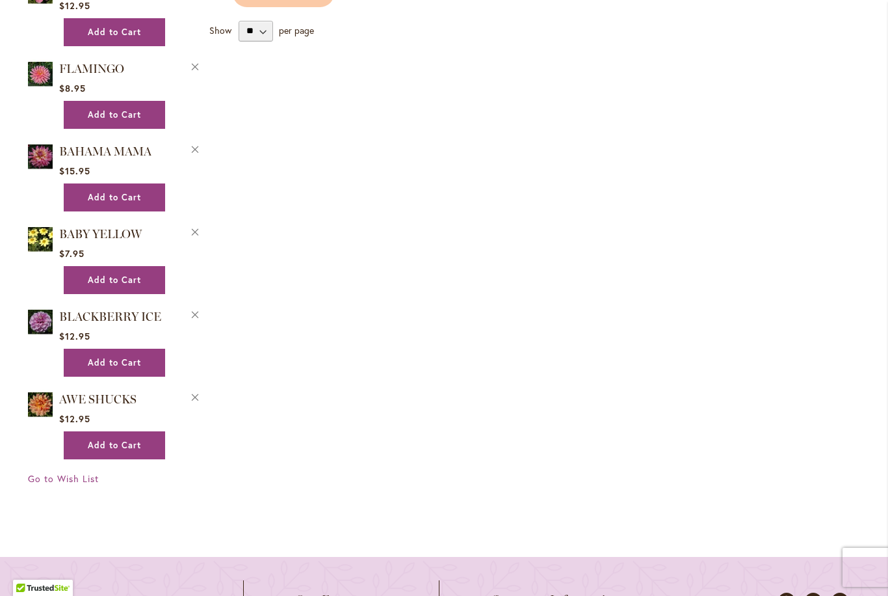
scroll to position [743, 0]
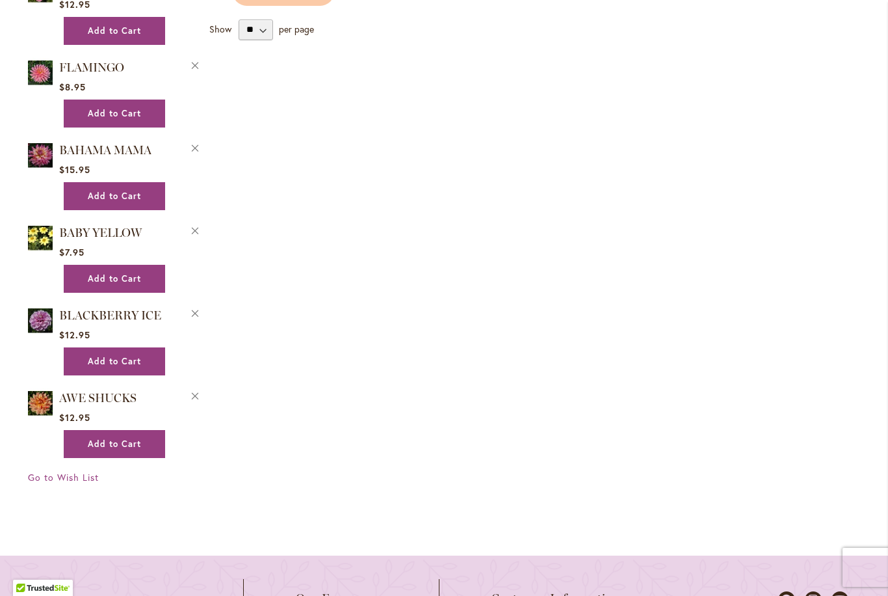
click at [61, 308] on span "BLACKBERRY ICE" at bounding box center [110, 315] width 102 height 14
click at [50, 306] on img at bounding box center [40, 320] width 25 height 29
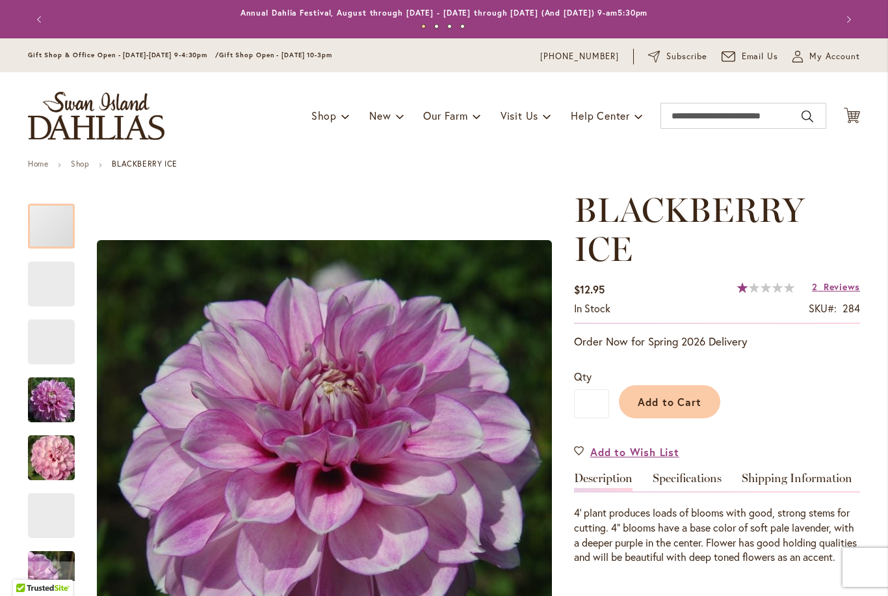
type input "*****"
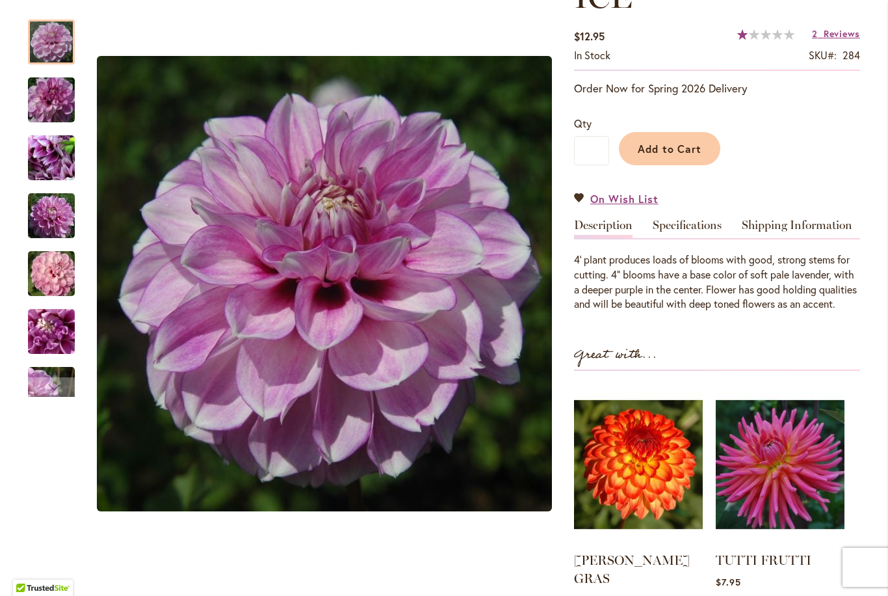
scroll to position [254, 0]
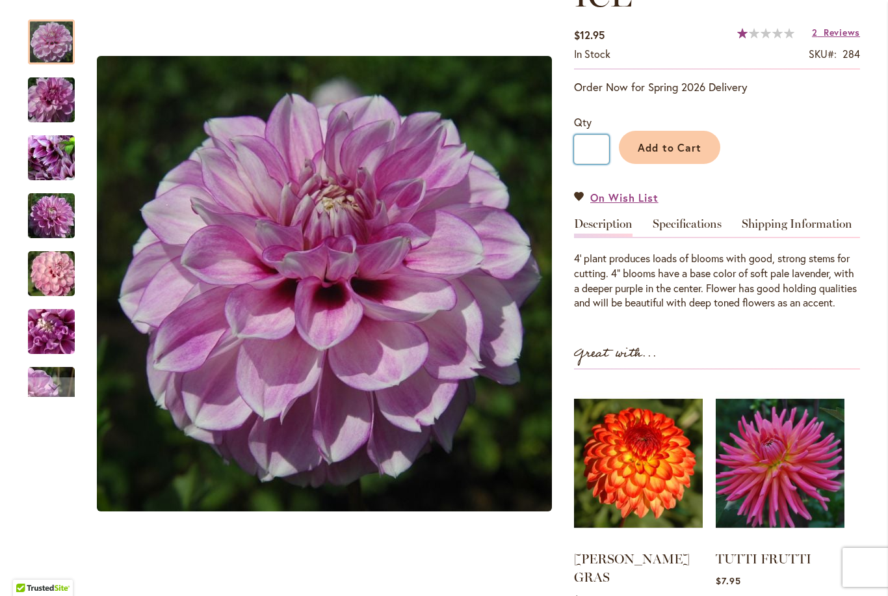
click at [597, 155] on input "*" at bounding box center [591, 149] width 35 height 29
type input "*"
click at [685, 150] on span "Add to Cart" at bounding box center [670, 147] width 64 height 14
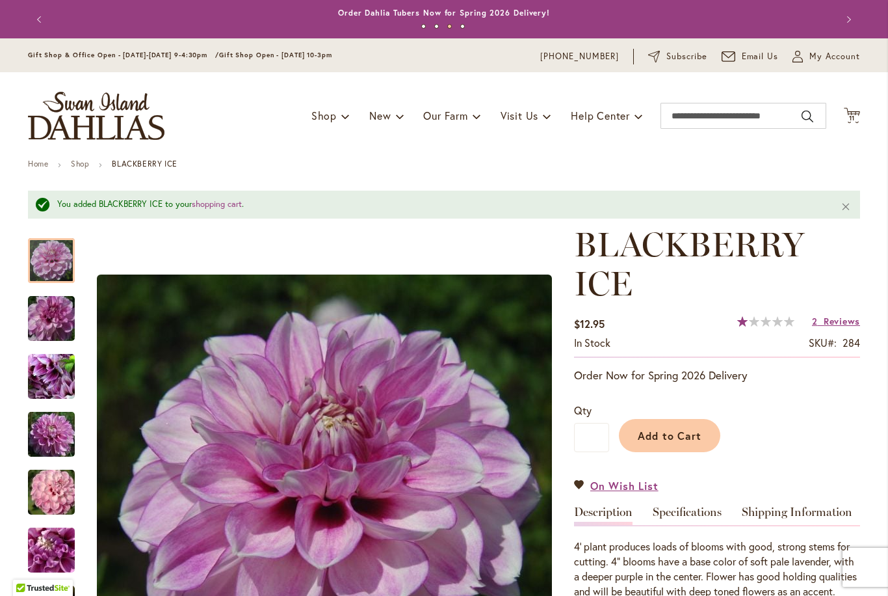
scroll to position [0, 0]
click at [857, 112] on icon "Cart .cls-1 { fill: #231f20; }" at bounding box center [852, 115] width 16 height 16
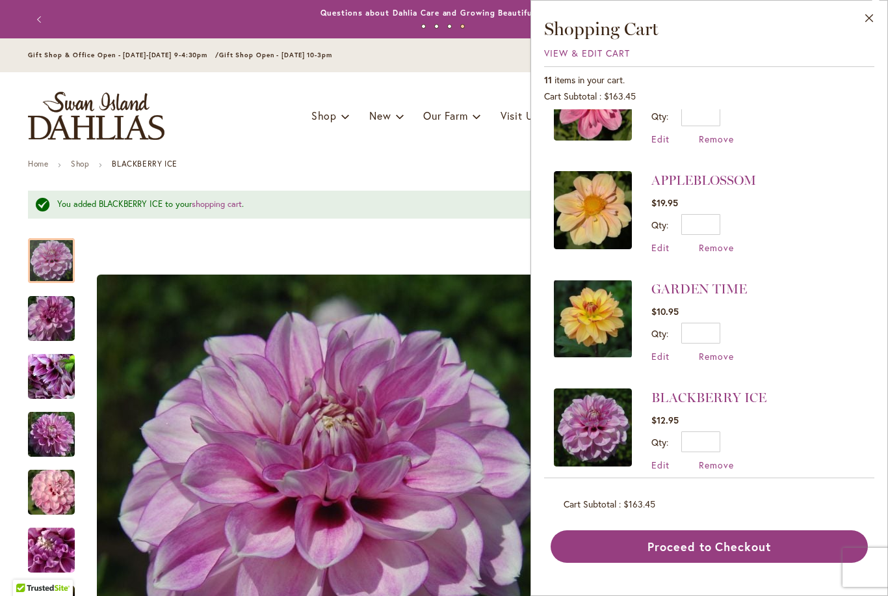
scroll to position [171, 0]
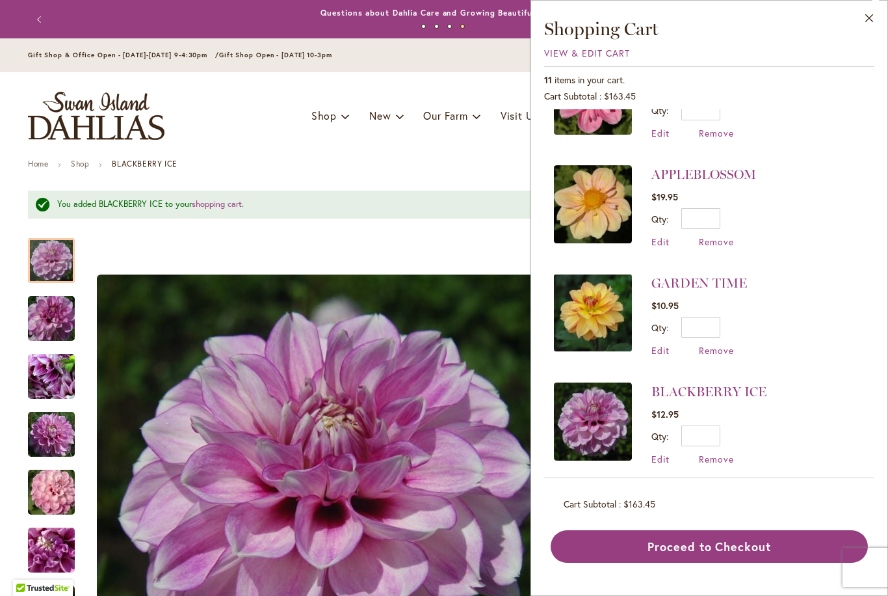
click at [668, 239] on span "Edit" at bounding box center [661, 241] width 18 height 12
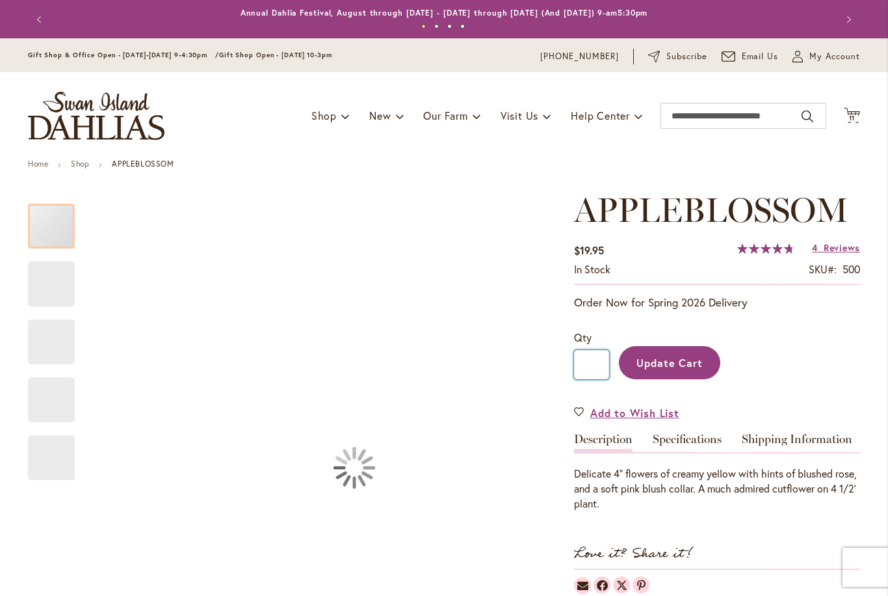
click at [607, 362] on input "*" at bounding box center [591, 364] width 35 height 29
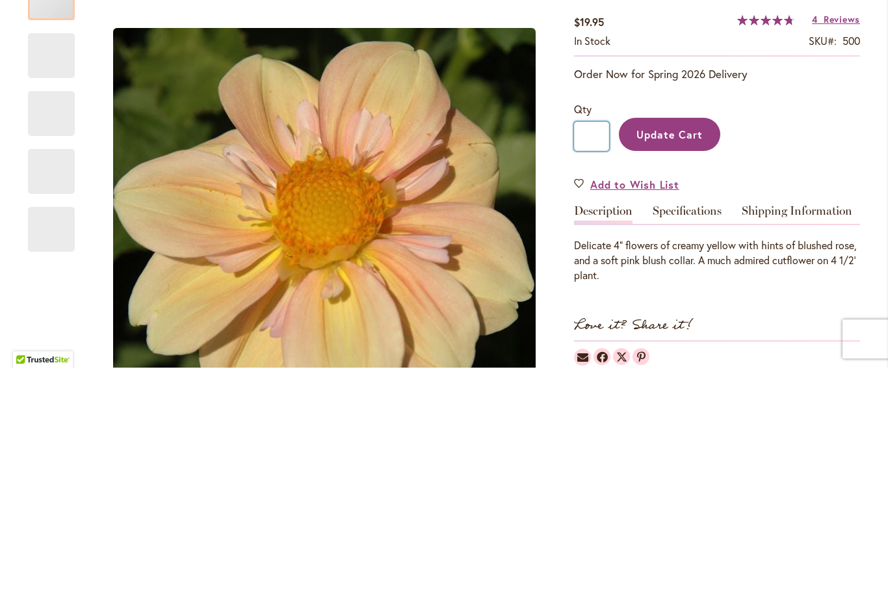
type input "*"
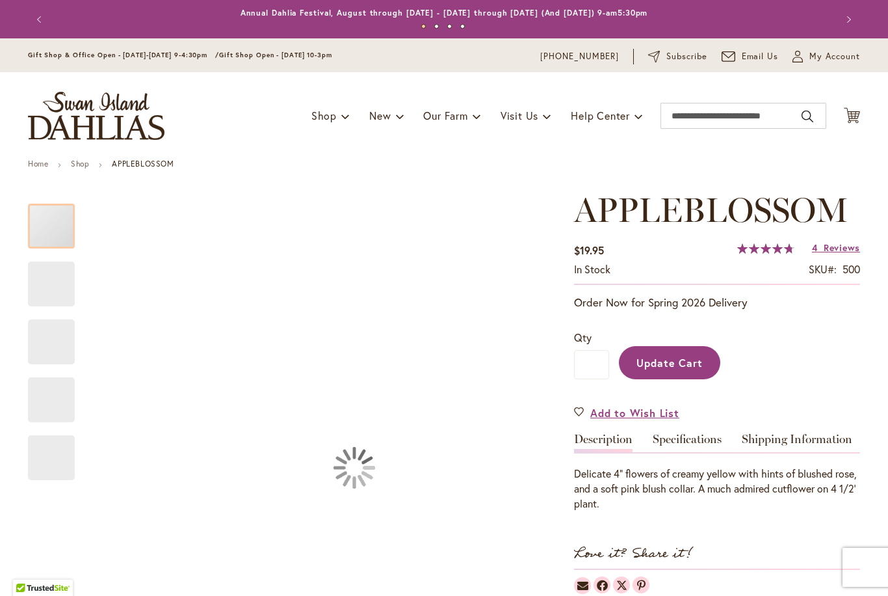
scroll to position [1, 0]
type input "*****"
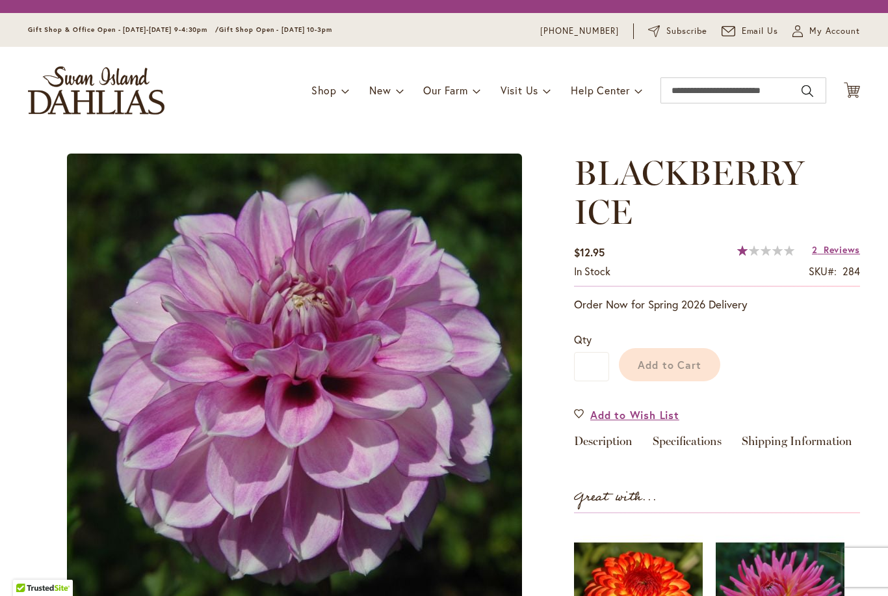
type input "*****"
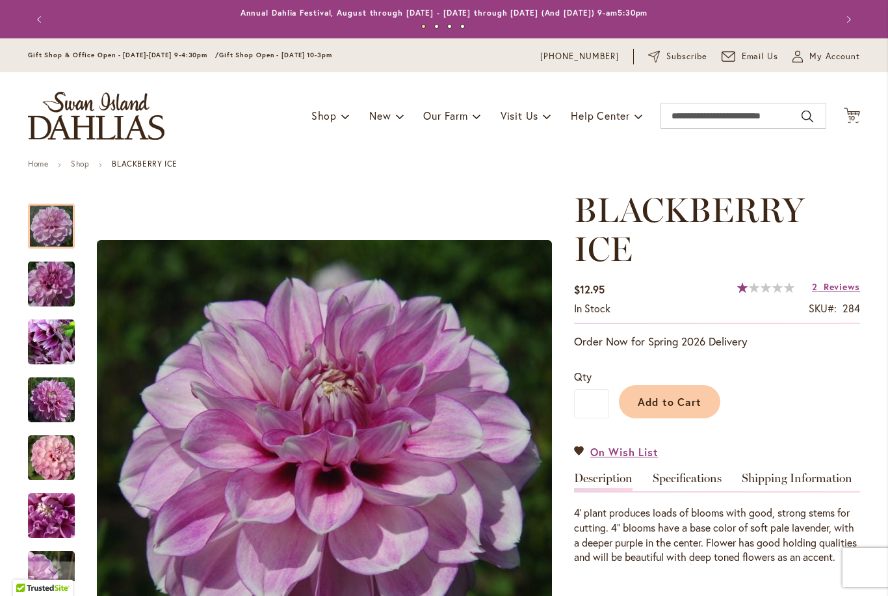
click at [859, 121] on icon "Cart .cls-1 { fill: #231f20; }" at bounding box center [852, 115] width 16 height 16
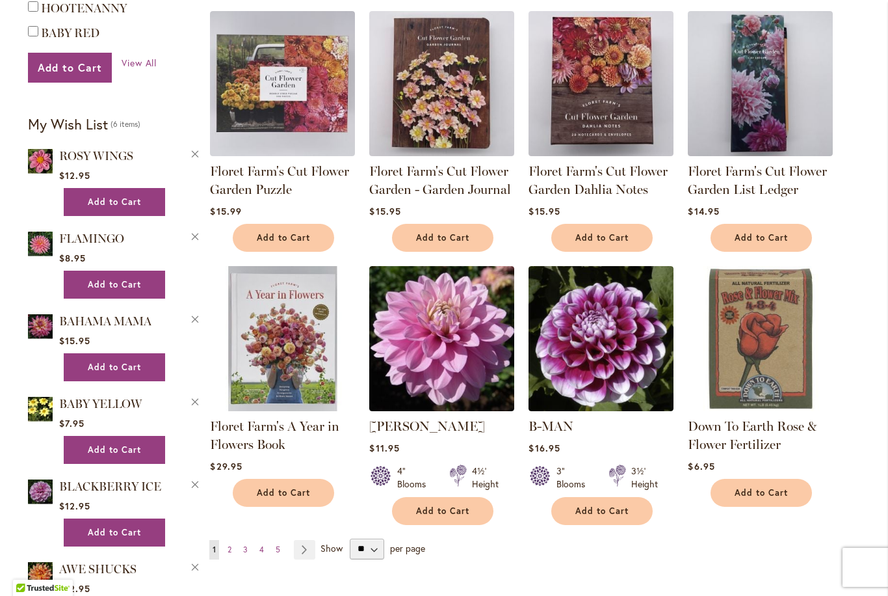
scroll to position [992, 0]
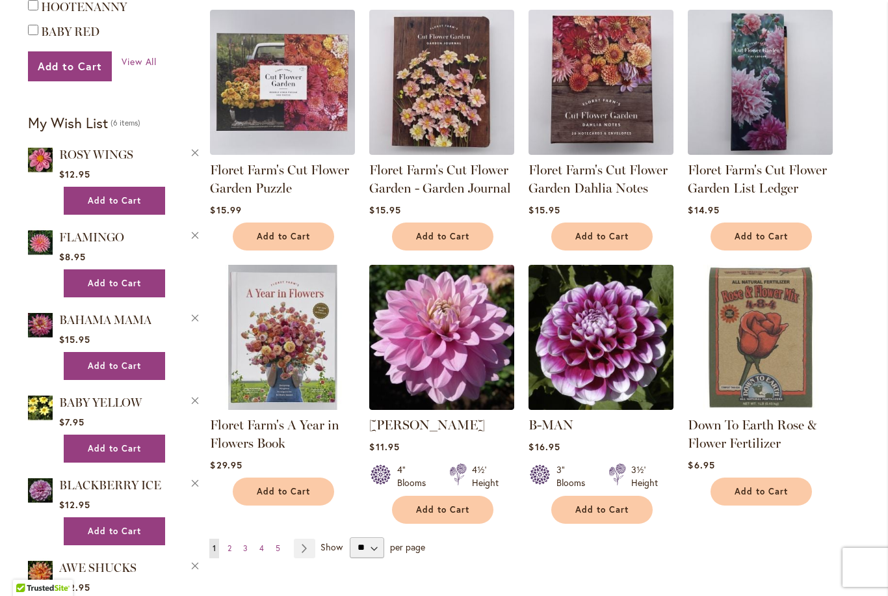
click at [84, 395] on span "BABY YELLOW" at bounding box center [100, 402] width 83 height 14
click at [52, 393] on img at bounding box center [40, 407] width 25 height 29
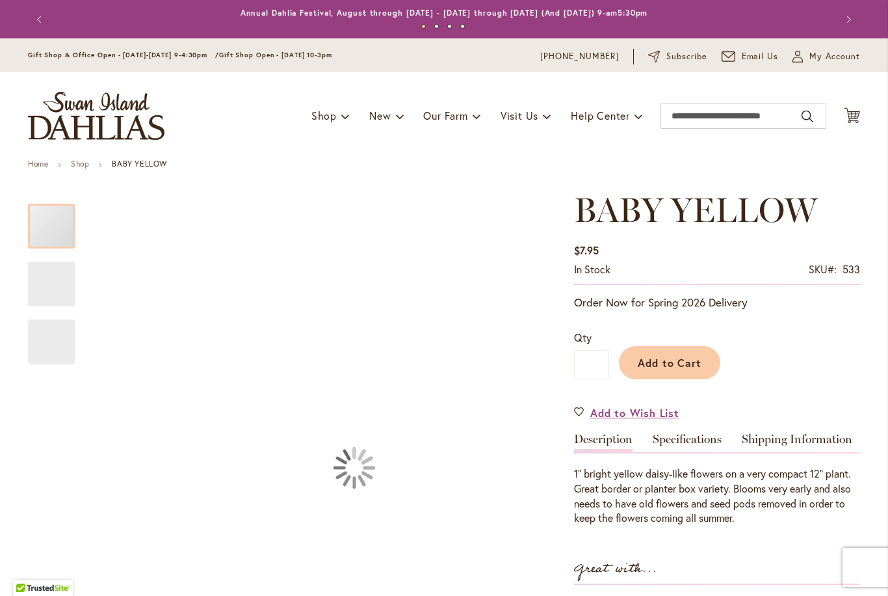
type input "*****"
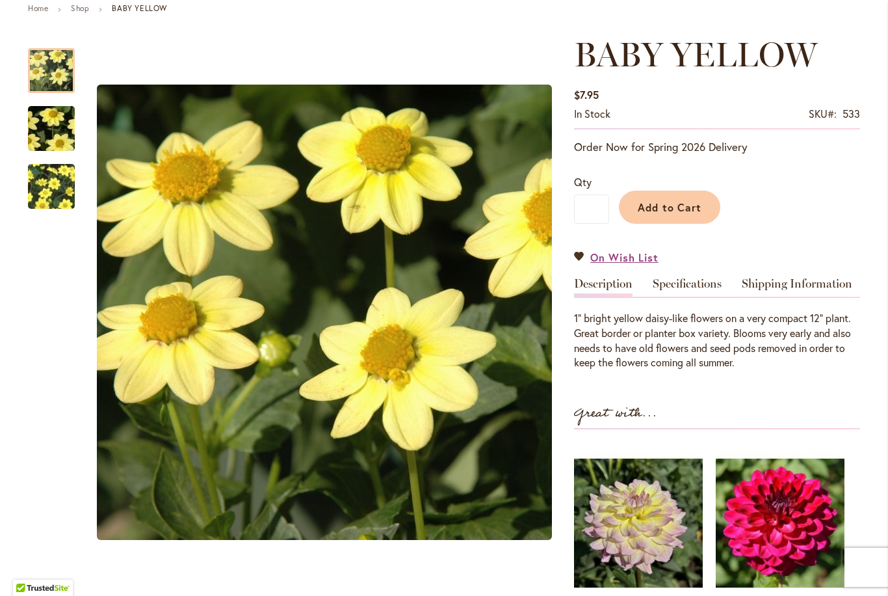
scroll to position [155, 0]
click at [683, 214] on button "Add to Cart" at bounding box center [669, 207] width 101 height 33
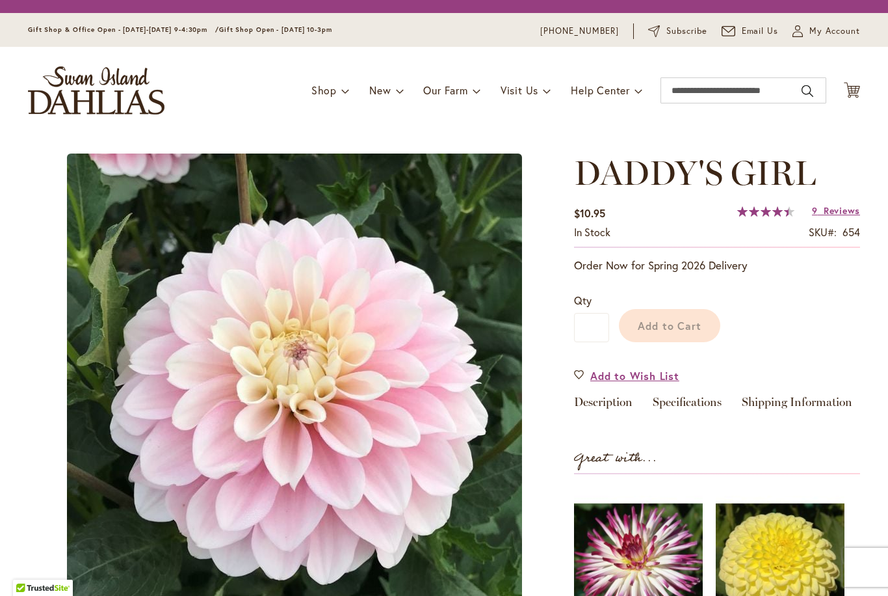
type input "*****"
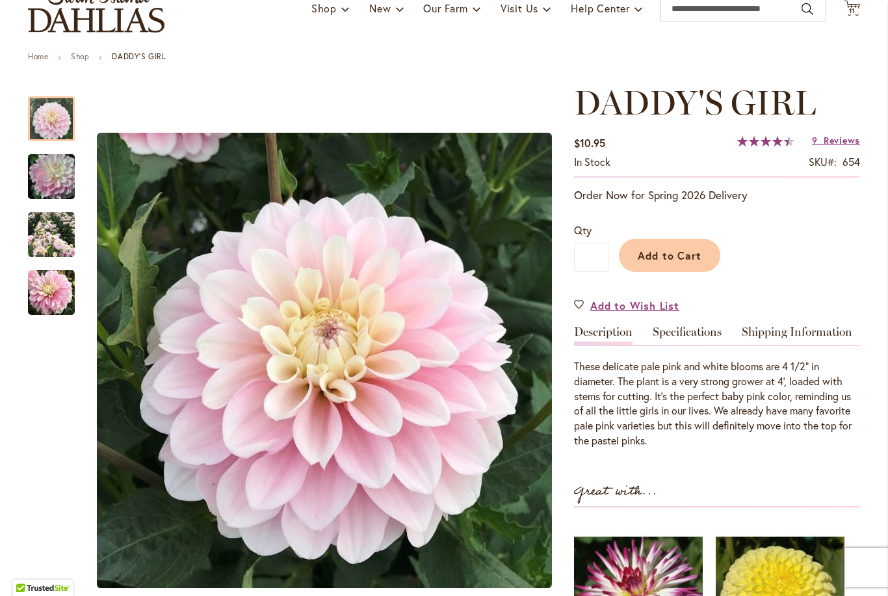
scroll to position [109, 0]
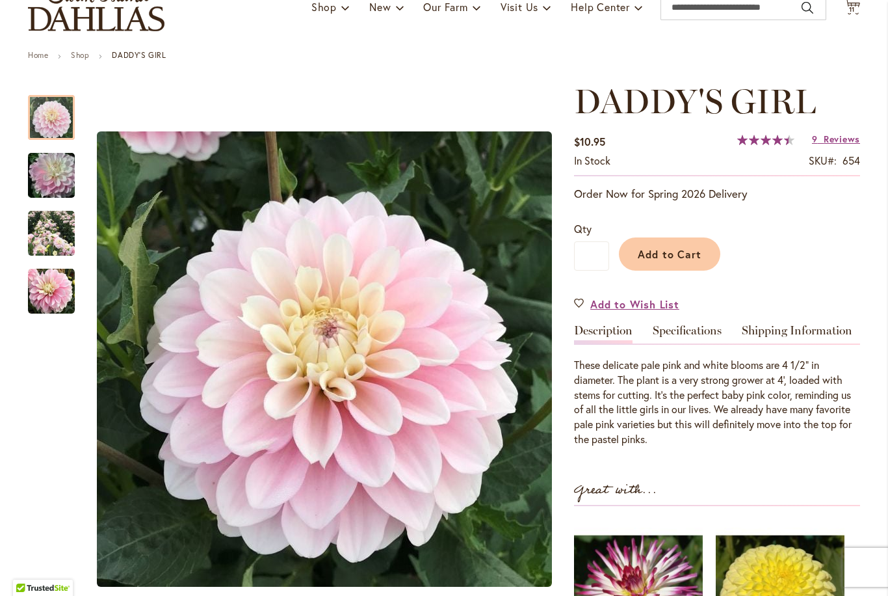
click at [680, 260] on span "Add to Cart" at bounding box center [670, 254] width 64 height 14
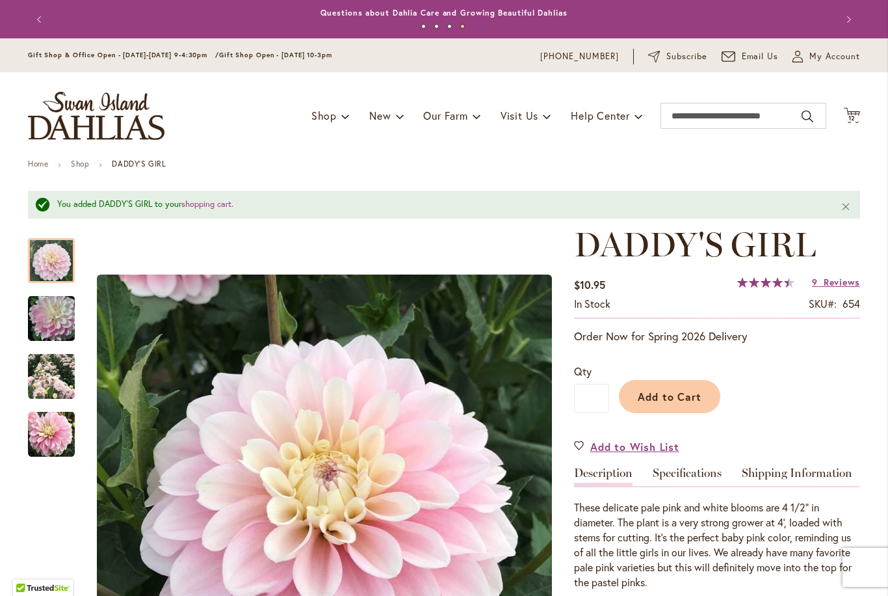
scroll to position [0, 0]
click at [847, 124] on span "Cart .cls-1 { fill: #231f20; }" at bounding box center [852, 116] width 16 height 18
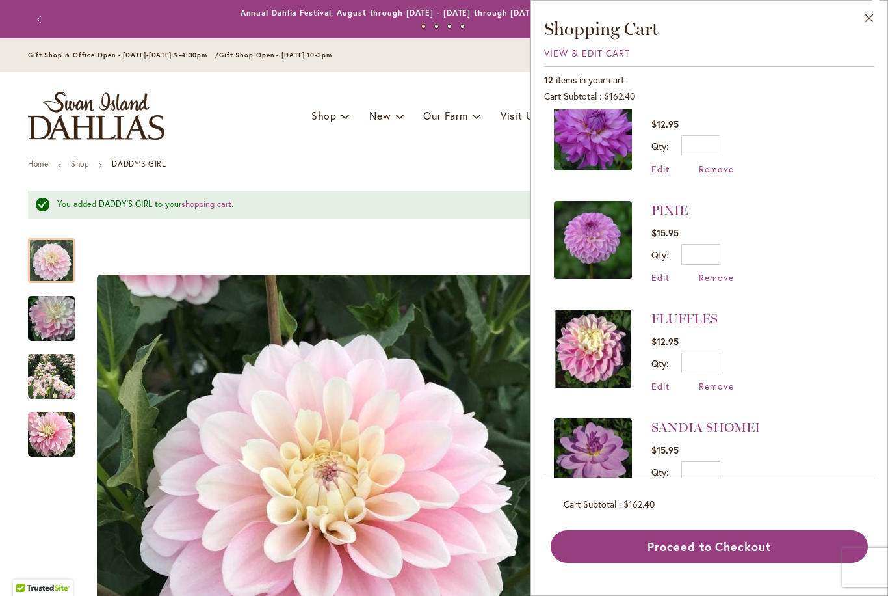
scroll to position [786, 0]
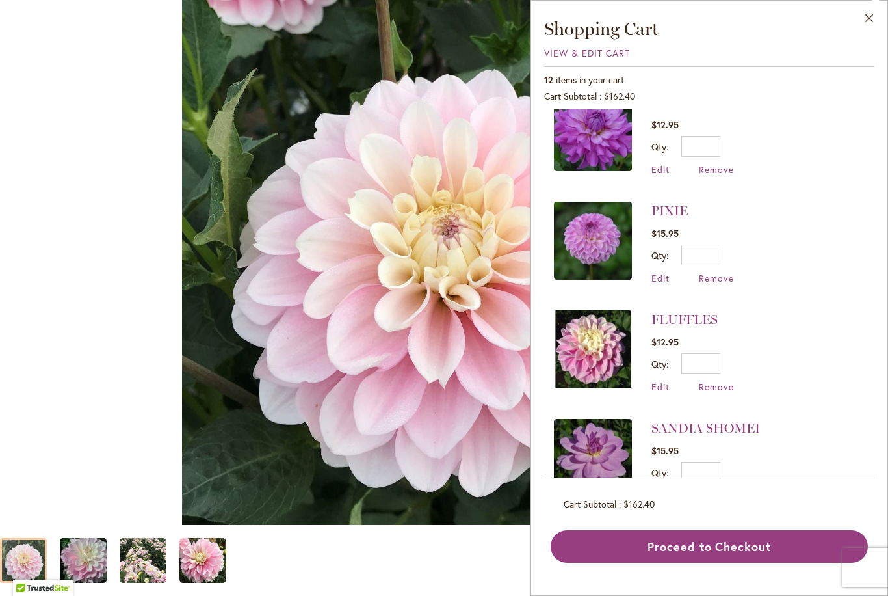
click at [880, 11] on button "Close" at bounding box center [870, 21] width 36 height 41
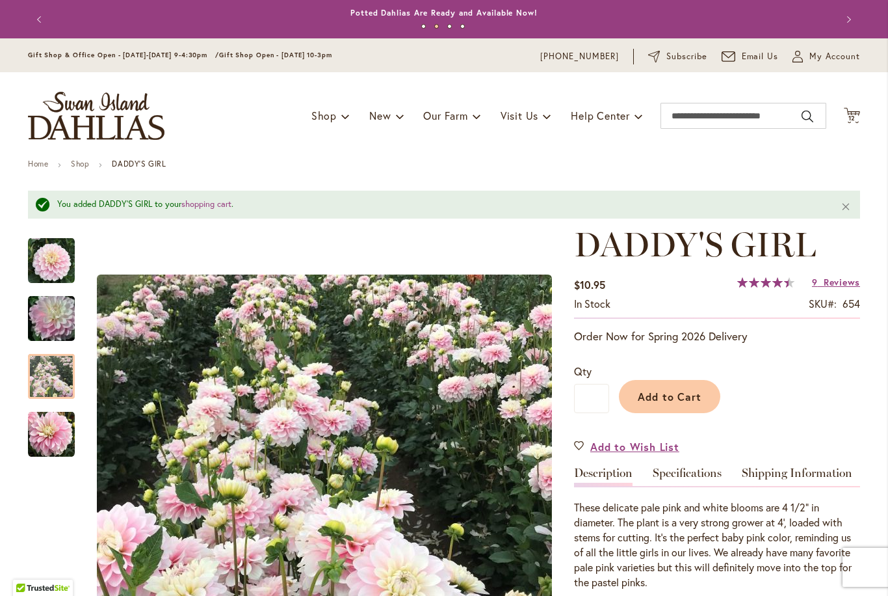
scroll to position [0, 0]
click at [858, 110] on icon "Cart .cls-1 { fill: #231f20; }" at bounding box center [852, 115] width 16 height 16
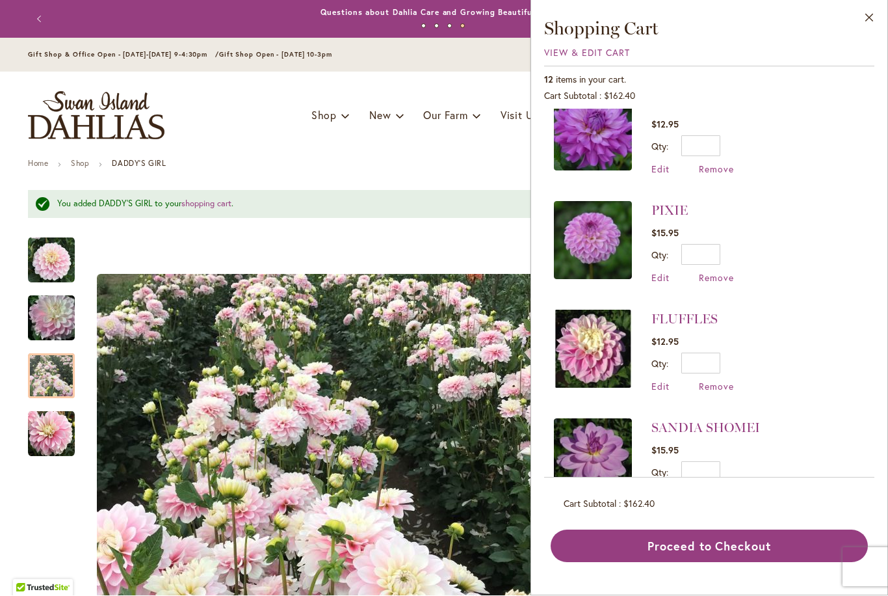
click at [876, 27] on button "Close" at bounding box center [870, 21] width 36 height 41
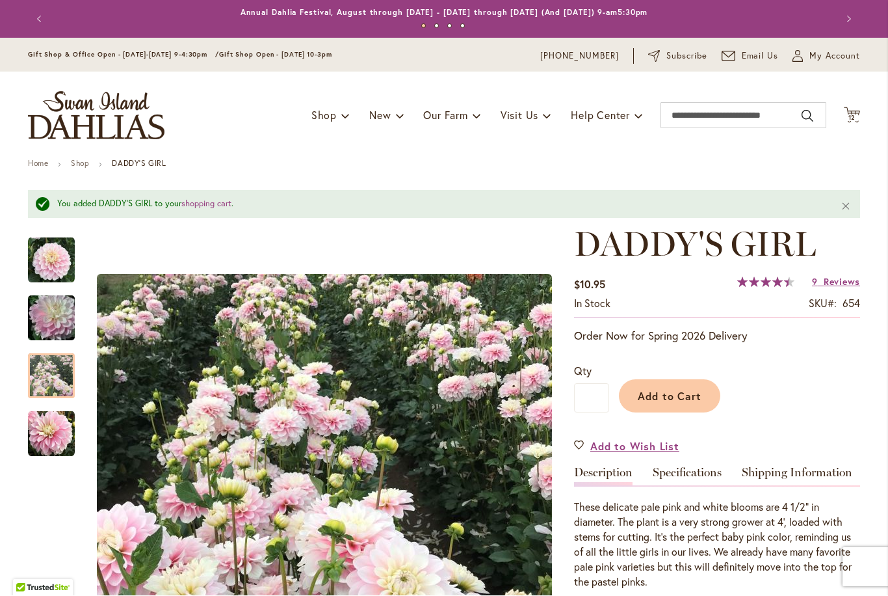
click at [860, 107] on icon "Cart .cls-1 { fill: #231f20; }" at bounding box center [852, 115] width 16 height 16
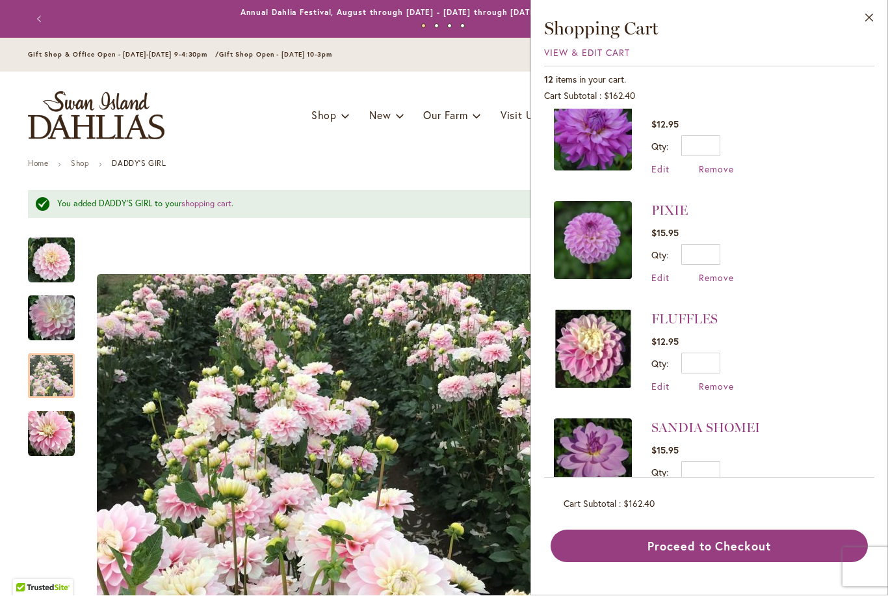
click at [723, 273] on span "Remove" at bounding box center [716, 278] width 35 height 12
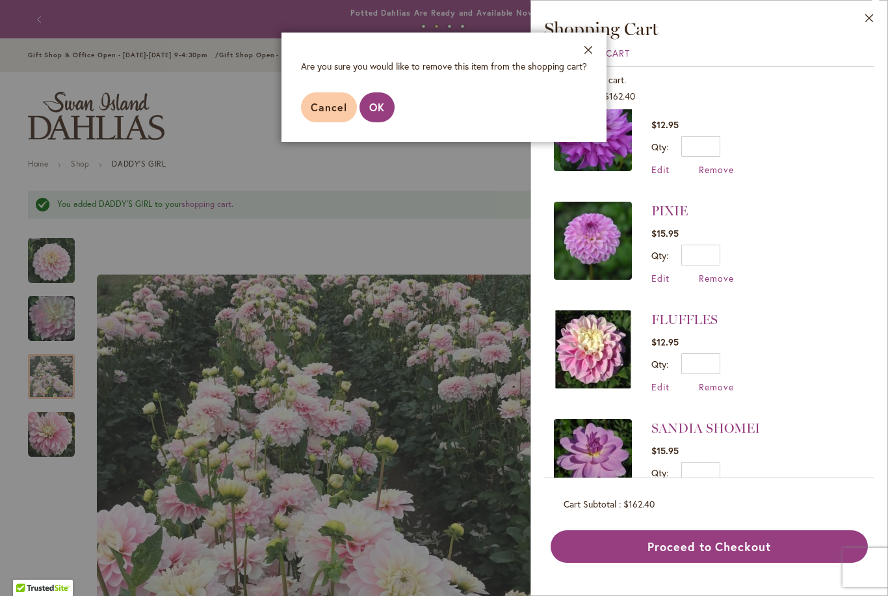
click at [383, 109] on span "OK" at bounding box center [377, 107] width 16 height 14
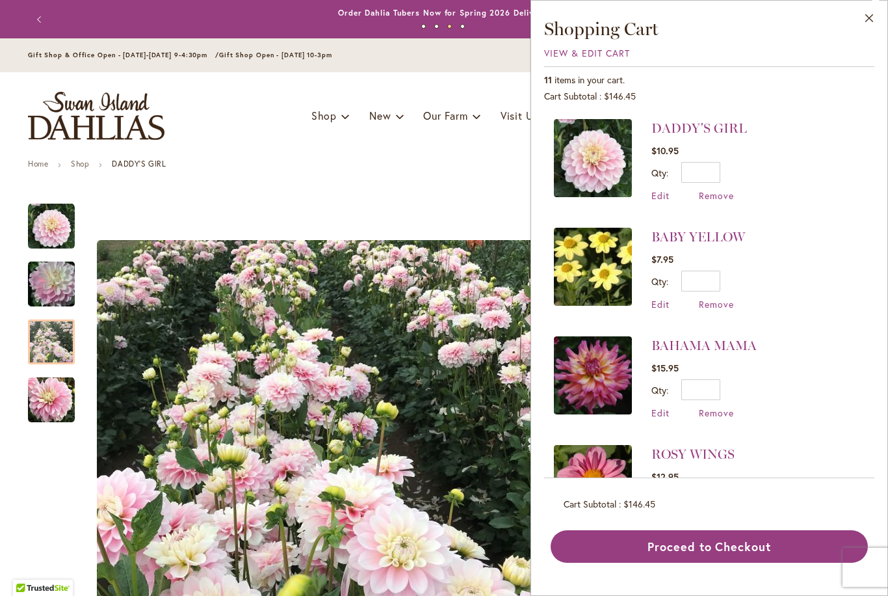
click at [731, 563] on button "Proceed to Checkout" at bounding box center [709, 546] width 317 height 33
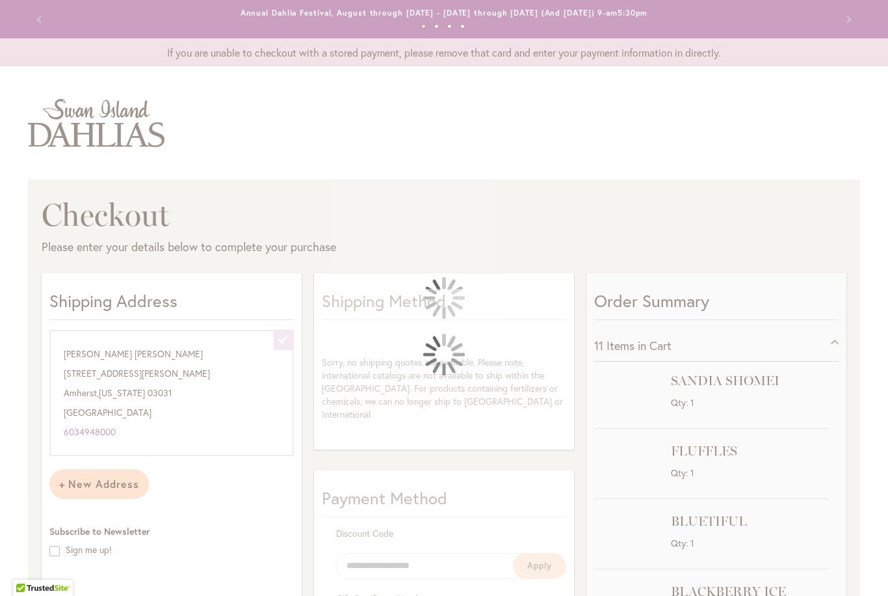
select select "**********"
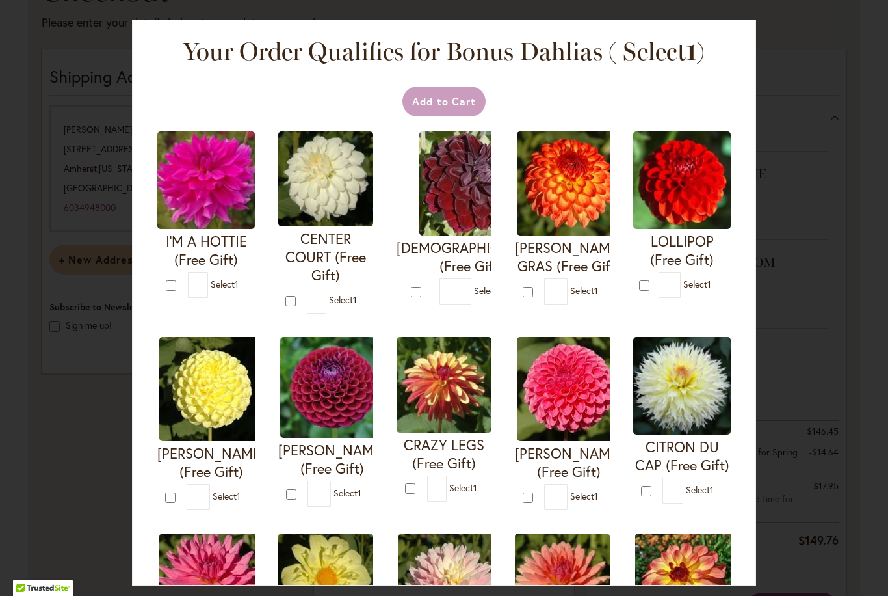
scroll to position [337, 0]
click at [812, 340] on div "Your Order Qualifies for Bonus Dahlias ( Select 1 ) Add to Cart I'M A HOTTIE (F…" at bounding box center [444, 298] width 888 height 596
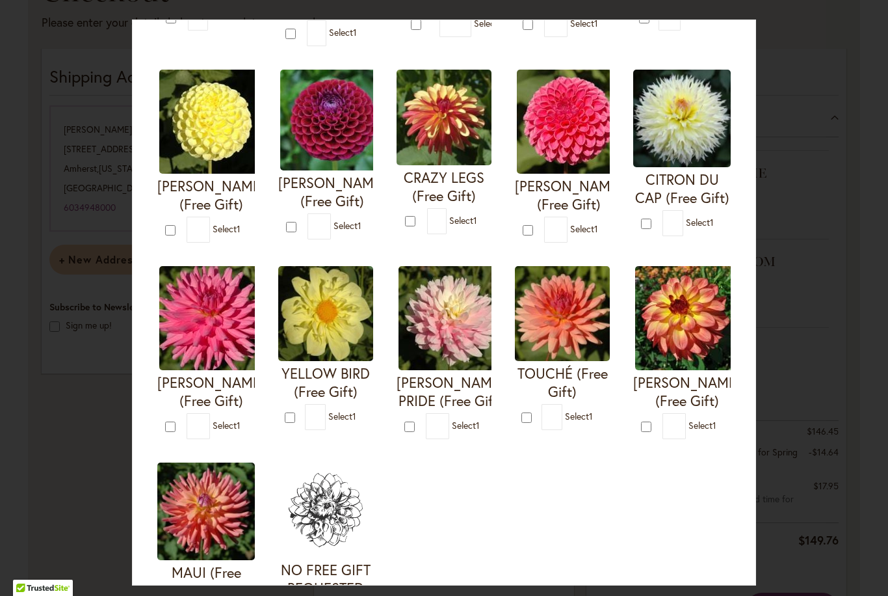
scroll to position [269, 0]
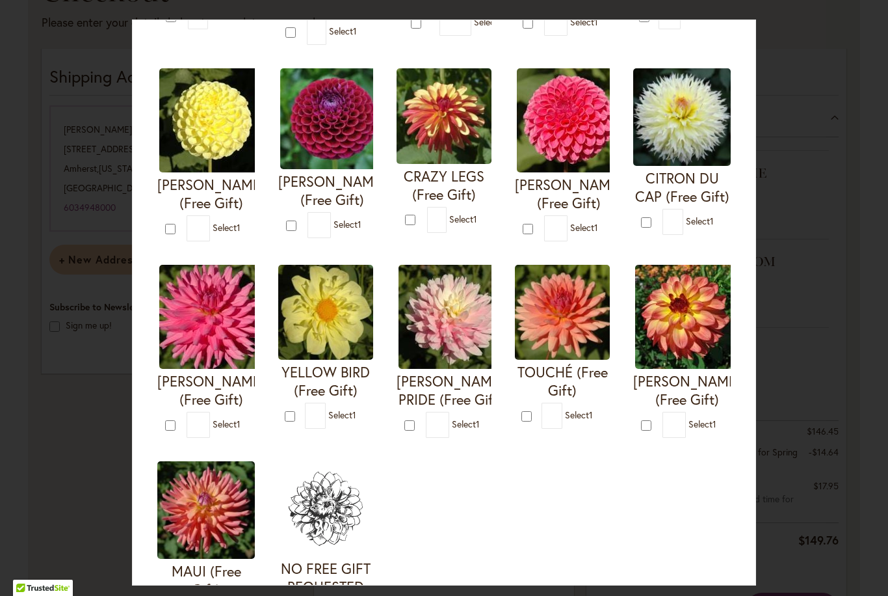
click at [325, 420] on div "* Select 1" at bounding box center [339, 416] width 68 height 26
type input "*"
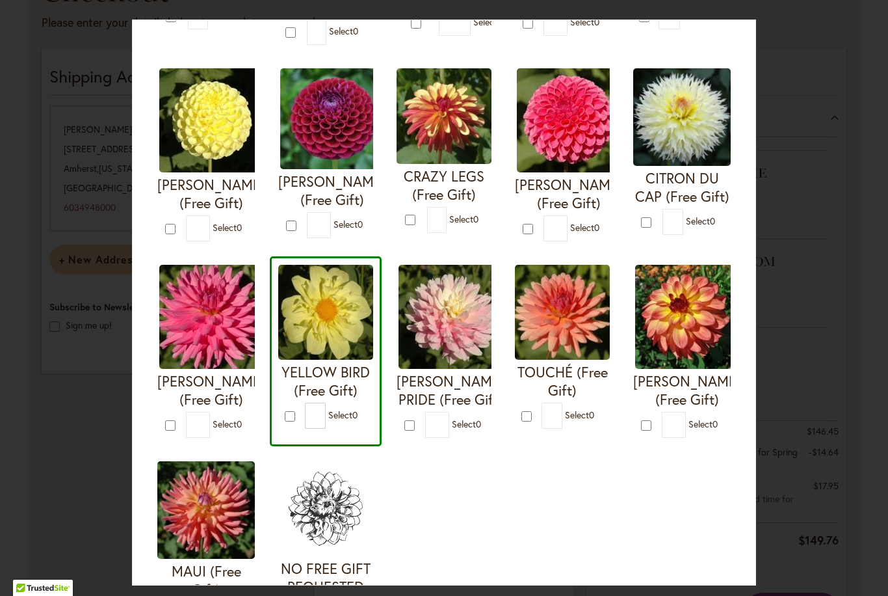
click at [850, 291] on div "Your Order Qualifies for Bonus Dahlias ( Select 0 ) Add to Cart I'M A HOTTIE (F…" at bounding box center [444, 298] width 888 height 596
click at [838, 299] on div "Your Order Qualifies for Bonus Dahlias ( Select 0 ) Add to Cart I'M A HOTTIE (F…" at bounding box center [444, 298] width 888 height 596
click at [825, 200] on div "Your Order Qualifies for Bonus Dahlias ( Select 0 ) Add to Cart I'M A HOTTIE (F…" at bounding box center [444, 298] width 888 height 596
click at [858, 347] on div "Your Order Qualifies for Bonus Dahlias ( Select 0 ) Add to Cart I'M A HOTTIE (F…" at bounding box center [444, 298] width 888 height 596
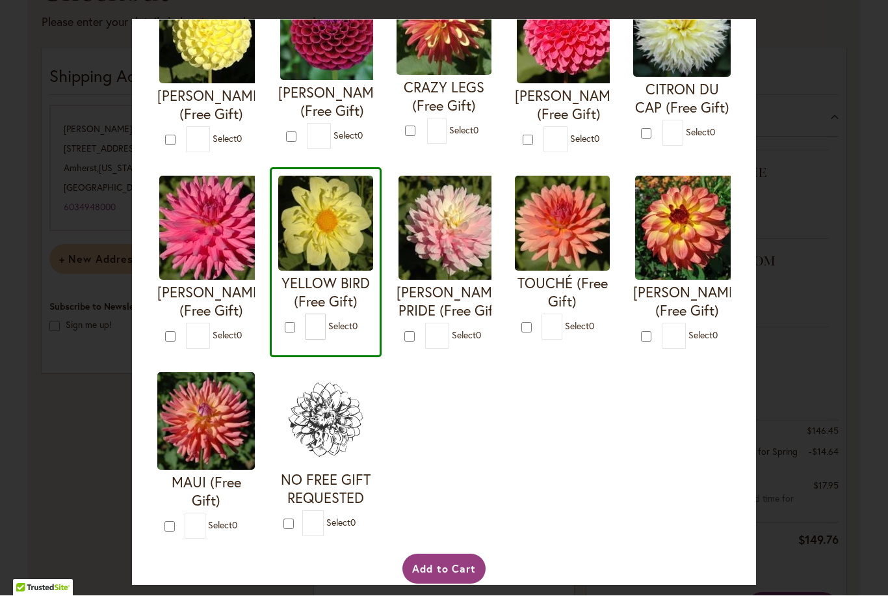
scroll to position [357, 0]
click at [462, 576] on button "Add to Cart" at bounding box center [445, 569] width 84 height 30
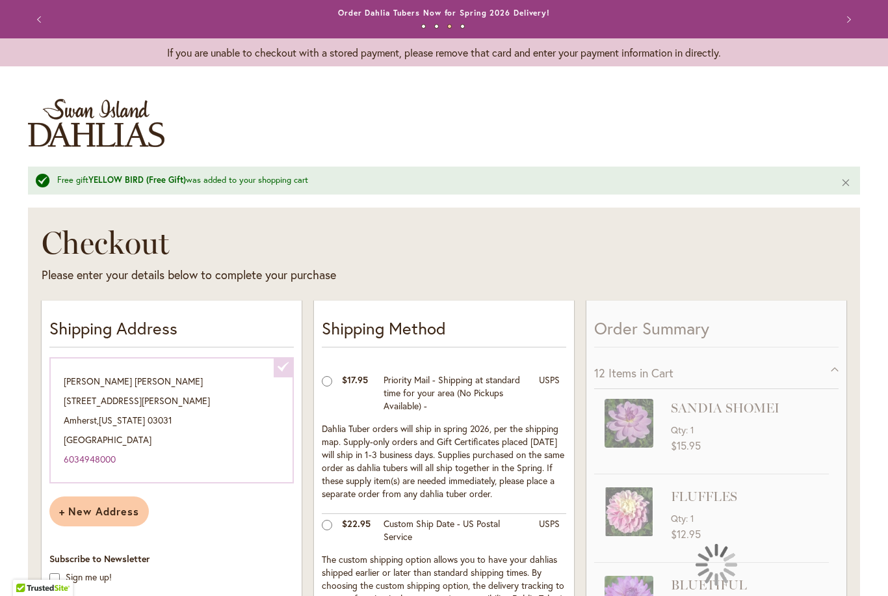
select select "**********"
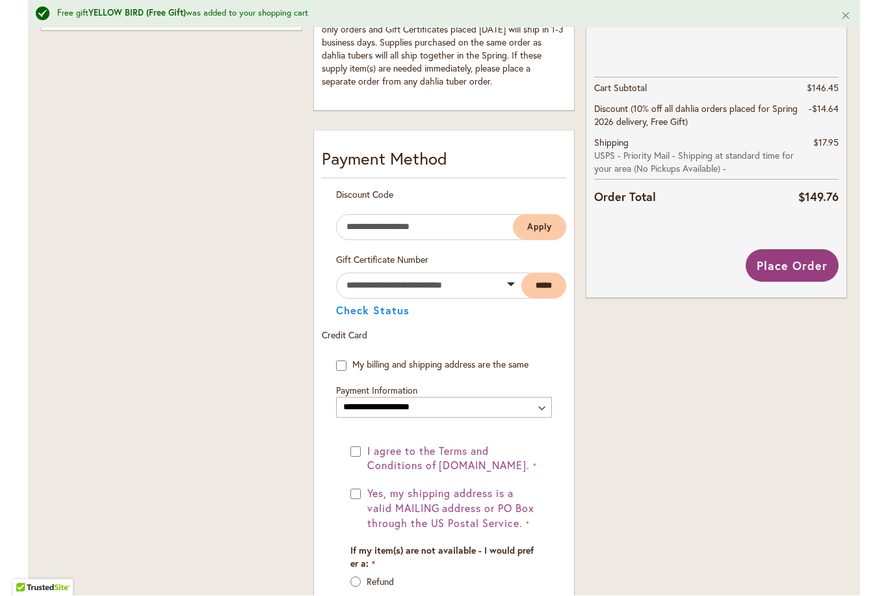
scroll to position [596, 0]
click at [368, 455] on span "I agree to the Terms and Conditions of [DOMAIN_NAME]." at bounding box center [448, 457] width 163 height 29
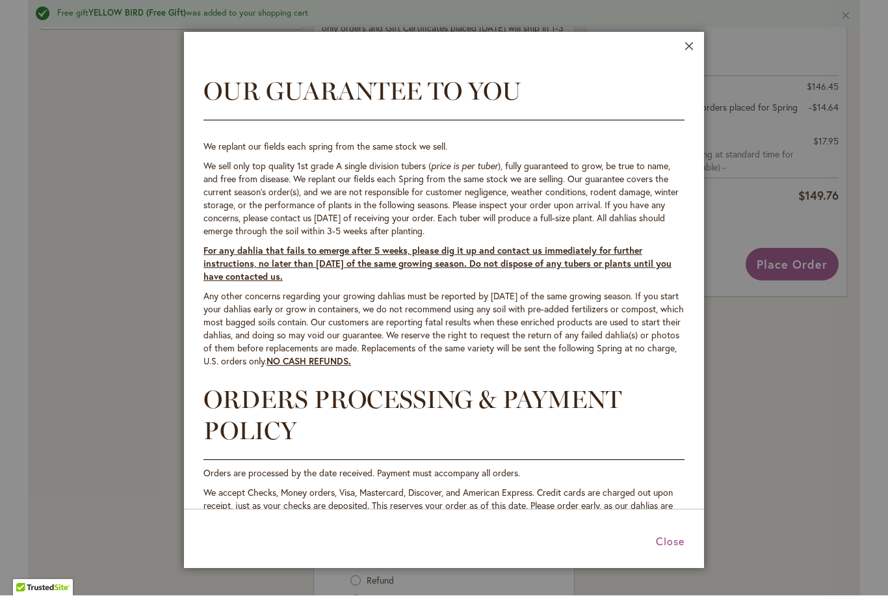
click at [682, 547] on span "Close" at bounding box center [670, 542] width 29 height 14
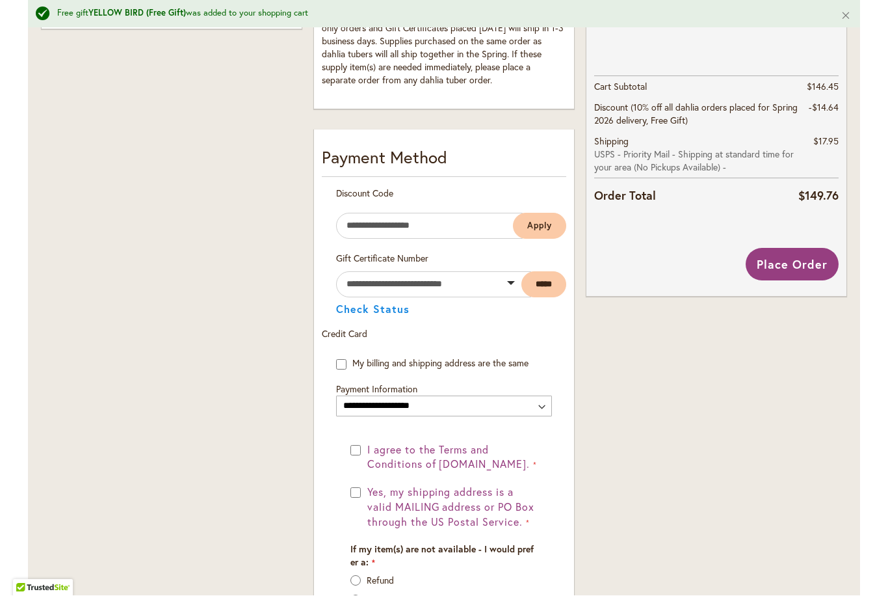
click at [369, 453] on span "I agree to the Terms and Conditions of [DOMAIN_NAME]." at bounding box center [448, 457] width 163 height 29
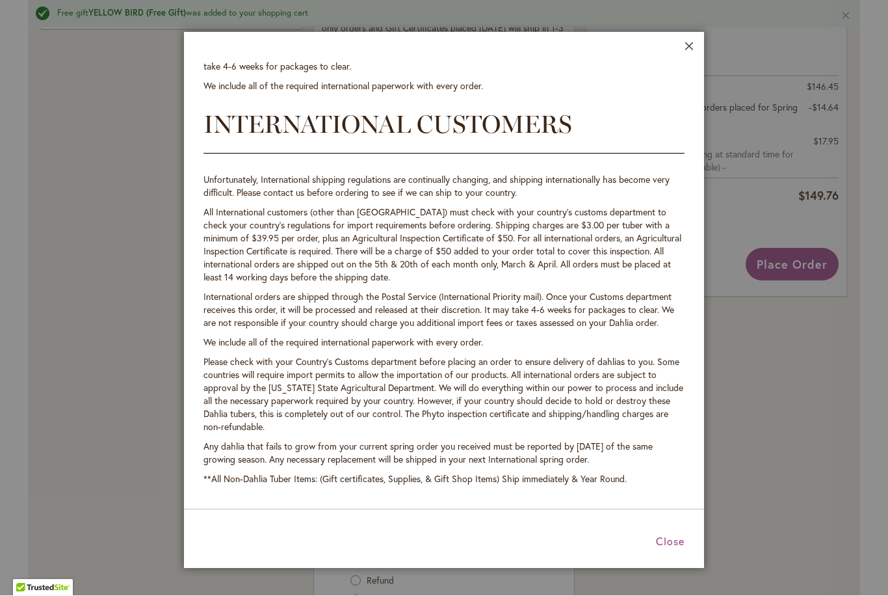
scroll to position [2588, 0]
click at [686, 44] on button "Close" at bounding box center [690, 49] width 10 height 15
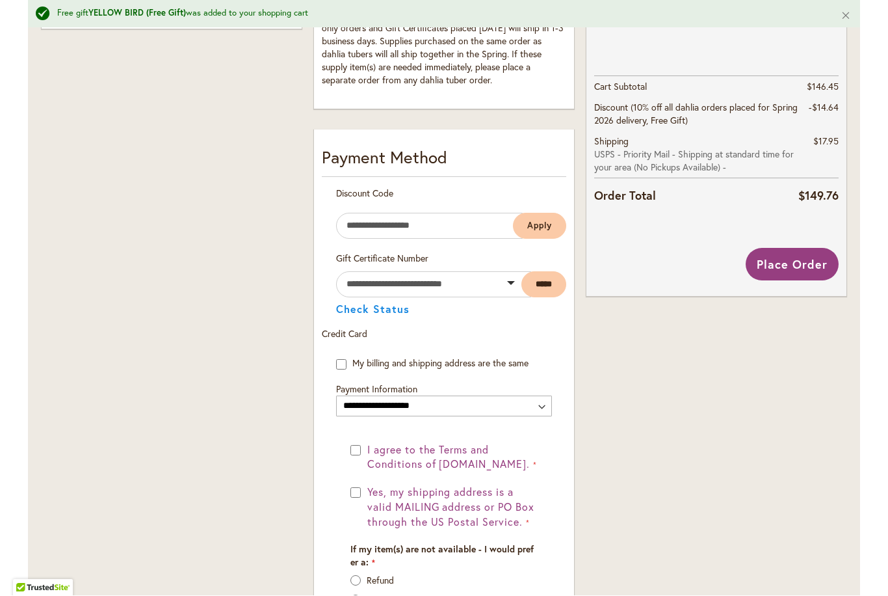
click at [364, 498] on button "Yes, my shipping address is a valid MAILING address or PO Box through the US Po…" at bounding box center [451, 507] width 174 height 45
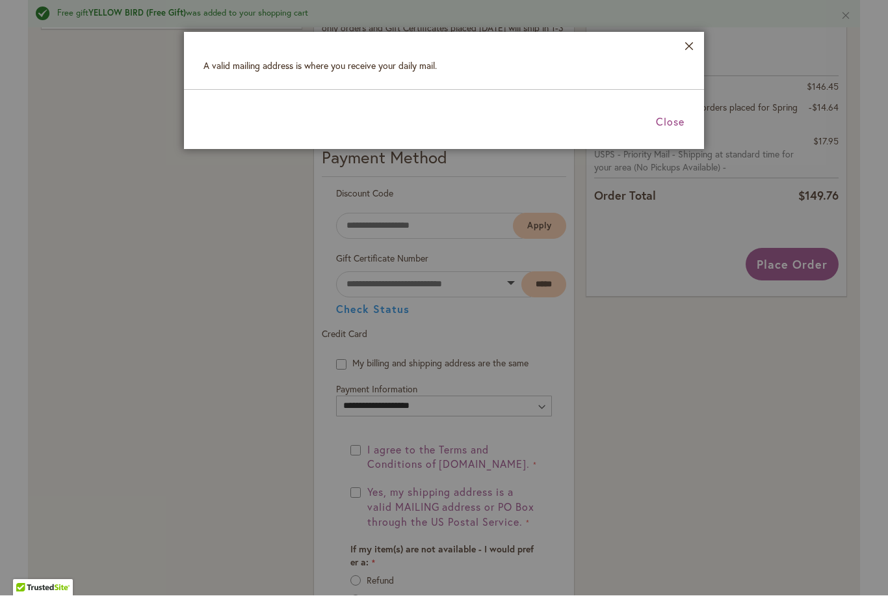
scroll to position [0, 0]
click at [693, 45] on button "Close" at bounding box center [690, 49] width 10 height 15
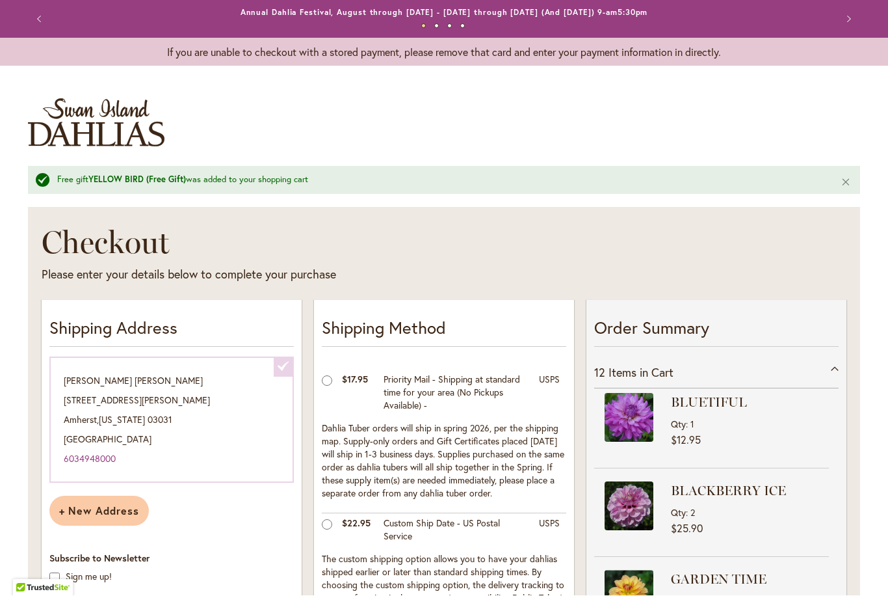
click at [836, 364] on div "12 Items in Cart" at bounding box center [716, 373] width 245 height 32
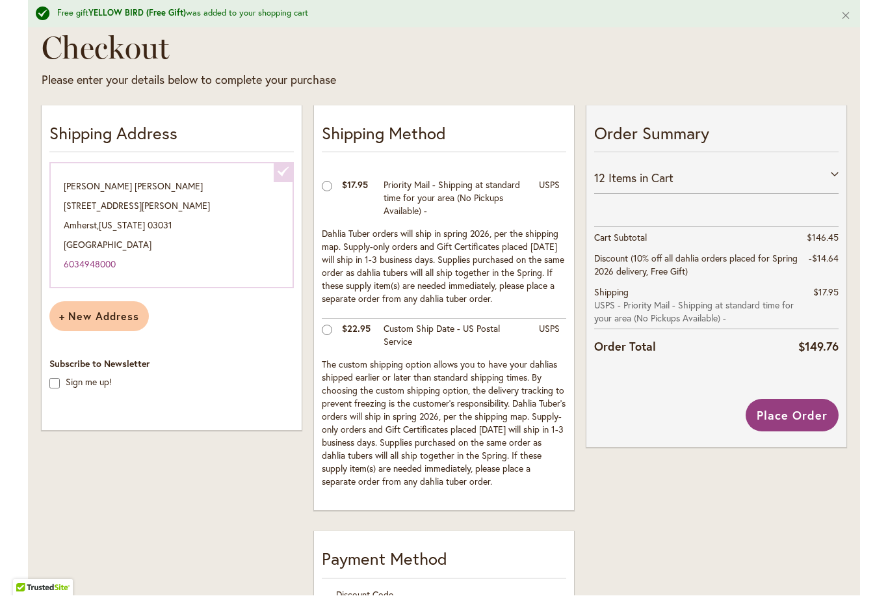
scroll to position [195, 0]
click at [838, 174] on div "12 Items in Cart" at bounding box center [716, 178] width 245 height 32
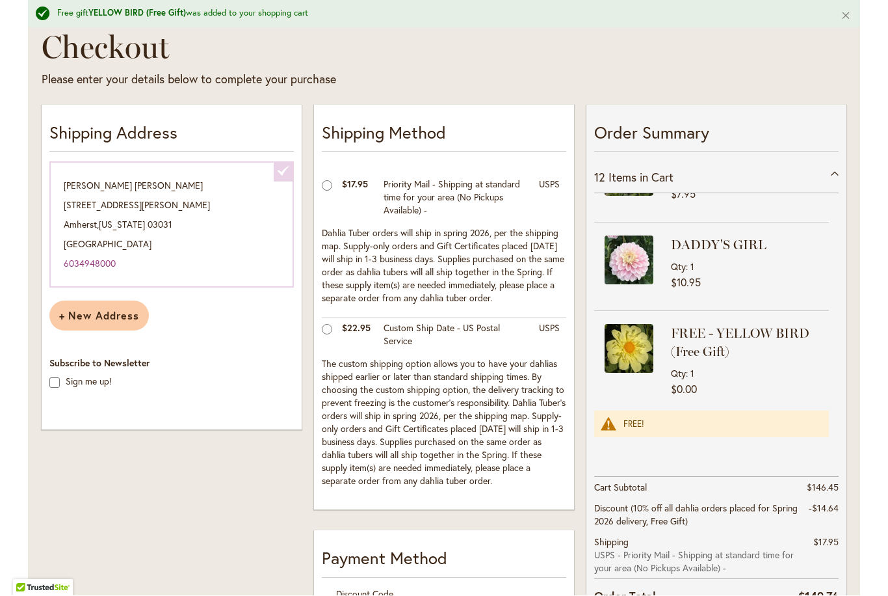
scroll to position [763, 0]
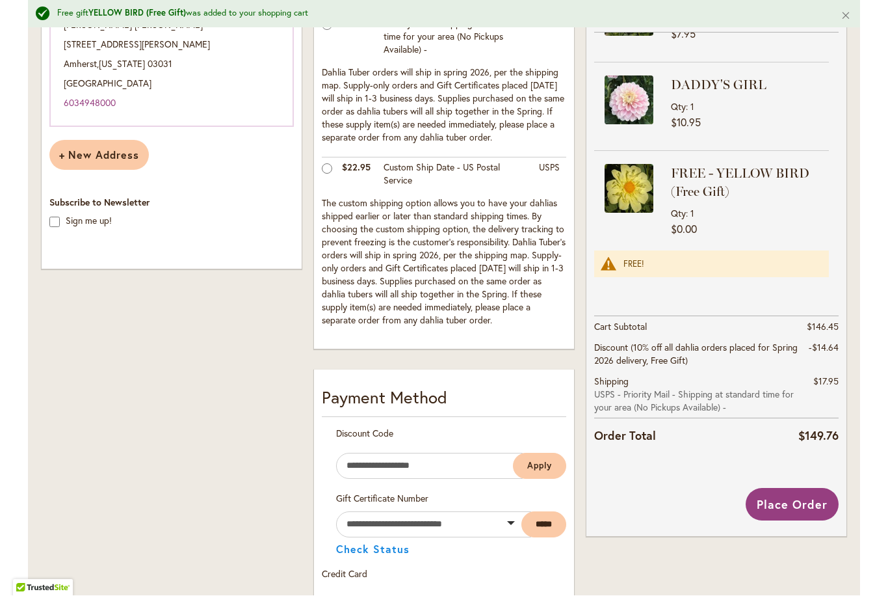
click at [805, 513] on button "Place Order" at bounding box center [792, 504] width 93 height 33
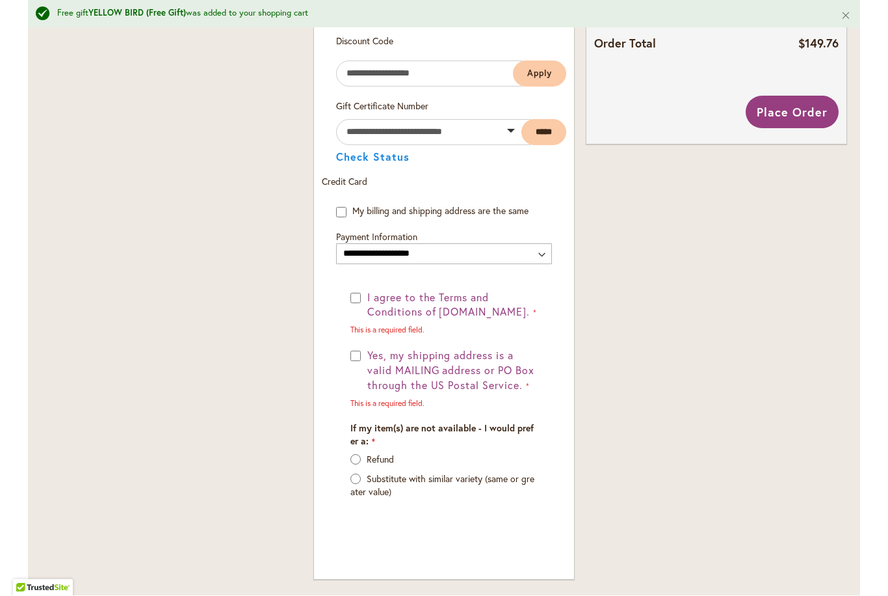
click at [368, 294] on span "I agree to the Terms and Conditions of [DOMAIN_NAME]." at bounding box center [448, 305] width 163 height 29
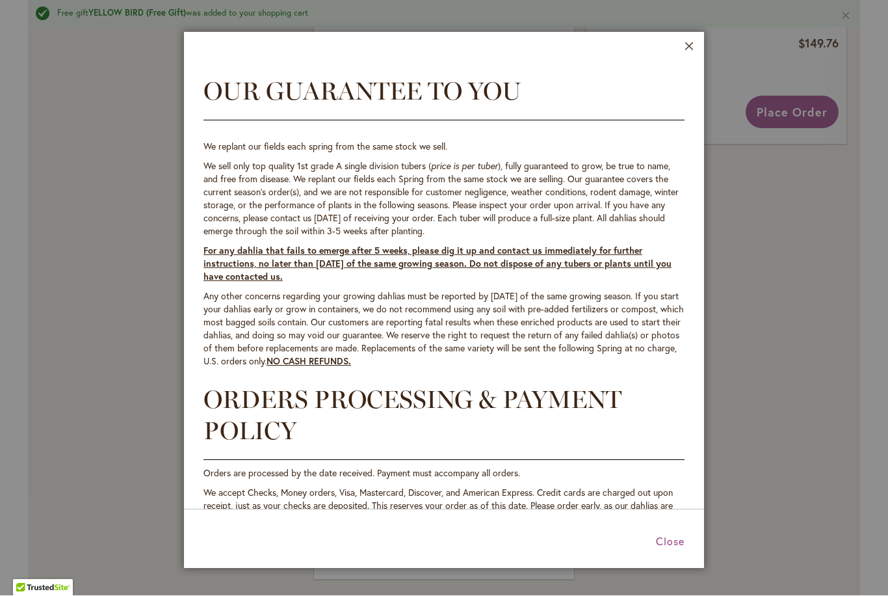
click at [697, 40] on header "Close" at bounding box center [444, 46] width 520 height 27
click at [685, 47] on button "Close" at bounding box center [690, 49] width 10 height 15
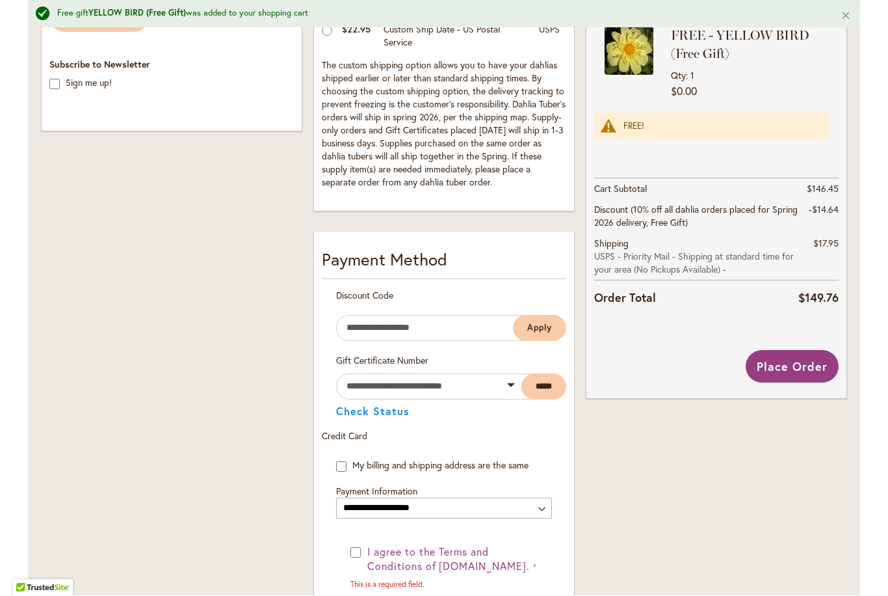
scroll to position [474, 0]
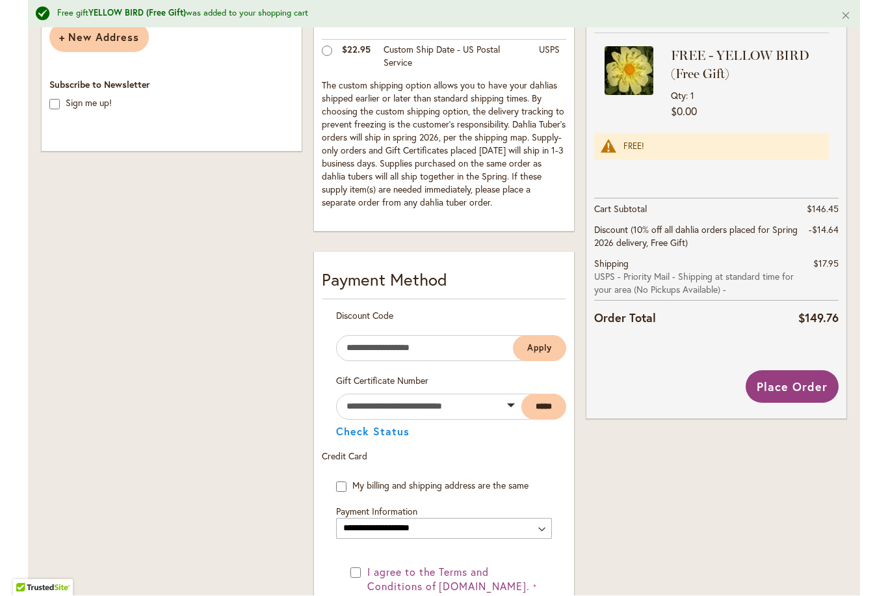
click at [802, 392] on span "Place Order" at bounding box center [792, 387] width 71 height 16
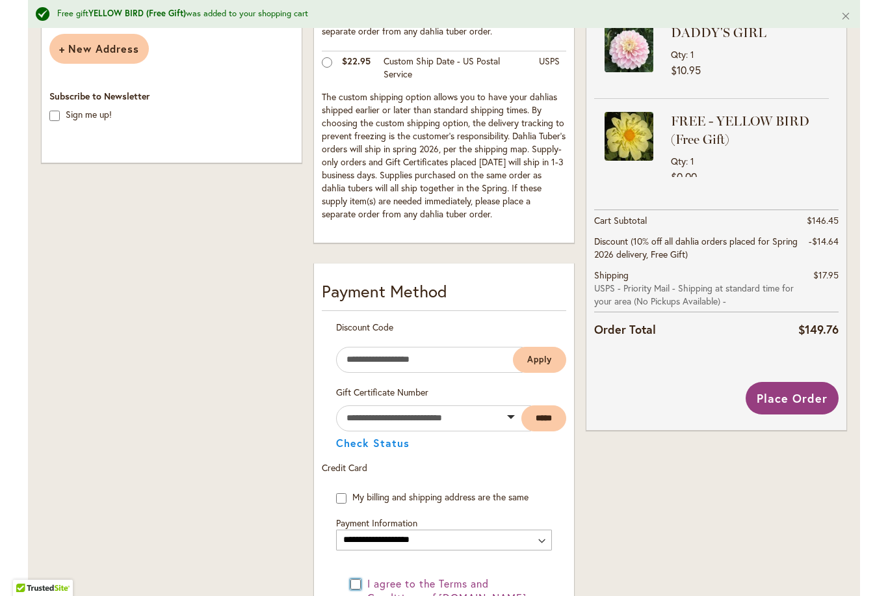
scroll to position [465, 0]
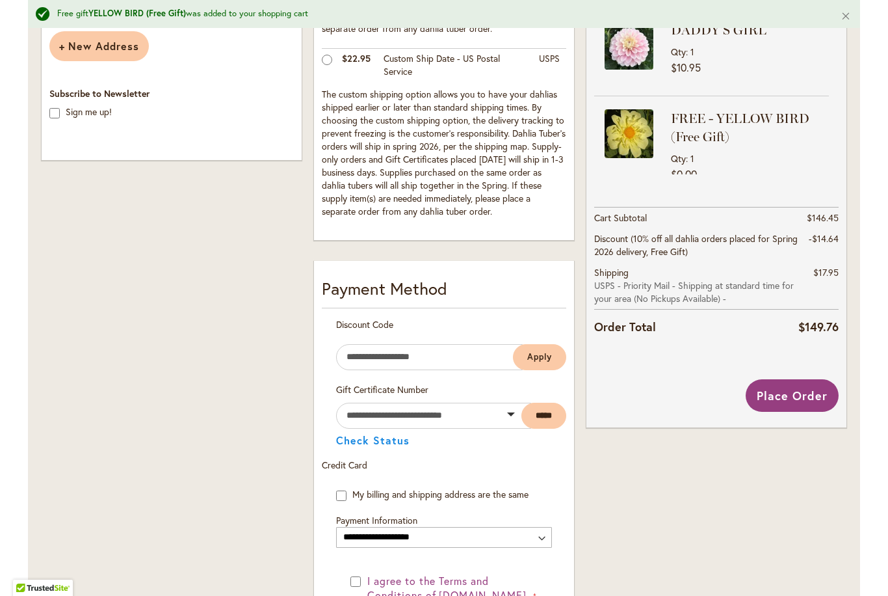
click at [799, 405] on button "Place Order" at bounding box center [792, 395] width 93 height 33
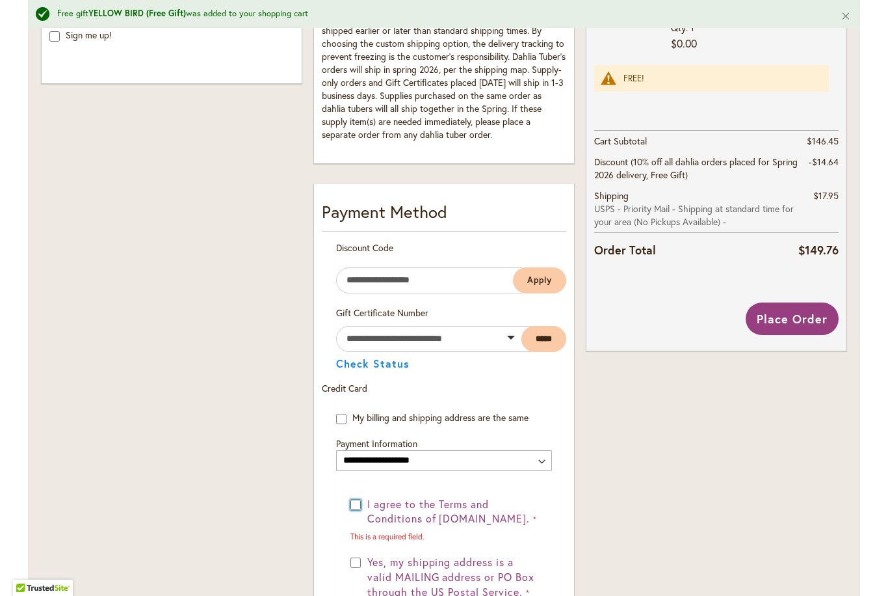
scroll to position [761, 0]
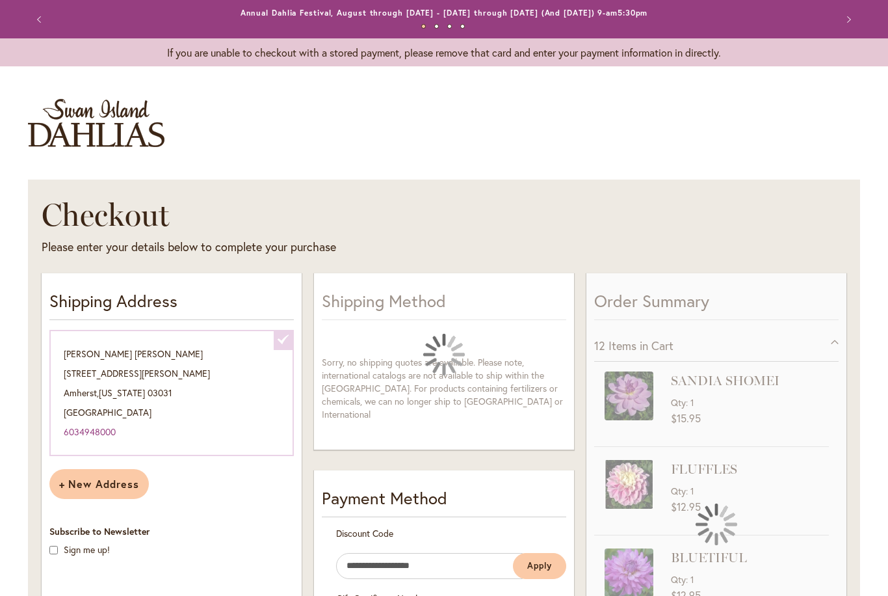
select select "**********"
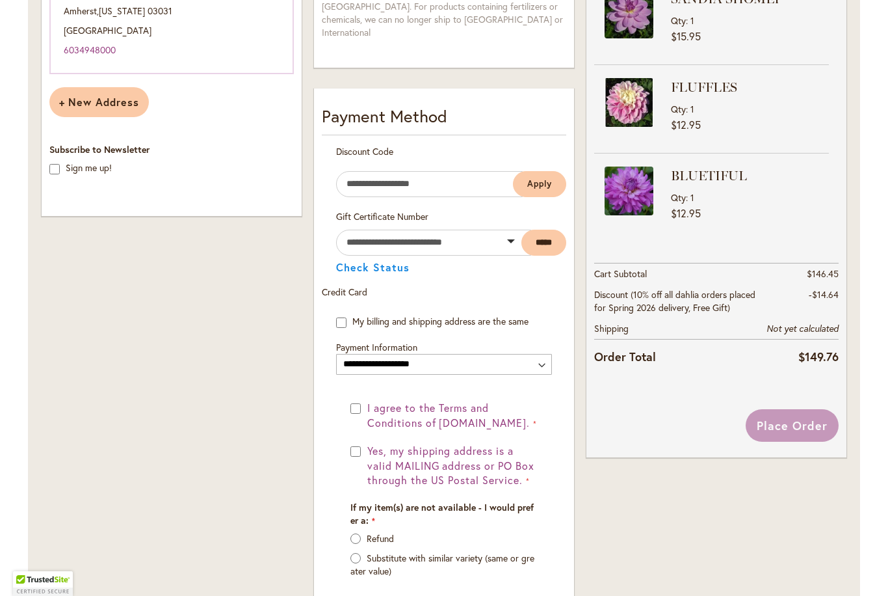
scroll to position [390, 0]
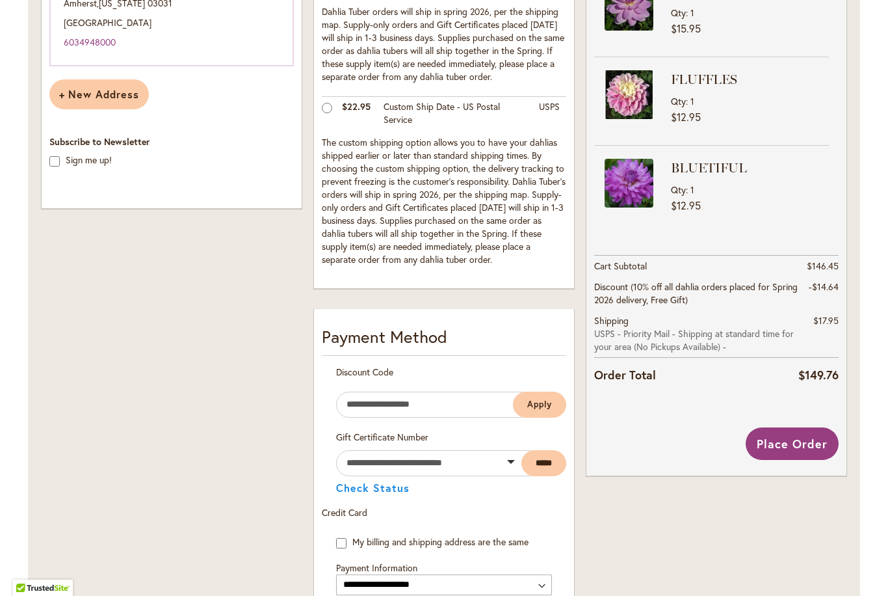
click at [809, 447] on span "Place Order" at bounding box center [792, 444] width 71 height 16
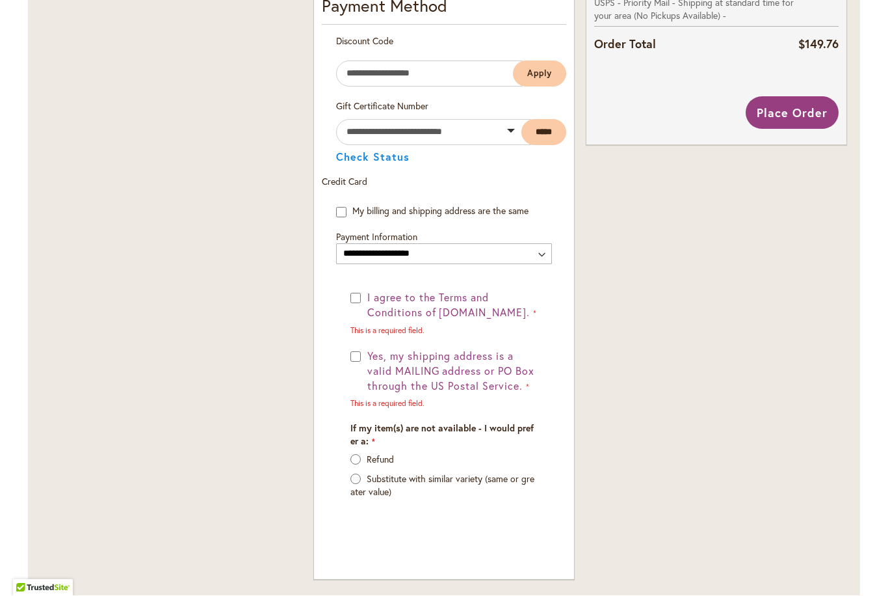
click at [369, 356] on span "Yes, my shipping address is a valid MAILING address or PO Box through the US Po…" at bounding box center [450, 371] width 167 height 44
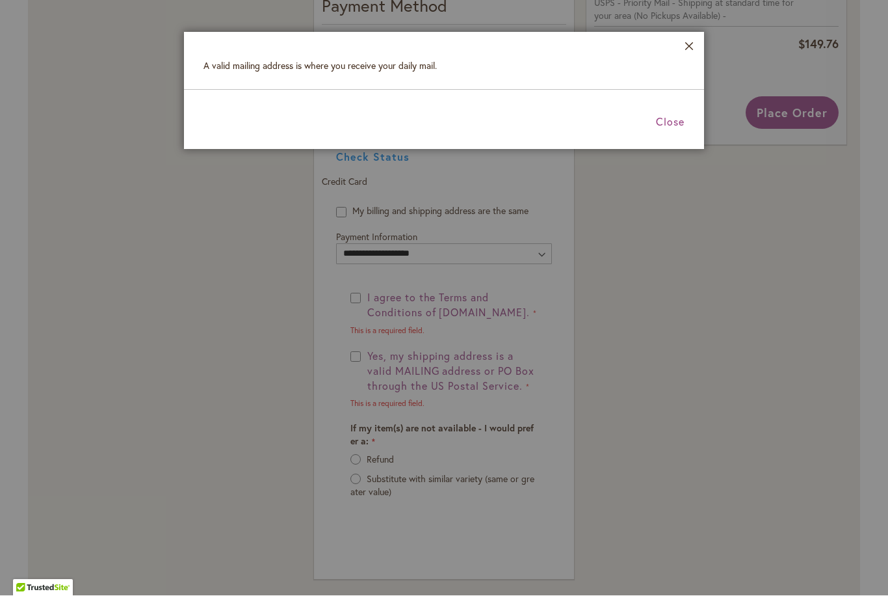
click at [684, 122] on span "Close" at bounding box center [670, 122] width 29 height 14
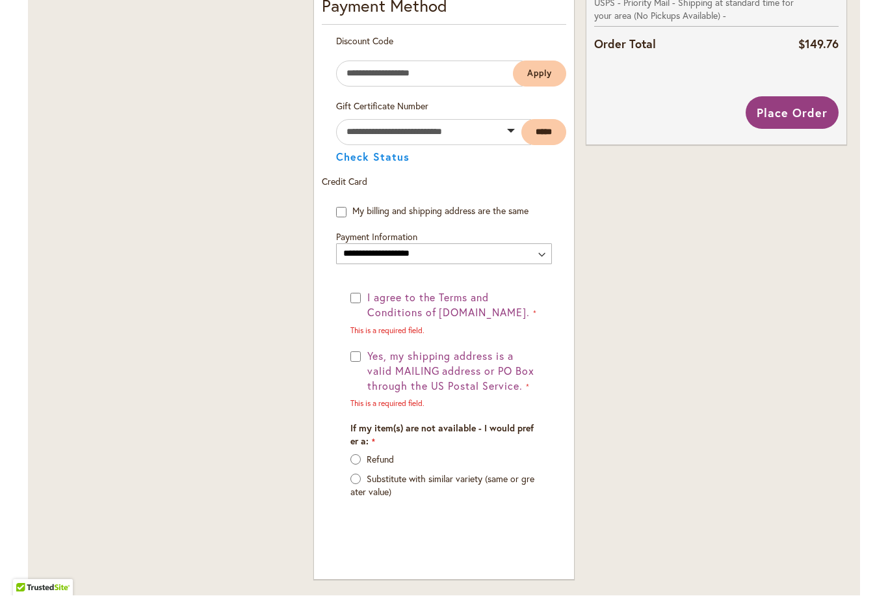
click at [368, 295] on span "I agree to the Terms and Conditions of [DOMAIN_NAME]." at bounding box center [448, 305] width 163 height 29
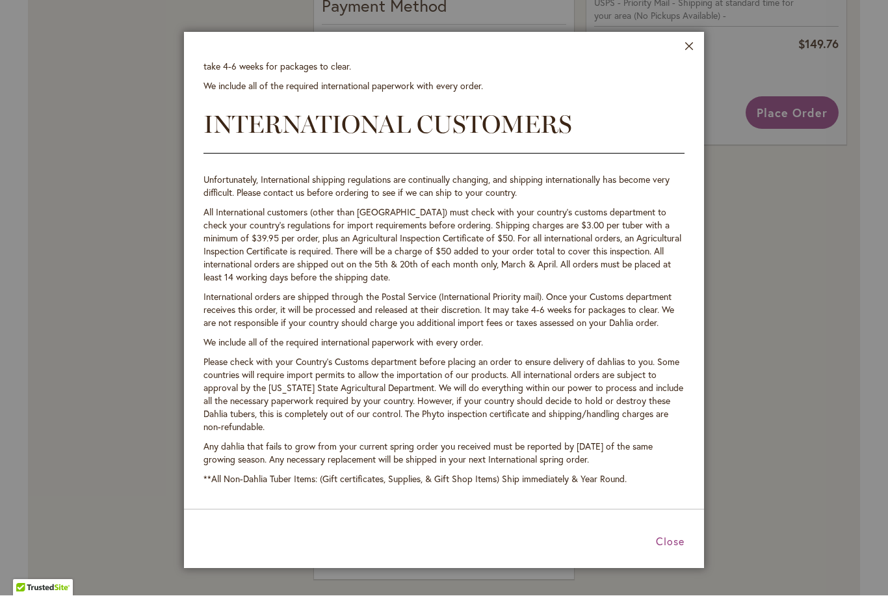
scroll to position [2588, 0]
click at [681, 547] on span "Close" at bounding box center [670, 542] width 29 height 14
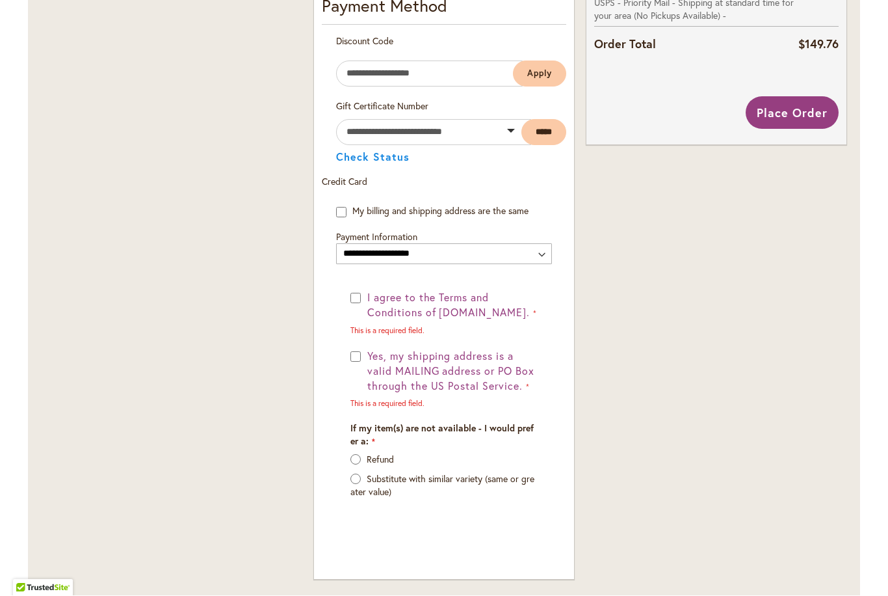
click at [368, 297] on span "I agree to the Terms and Conditions of [DOMAIN_NAME]." at bounding box center [448, 305] width 163 height 29
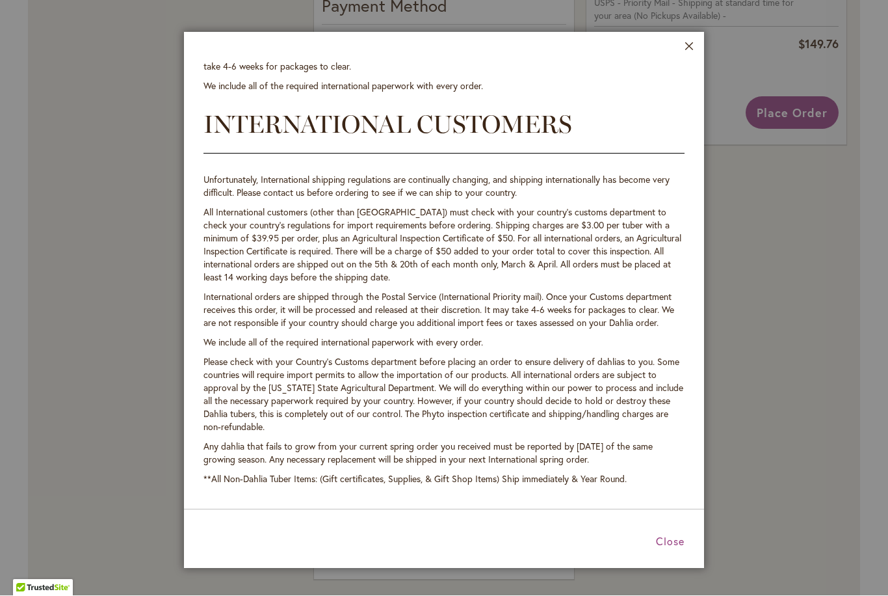
click at [679, 546] on span "Close" at bounding box center [670, 542] width 29 height 14
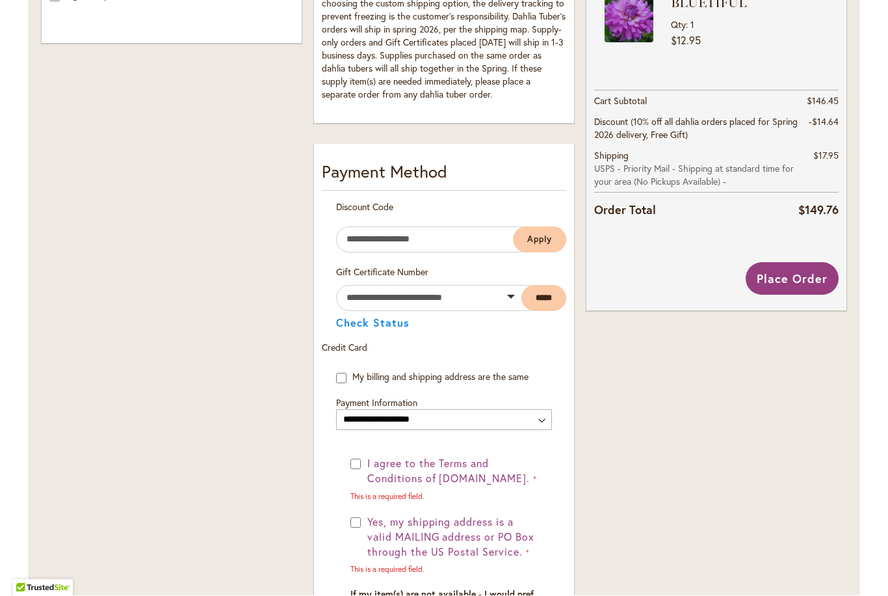
scroll to position [540, 0]
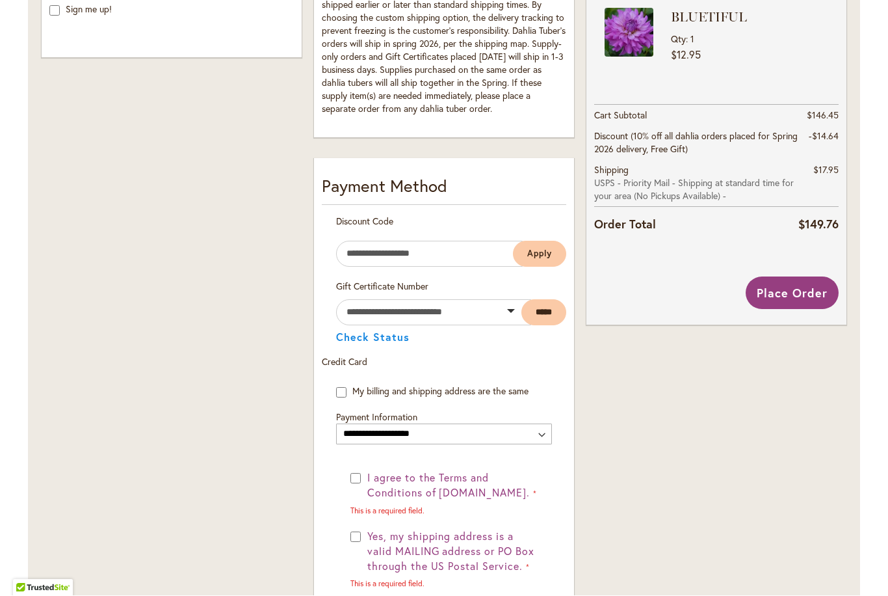
click at [763, 437] on div "Order Summary 12 Items in Cart SANDIA SHOMEI Qty 1 $15.95 1" at bounding box center [717, 255] width 272 height 1052
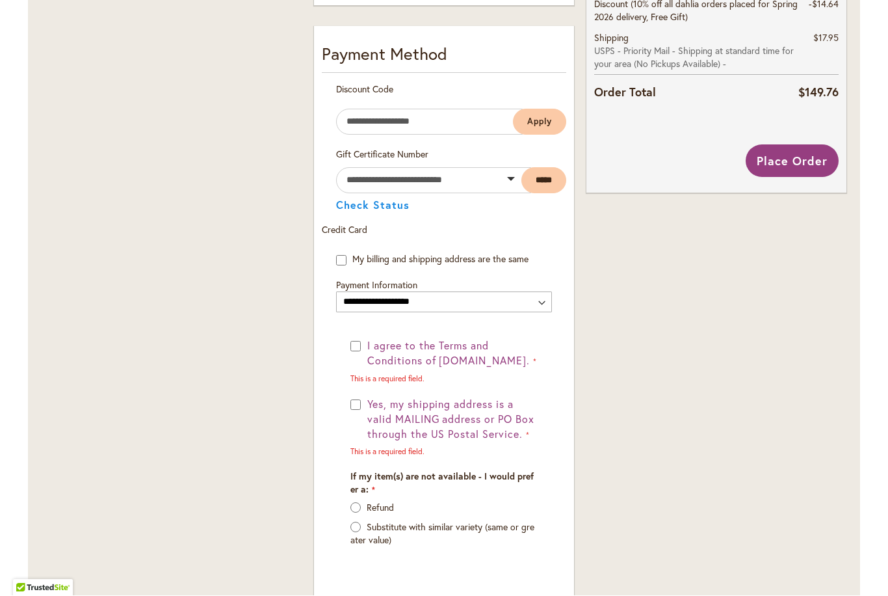
scroll to position [673, 0]
click at [412, 381] on div "I agree to the Terms and Conditions of [DOMAIN_NAME]. This is a required field.…" at bounding box center [444, 397] width 187 height 119
click at [366, 345] on button "I agree to the Terms and Conditions of [DOMAIN_NAME]." at bounding box center [451, 353] width 174 height 30
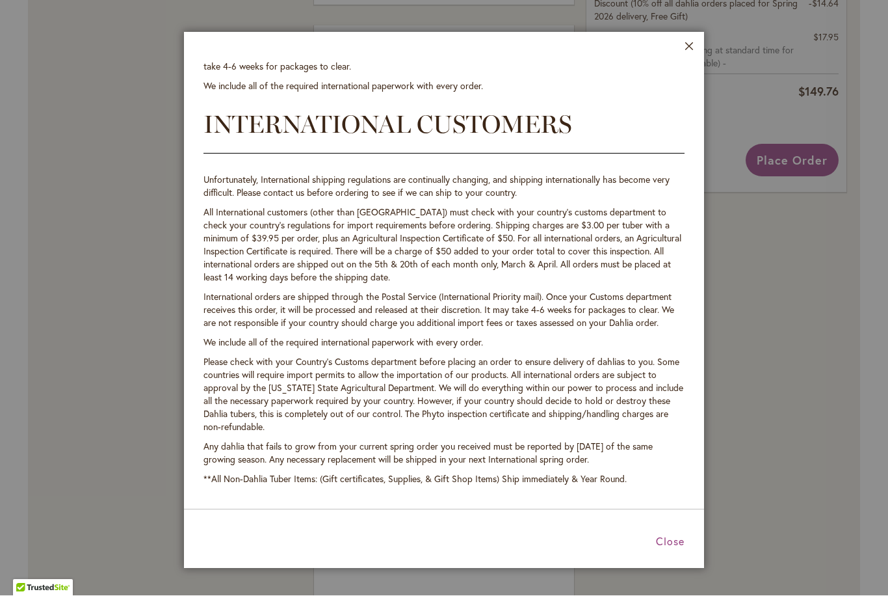
click at [703, 40] on header "Close" at bounding box center [444, 46] width 520 height 27
click at [694, 49] on button "Close" at bounding box center [690, 49] width 10 height 15
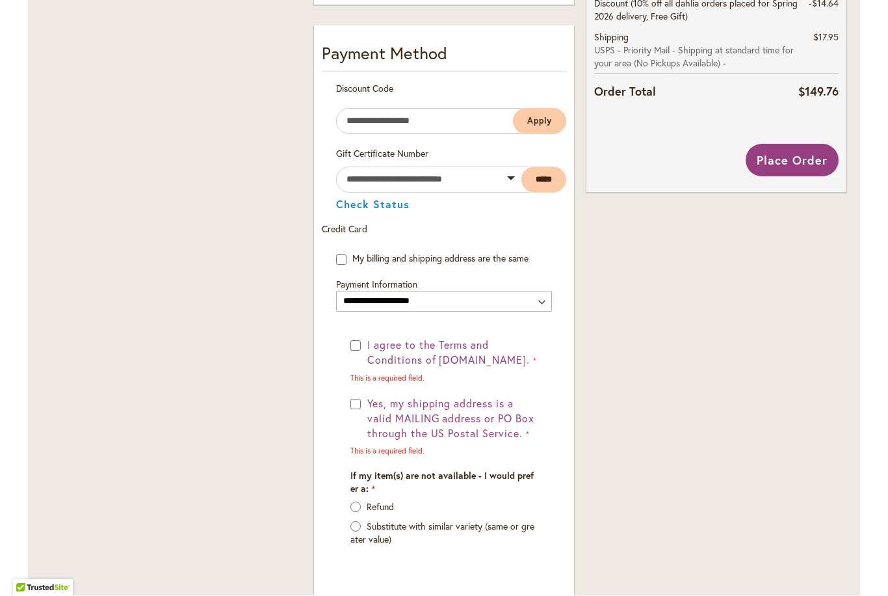
click at [364, 412] on button "Yes, my shipping address is a valid MAILING address or PO Box through the US Po…" at bounding box center [451, 419] width 174 height 45
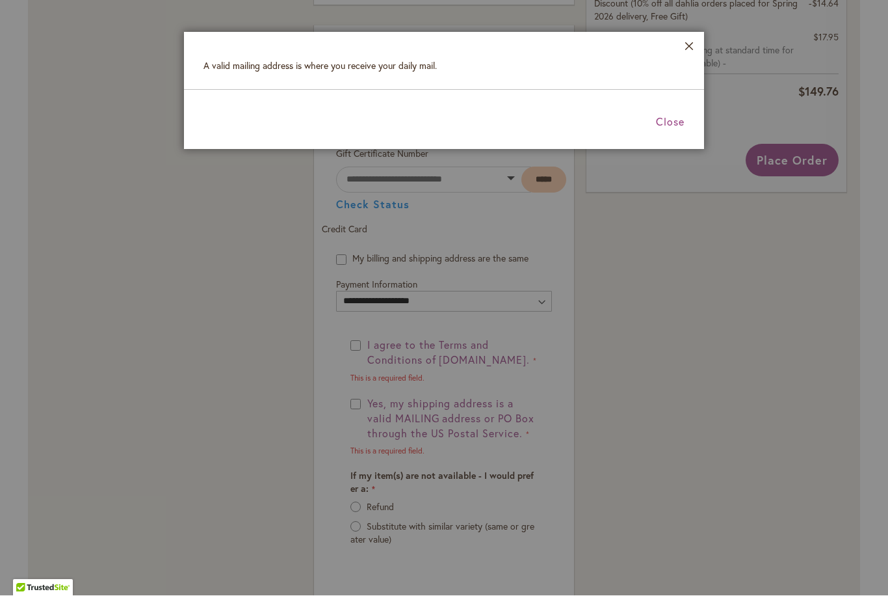
click at [699, 40] on header "Close" at bounding box center [444, 46] width 520 height 27
click at [690, 53] on button "Close" at bounding box center [690, 49] width 10 height 15
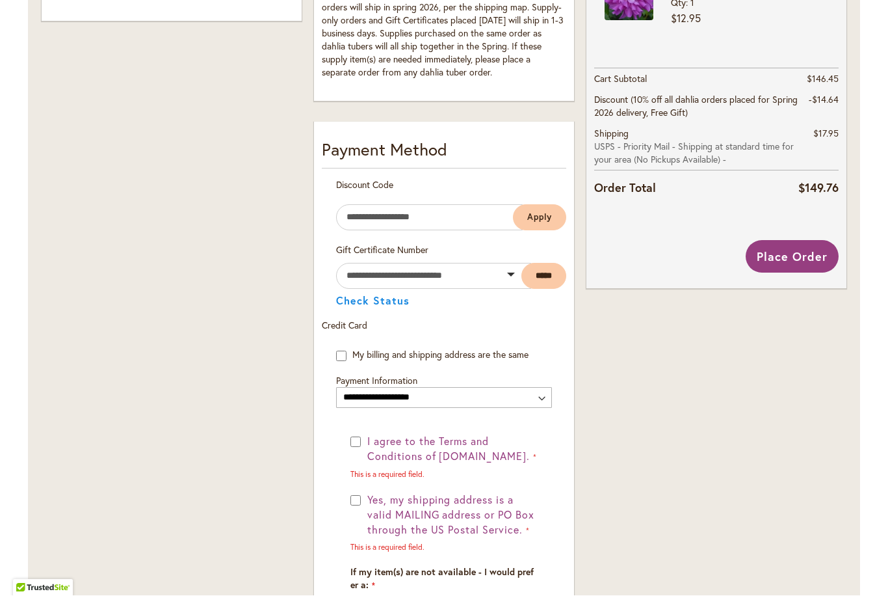
scroll to position [574, 0]
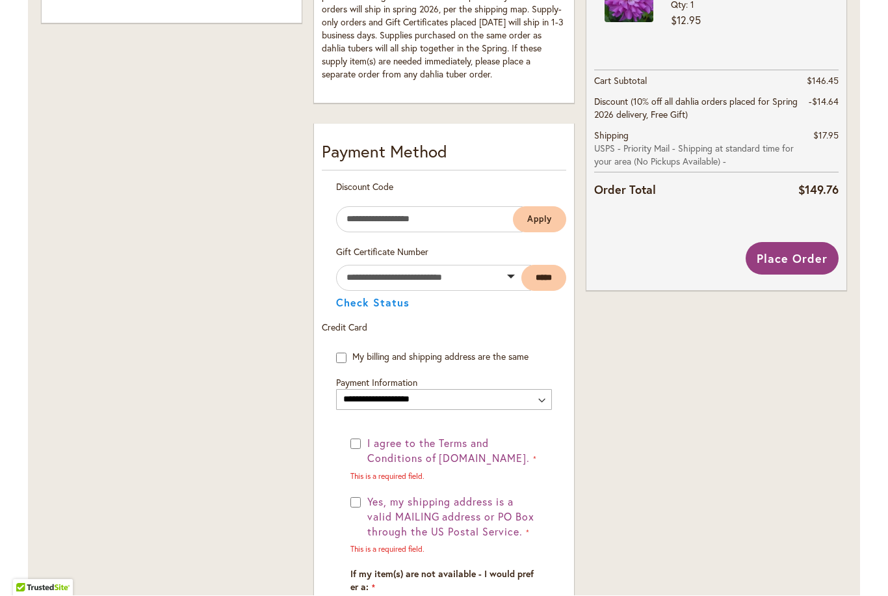
click at [370, 503] on span "Yes, my shipping address is a valid MAILING address or PO Box through the US Po…" at bounding box center [450, 517] width 167 height 44
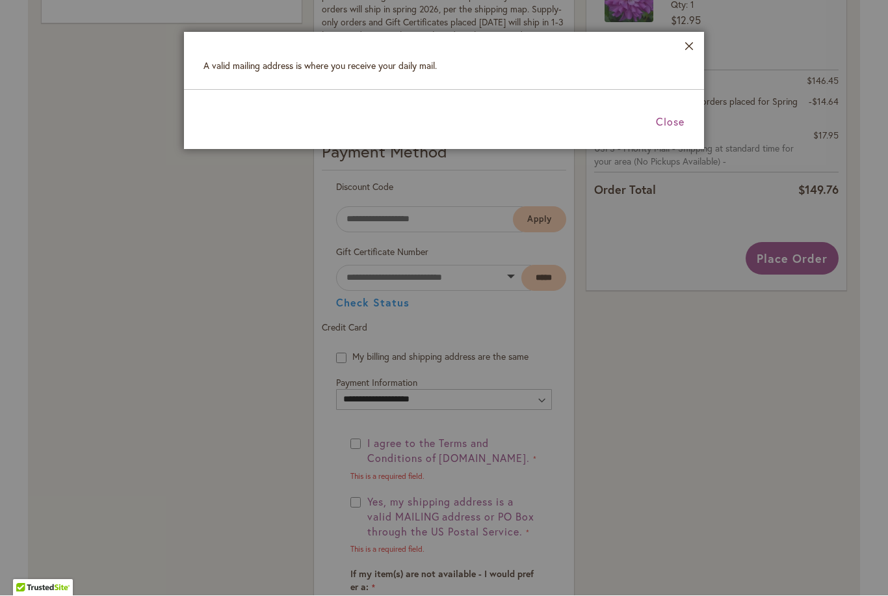
click at [691, 51] on button "Close" at bounding box center [690, 49] width 10 height 15
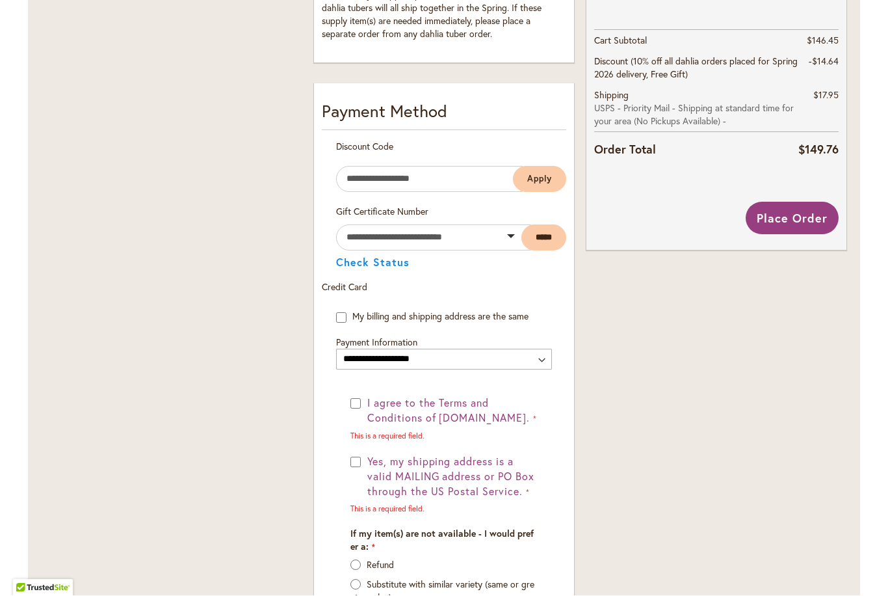
scroll to position [616, 0]
click at [367, 407] on span "I agree to the Terms and Conditions of [DOMAIN_NAME]." at bounding box center [448, 409] width 163 height 29
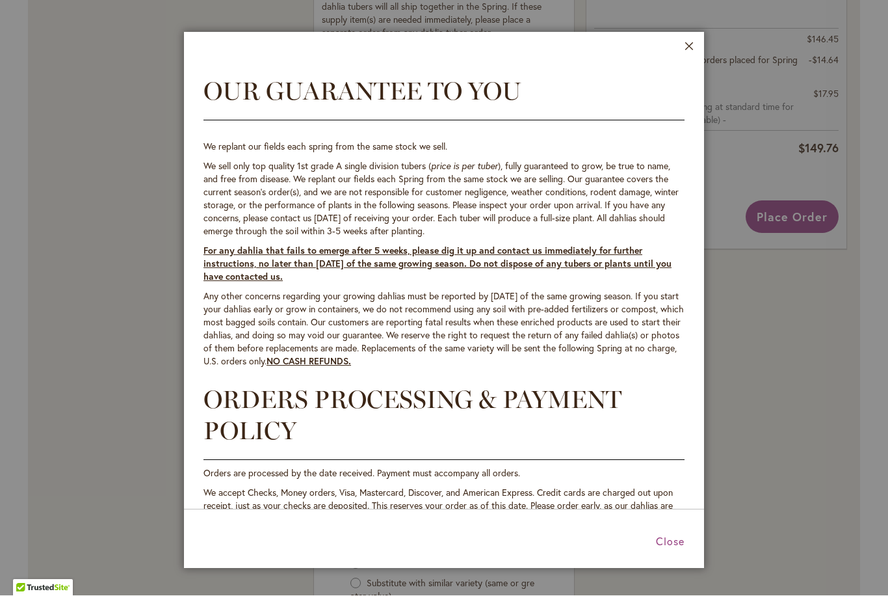
click at [683, 539] on span "Close" at bounding box center [670, 542] width 29 height 14
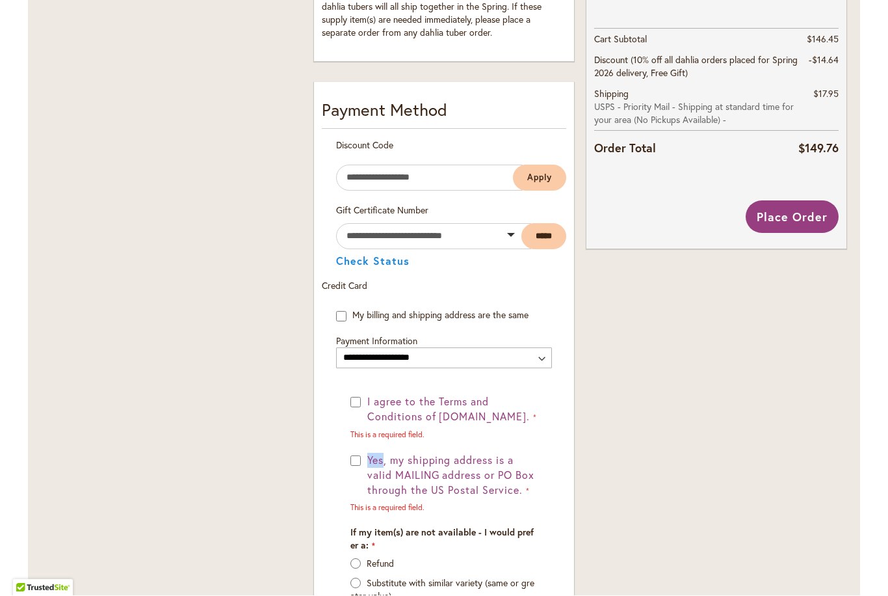
click at [678, 529] on div "Order Summary 12 Items in Cart SANDIA SHOMEI Qty 1 $15.95 1" at bounding box center [717, 179] width 272 height 1052
click at [341, 483] on div "I agree to the Terms and Conditions of [DOMAIN_NAME]. This is a required field.…" at bounding box center [444, 519] width 216 height 248
click at [707, 474] on div "Order Summary 12 Items in Cart SANDIA SHOMEI Qty 1 $15.95 1" at bounding box center [717, 179] width 272 height 1052
